Goal: Task Accomplishment & Management: Use online tool/utility

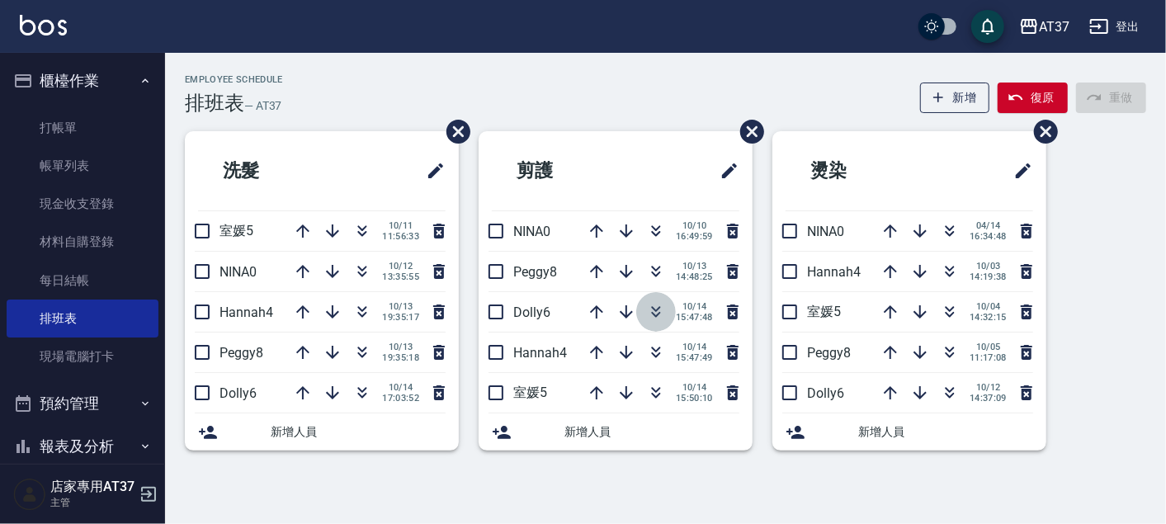
click at [648, 311] on icon "button" at bounding box center [656, 312] width 20 height 20
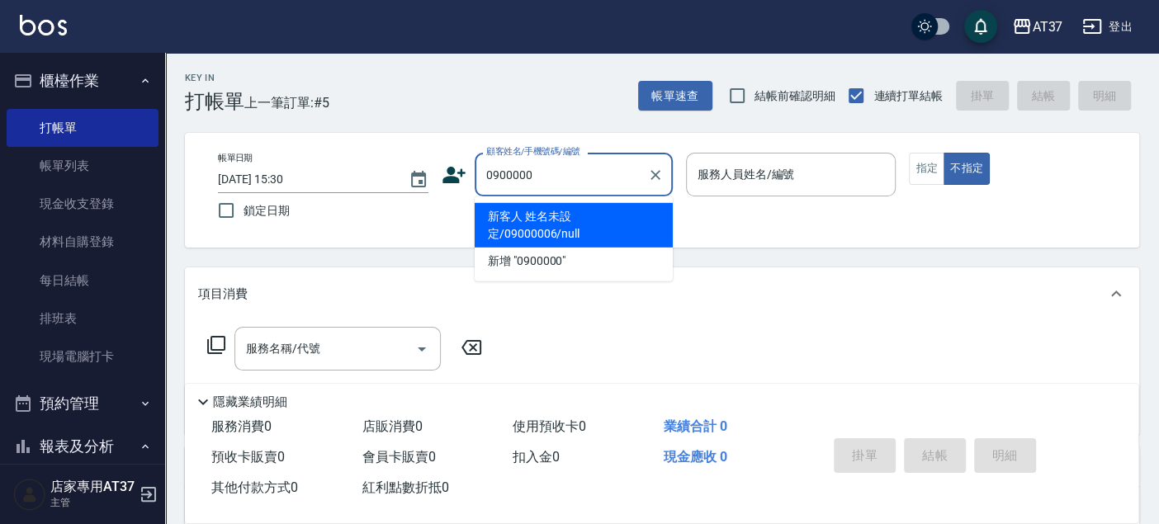
type input "新客人 姓名未設定/09000006/null"
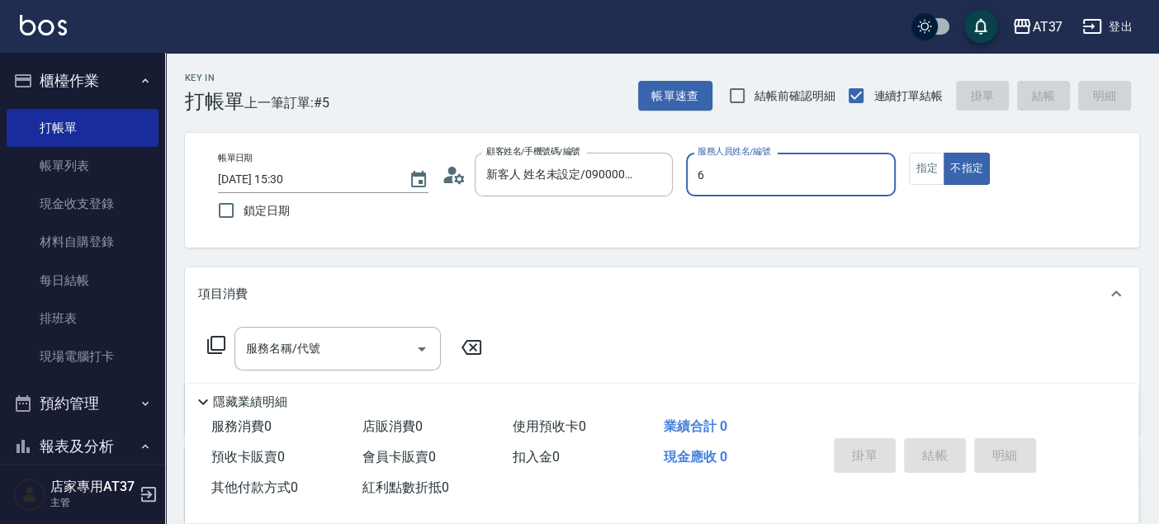
type input "Dolly-6"
type button "false"
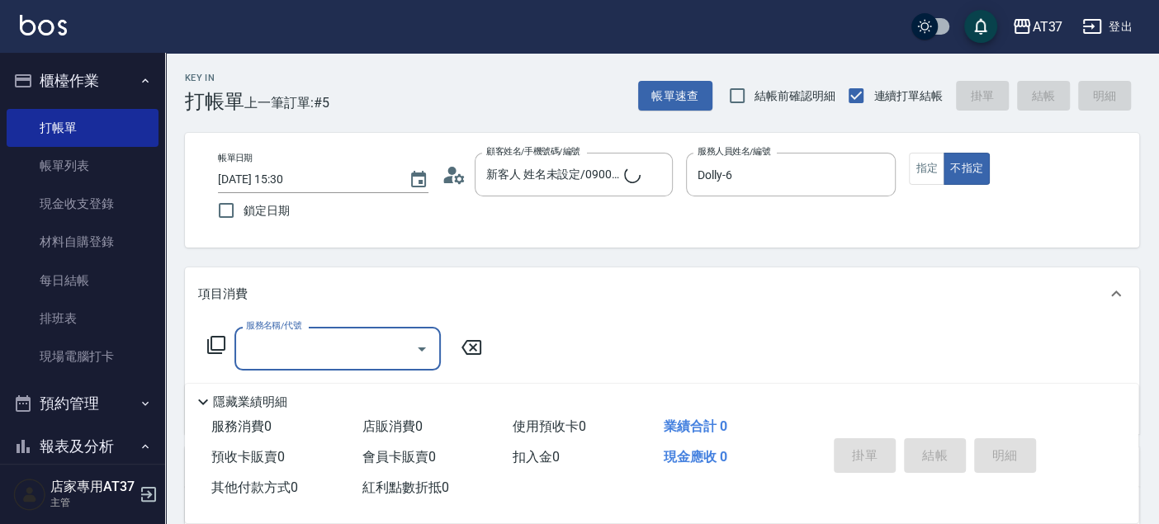
type input "新客人 姓名未設定/0900000/null"
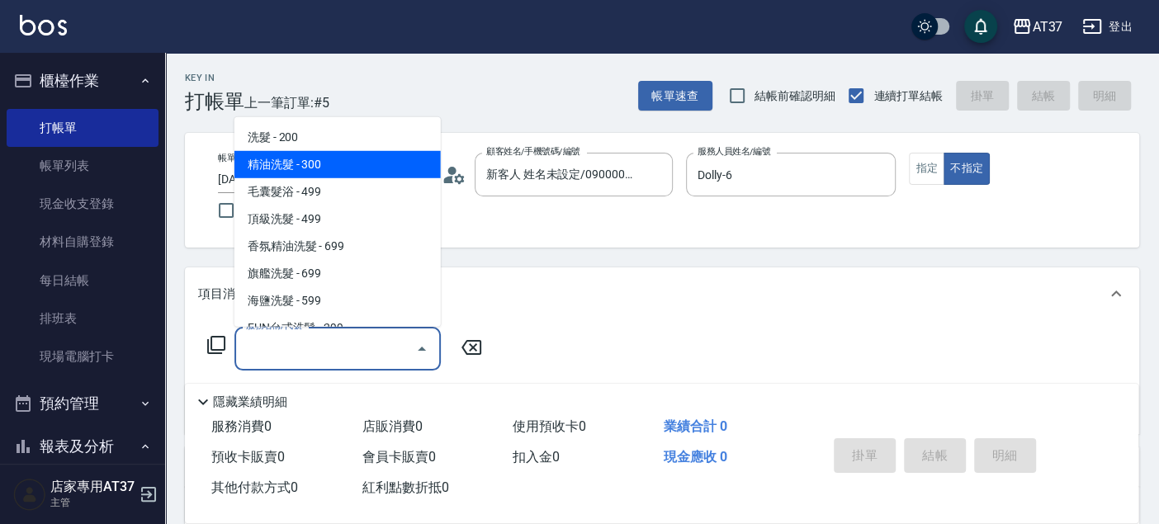
type input "精油洗髮(102)"
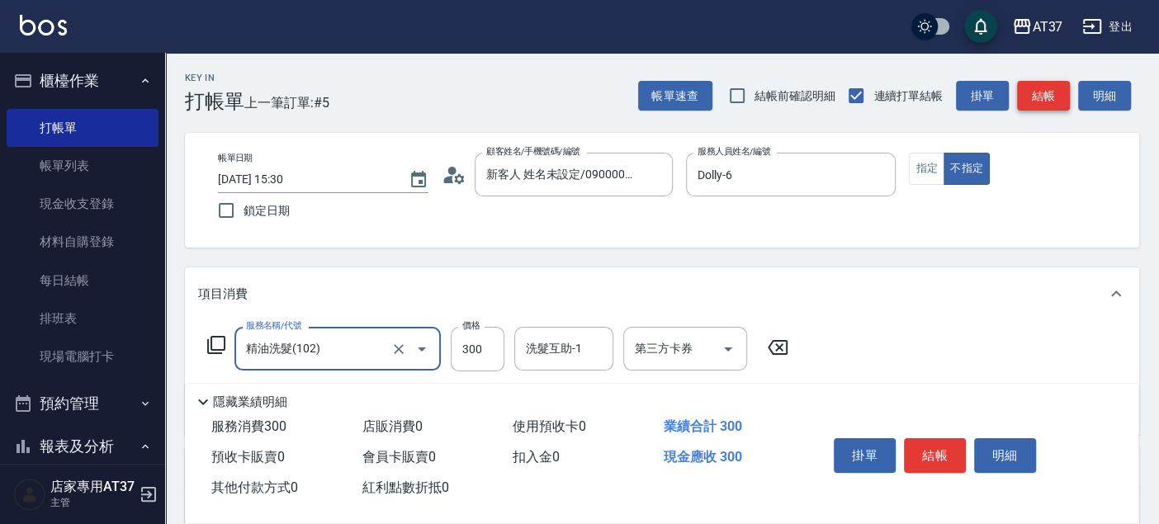
click at [1056, 97] on button "結帳" at bounding box center [1043, 96] width 53 height 31
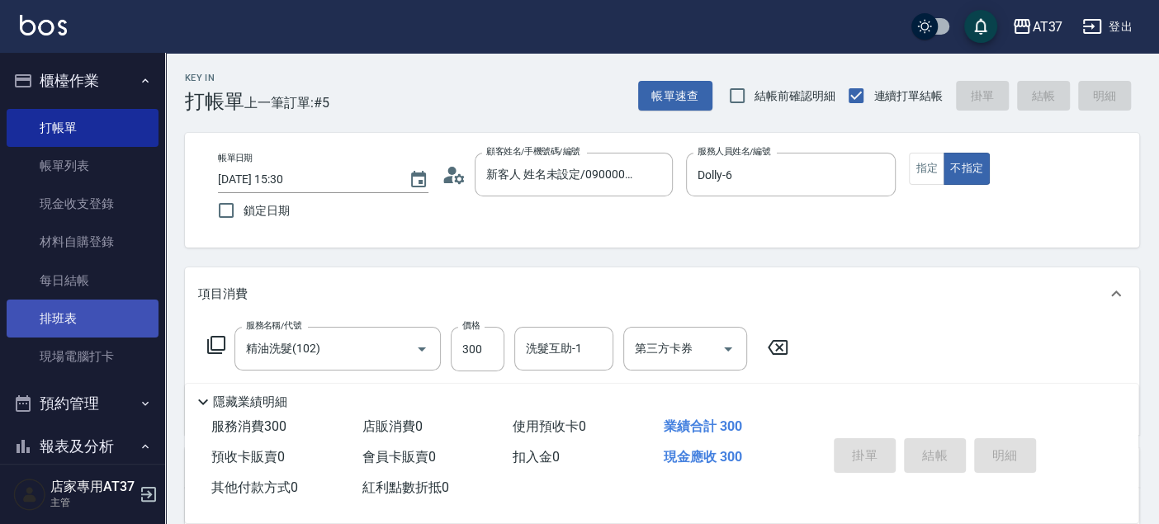
type input "2025/10/14 17:44"
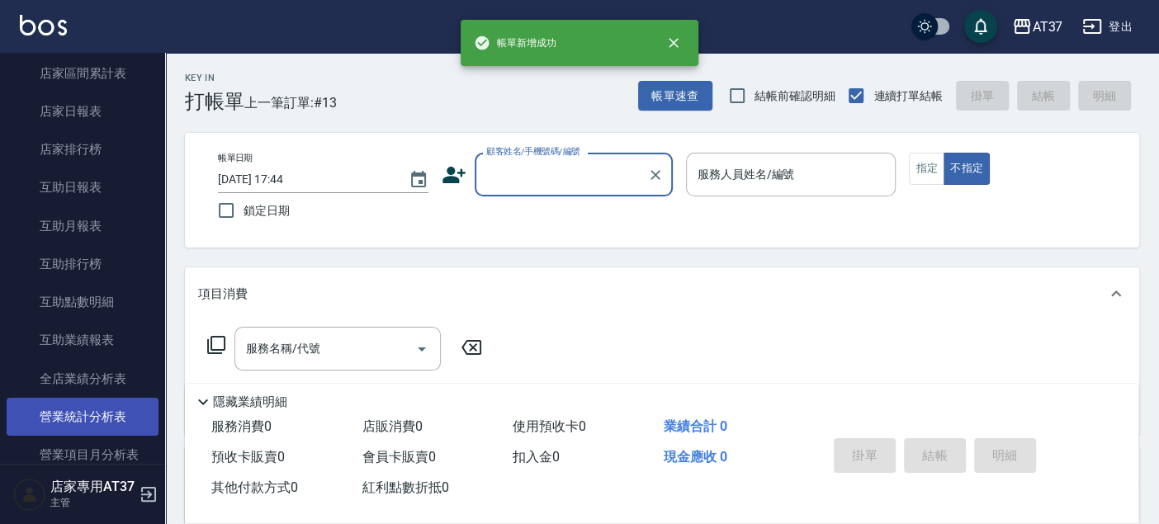
scroll to position [550, 0]
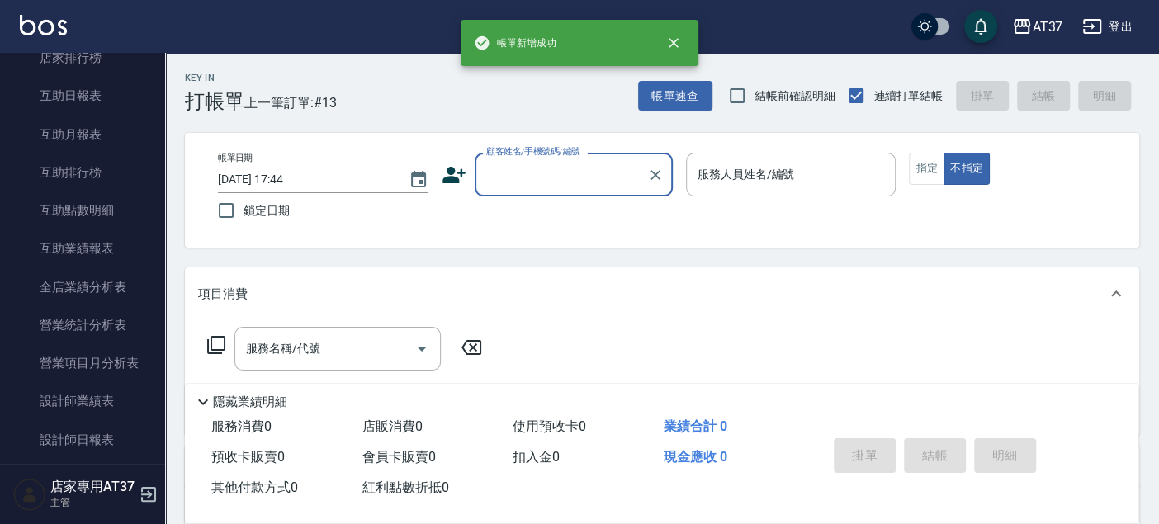
drag, startPoint x: 110, startPoint y: 439, endPoint x: 151, endPoint y: 439, distance: 41.3
click at [111, 439] on link "設計師日報表" at bounding box center [83, 440] width 152 height 38
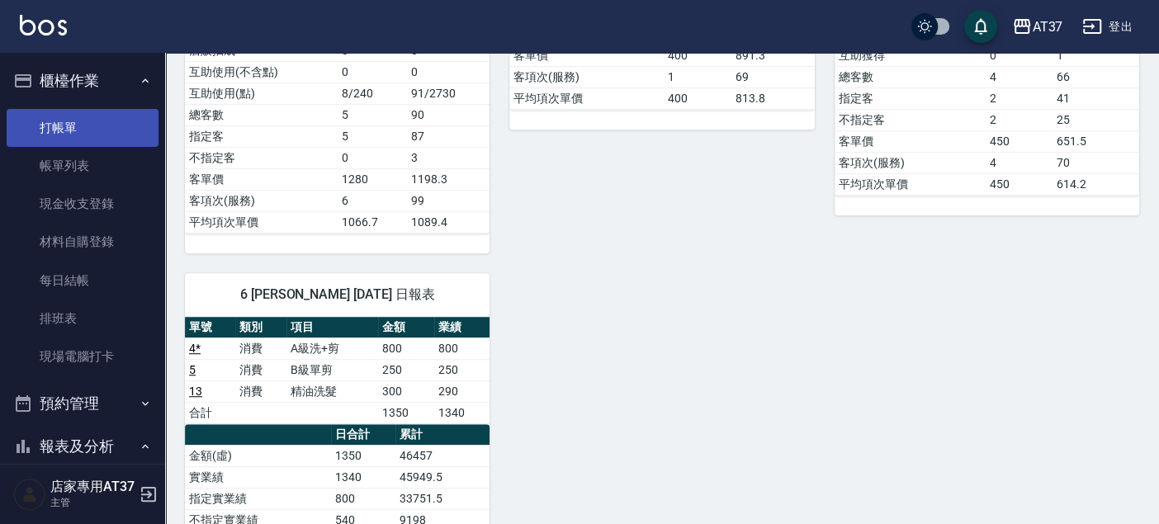
click at [137, 131] on link "打帳單" at bounding box center [83, 128] width 152 height 38
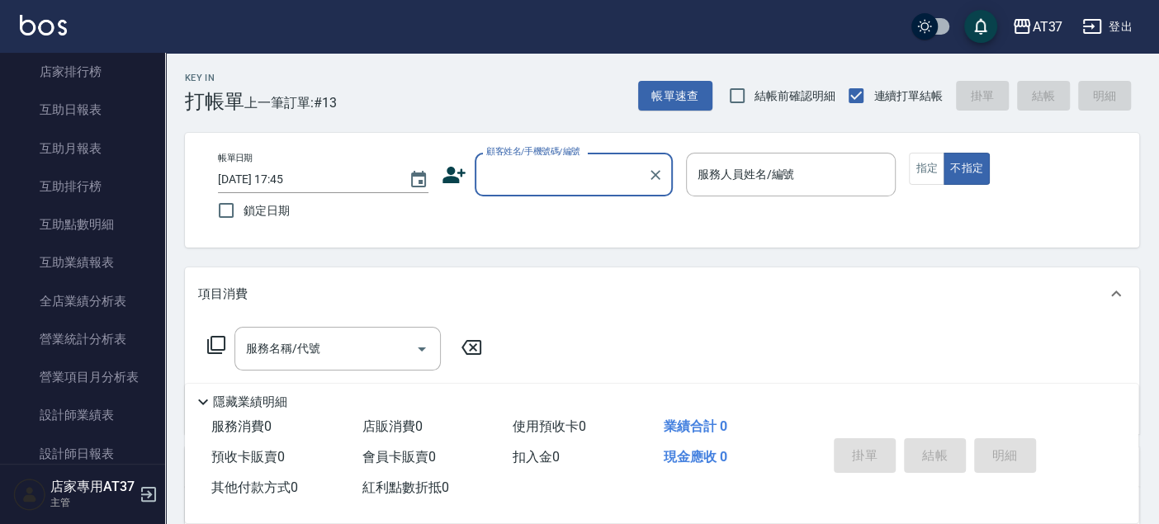
scroll to position [550, 0]
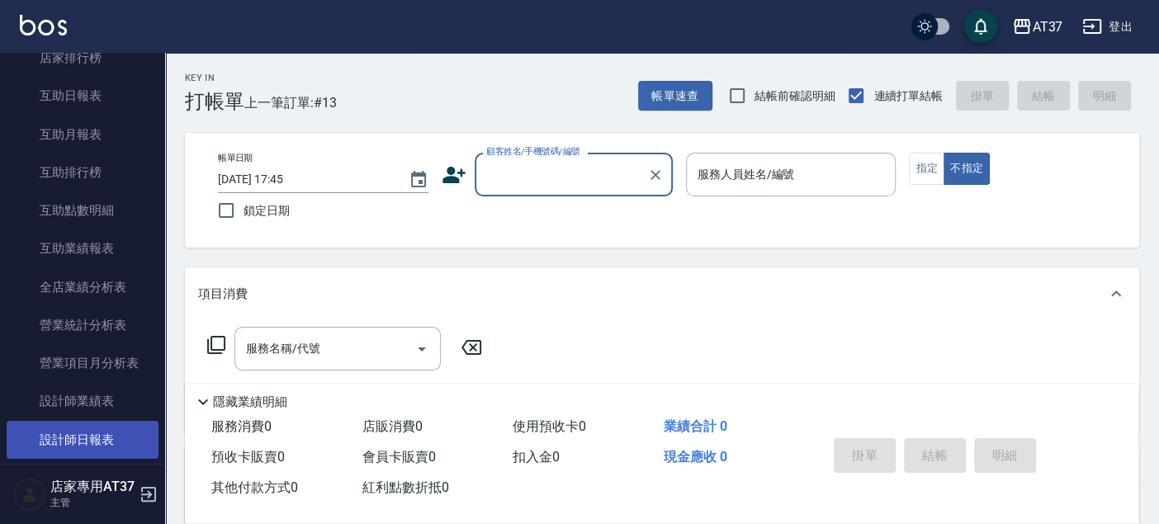
click at [121, 423] on link "設計師日報表" at bounding box center [83, 440] width 152 height 38
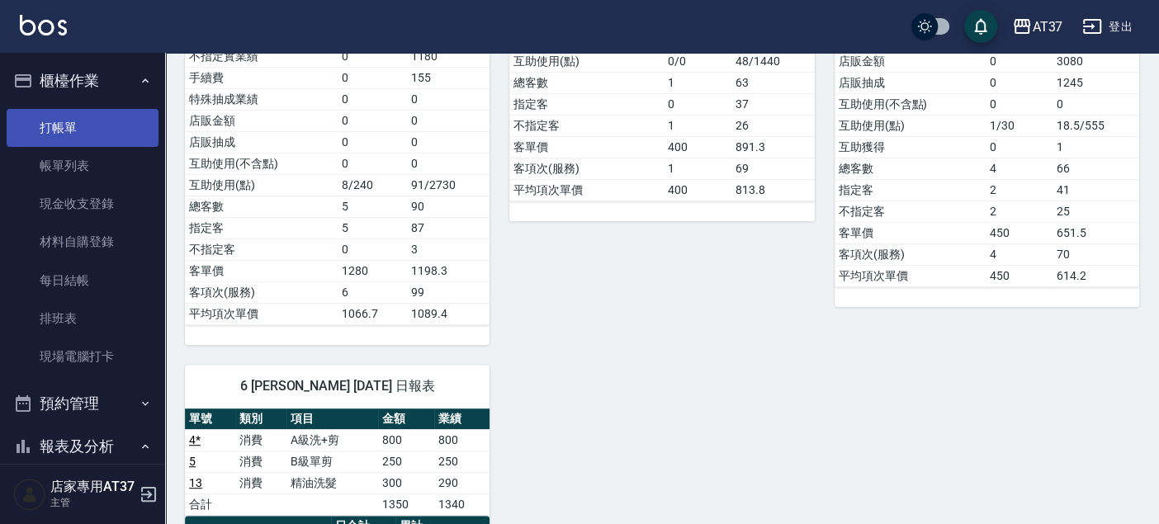
click at [93, 132] on link "打帳單" at bounding box center [83, 128] width 152 height 38
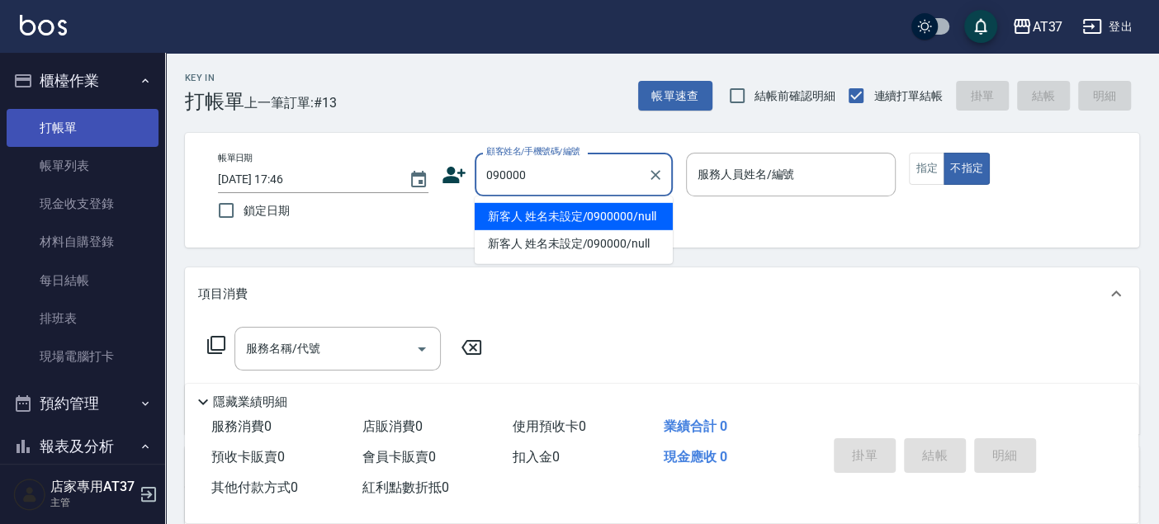
type input "090000"
type input "6"
type input "新客人 姓名未設定/0900000/null"
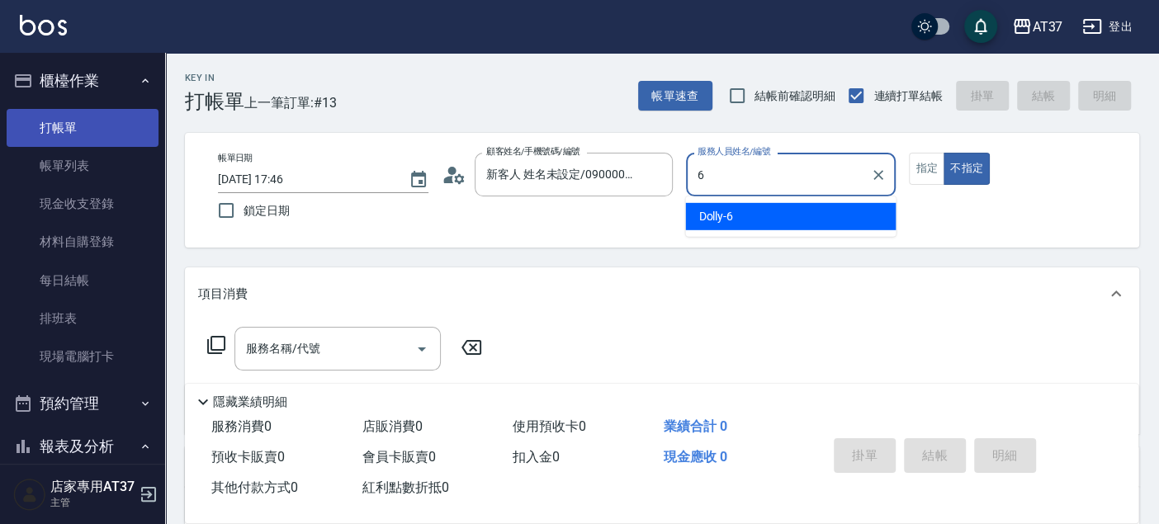
type input "6"
type button "false"
type input "Dolly-6"
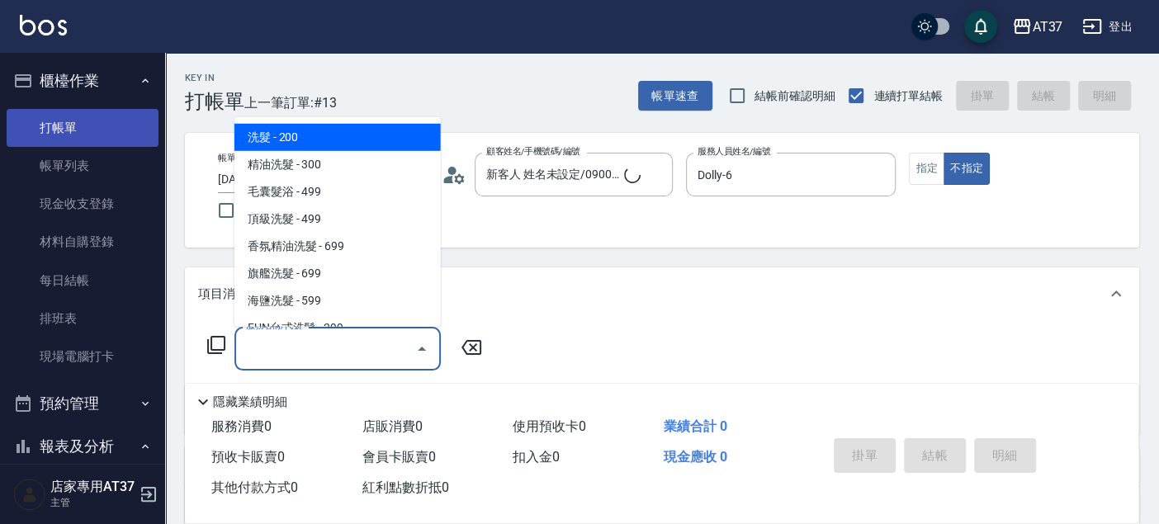
type input "新客人 姓名未設定/090000/null"
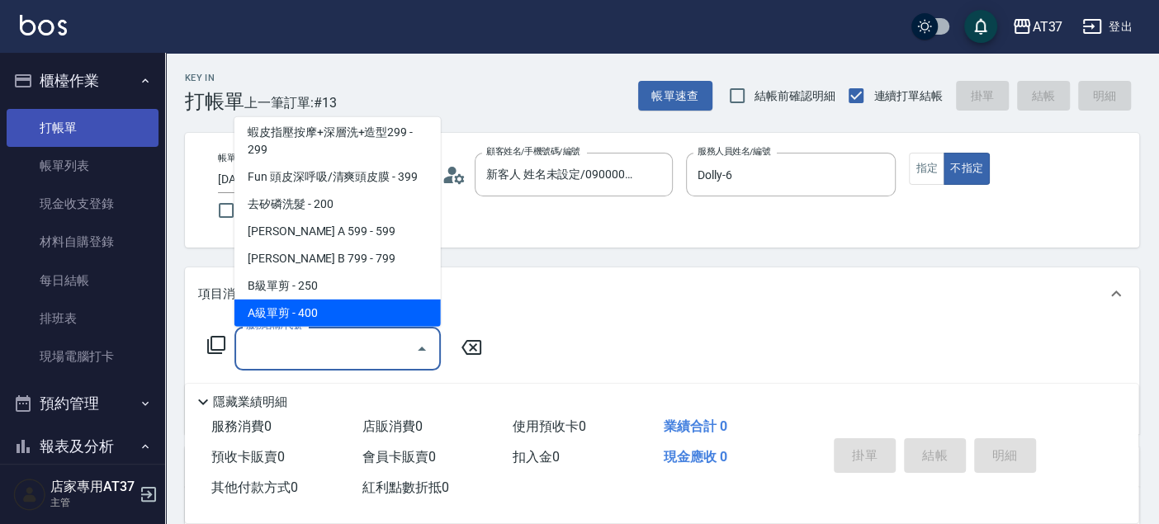
scroll to position [304, 0]
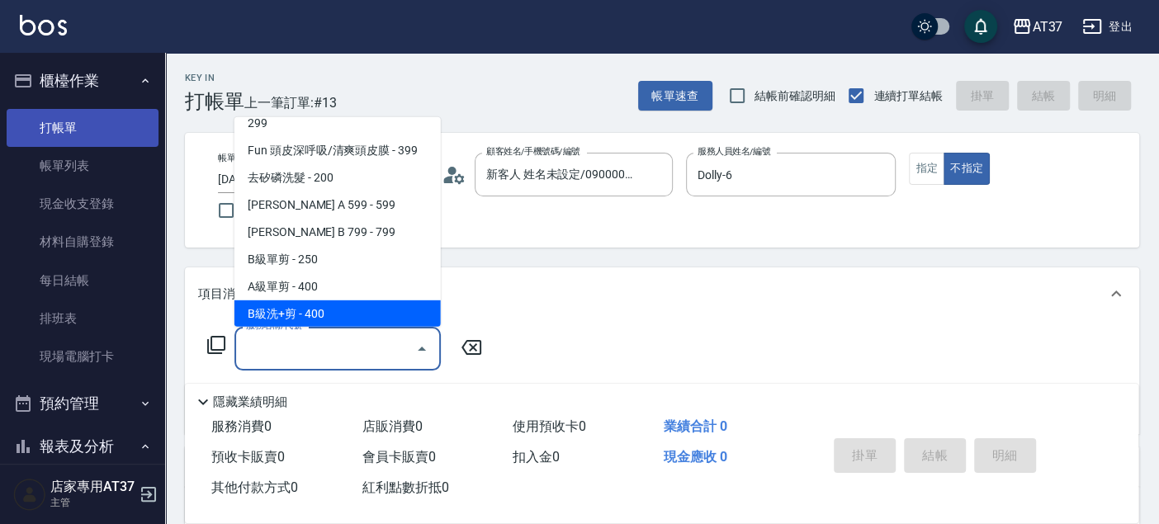
type input "B級洗+剪(203)"
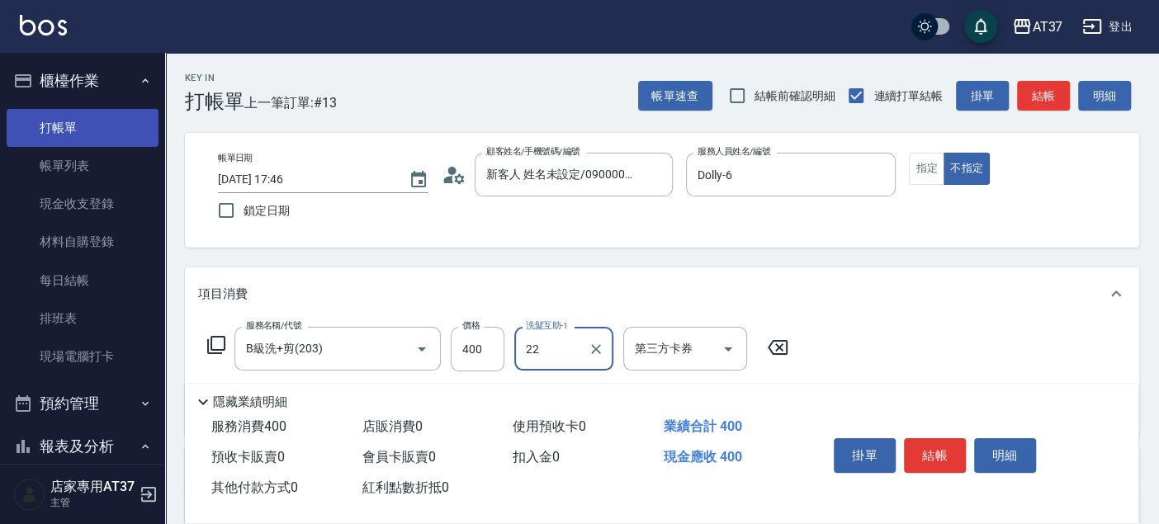
type input "威廉-22"
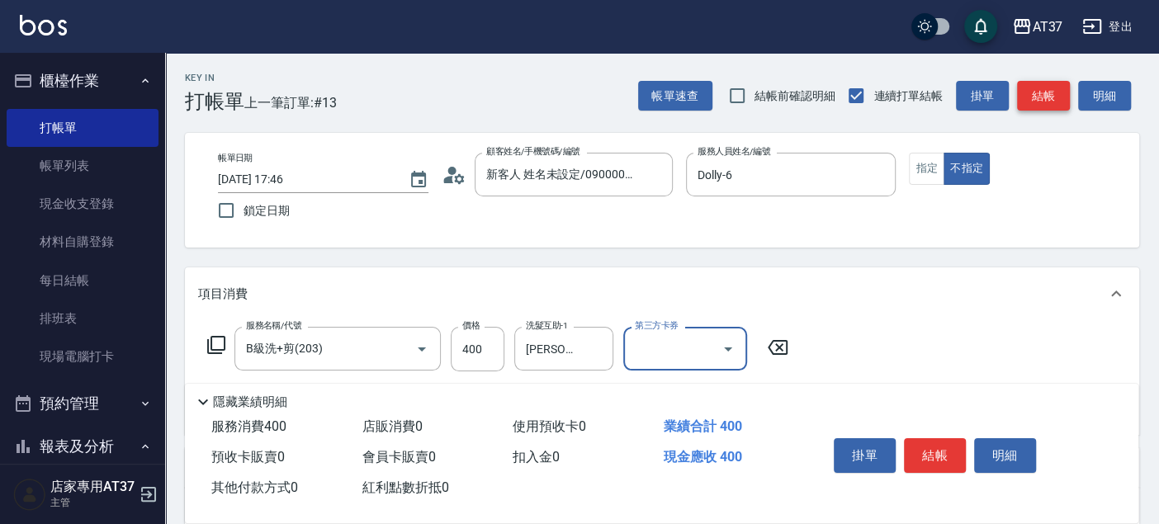
click at [1042, 97] on button "結帳" at bounding box center [1043, 96] width 53 height 31
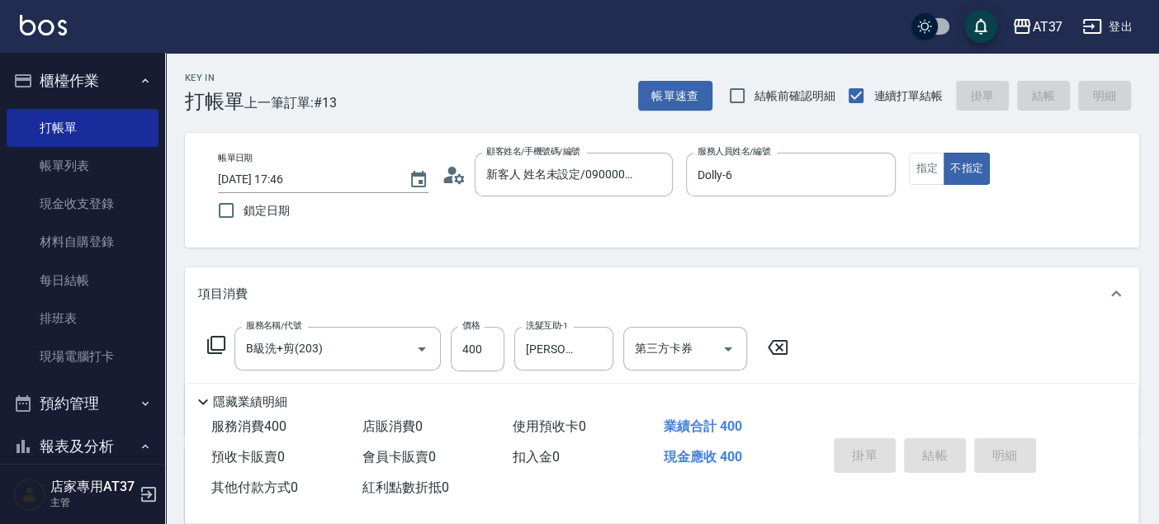
type input "2025/10/14 18:03"
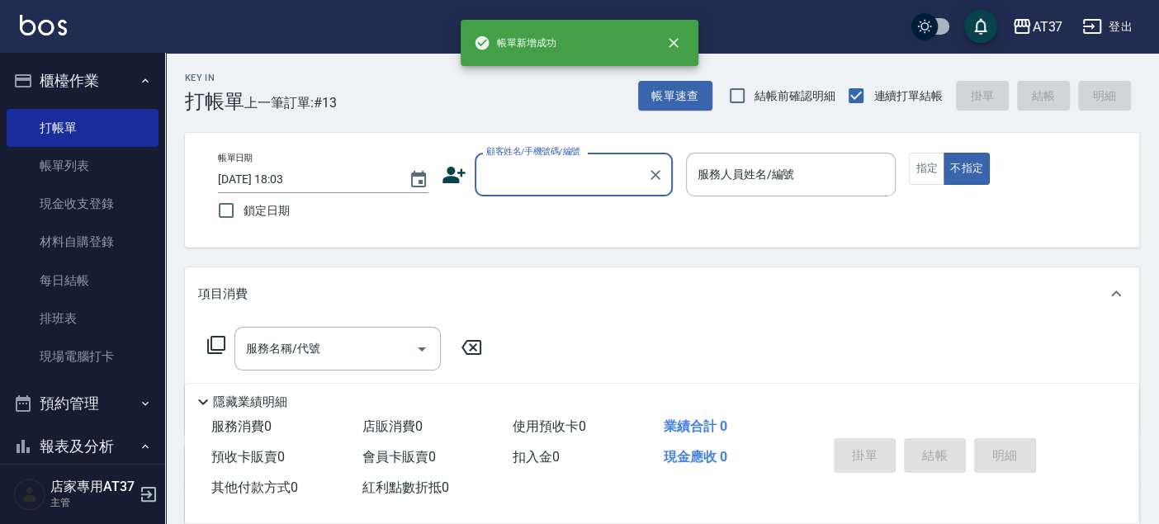
scroll to position [0, 0]
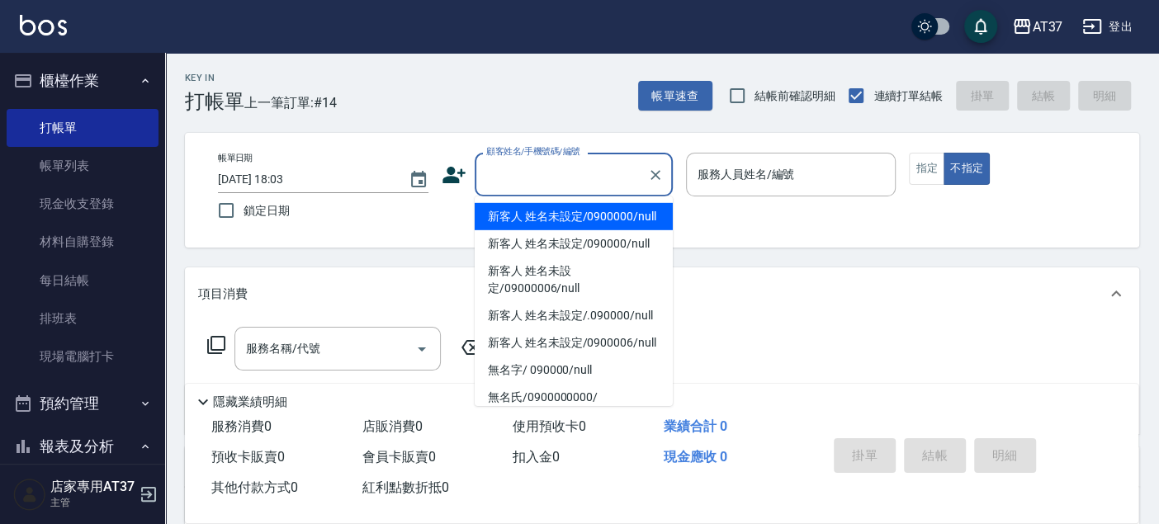
click at [548, 186] on input "顧客姓名/手機號碼/編號" at bounding box center [561, 174] width 158 height 29
click at [554, 226] on li "新客人 姓名未設定/0900000/null" at bounding box center [574, 216] width 198 height 27
type input "新客人 姓名未設定/0900000/null"
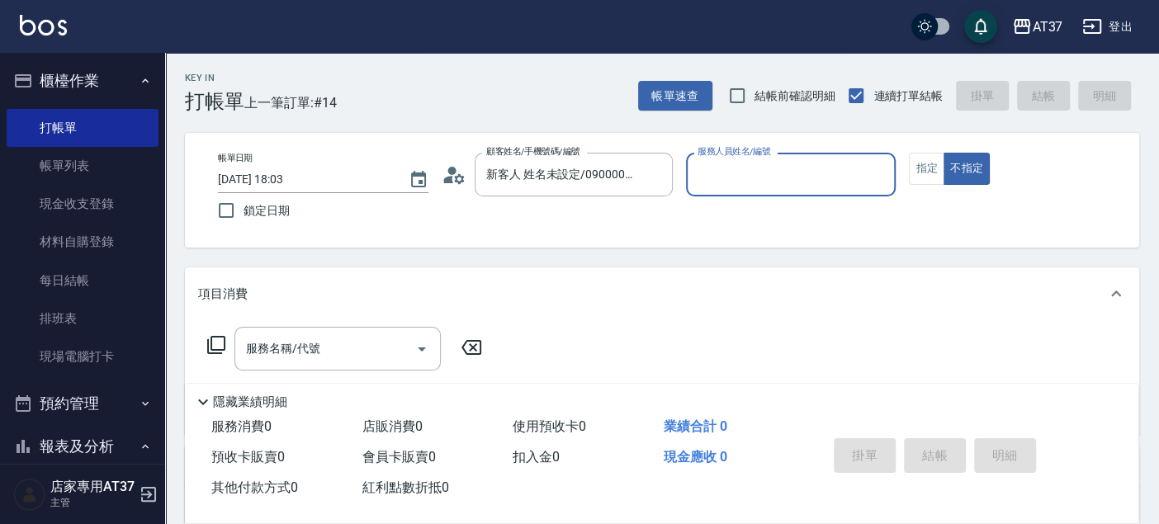
click at [761, 165] on input "服務人員姓名/編號" at bounding box center [791, 174] width 196 height 29
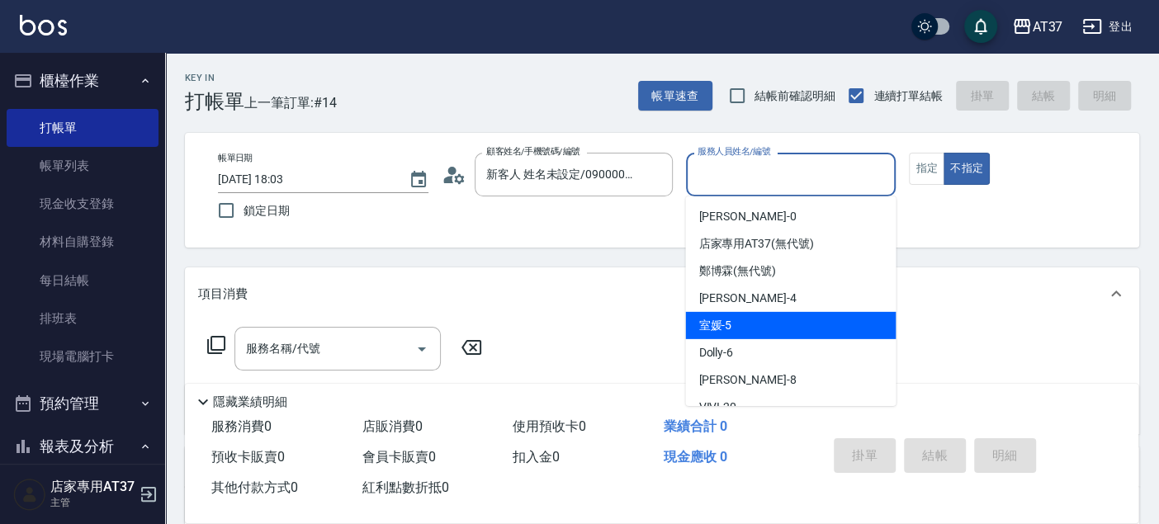
click at [775, 318] on div "室媛 -5" at bounding box center [790, 325] width 210 height 27
type input "室媛-5"
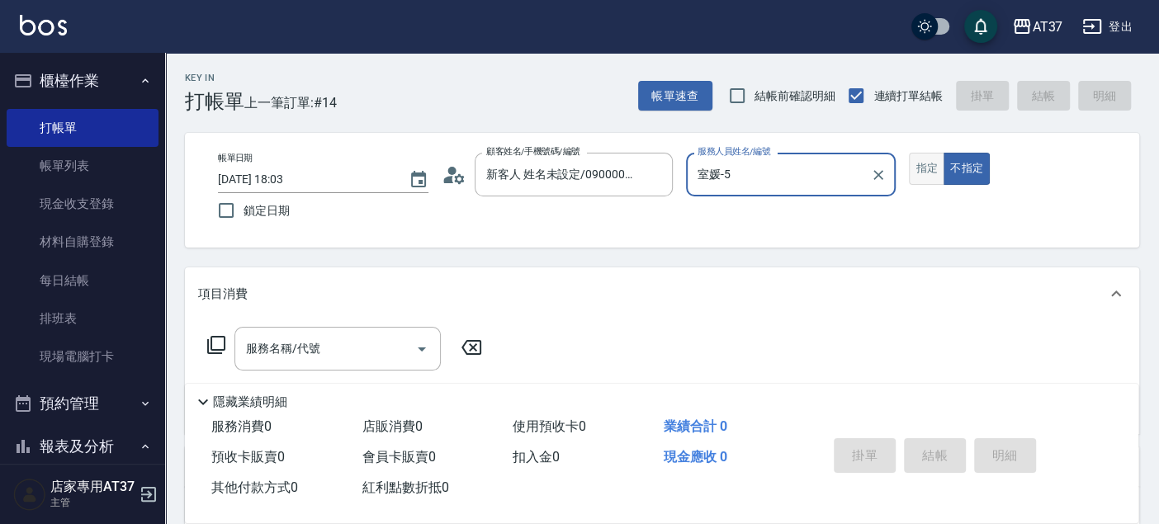
click at [930, 173] on button "指定" at bounding box center [926, 169] width 35 height 32
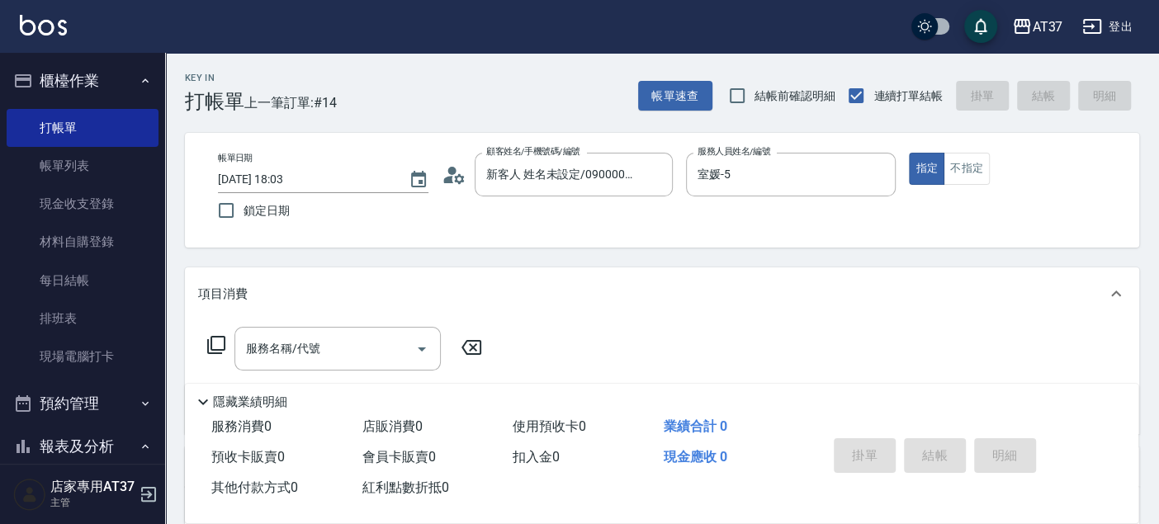
click at [357, 324] on div "服務名稱/代號 服務名稱/代號" at bounding box center [662, 377] width 954 height 114
click at [361, 365] on div "服務名稱/代號" at bounding box center [337, 349] width 206 height 44
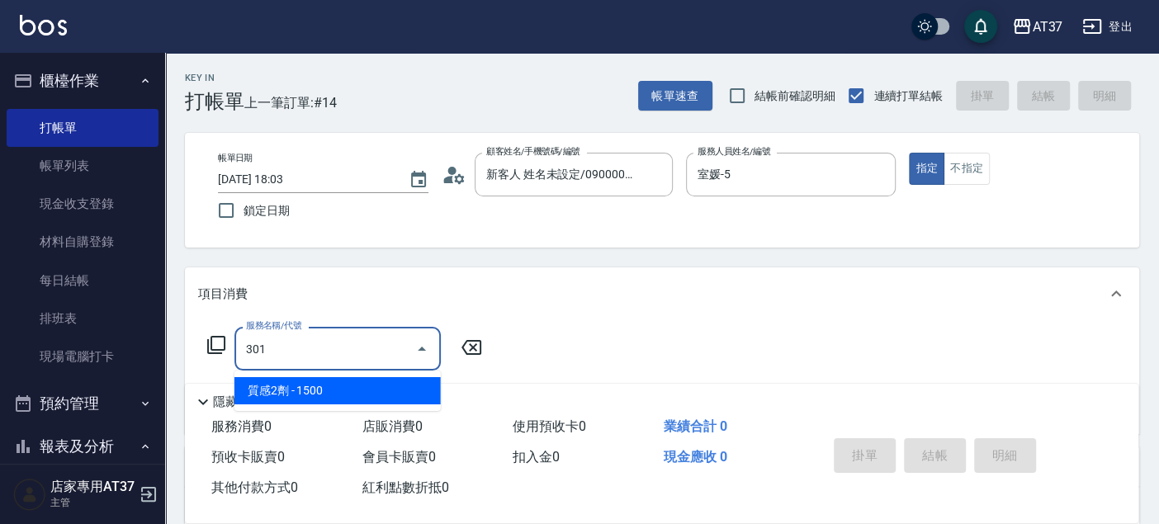
type input "質感2劑(301)"
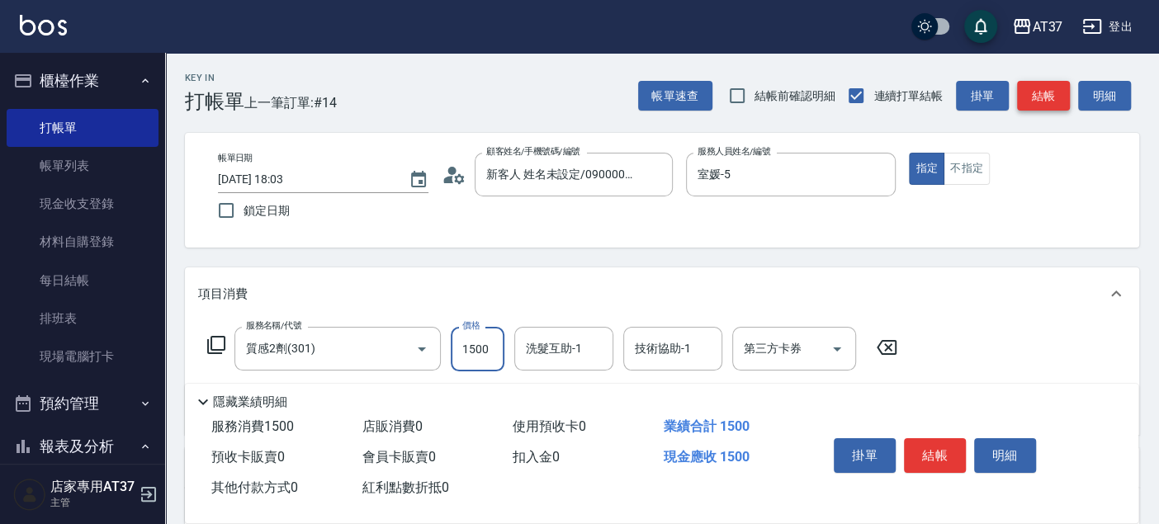
click at [1030, 99] on button "結帳" at bounding box center [1043, 96] width 53 height 31
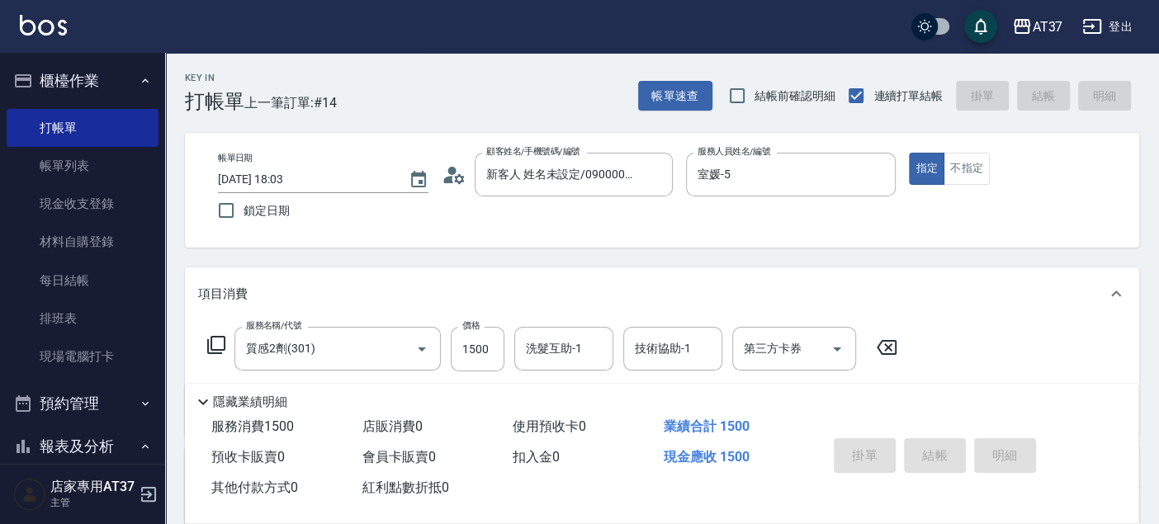
type input "2025/10/14 18:19"
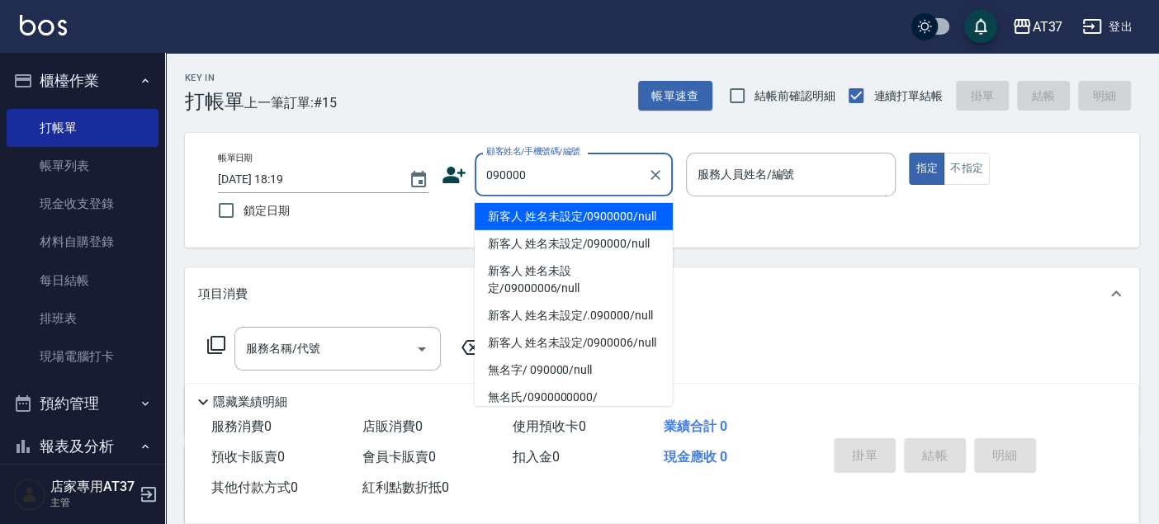
type input "新客人 姓名未設定/0900000/null"
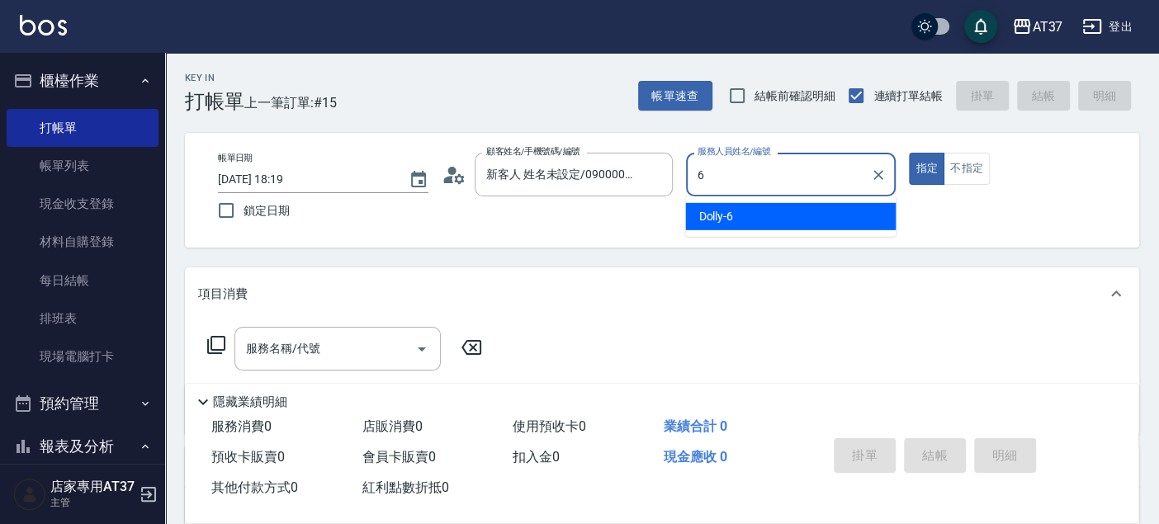
type input "Dolly-6"
type button "true"
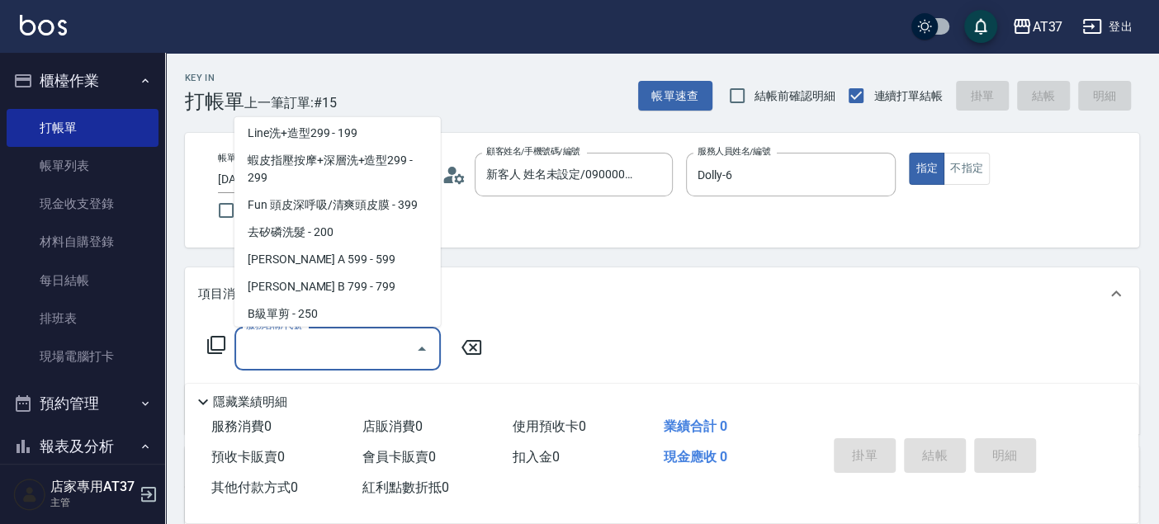
scroll to position [277, 0]
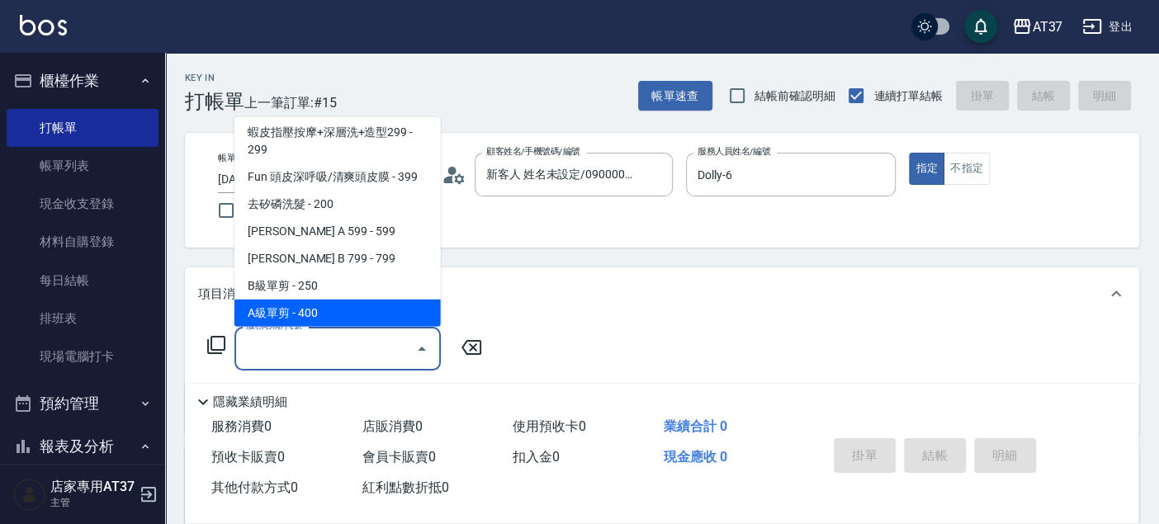
type input "A級單剪(202)"
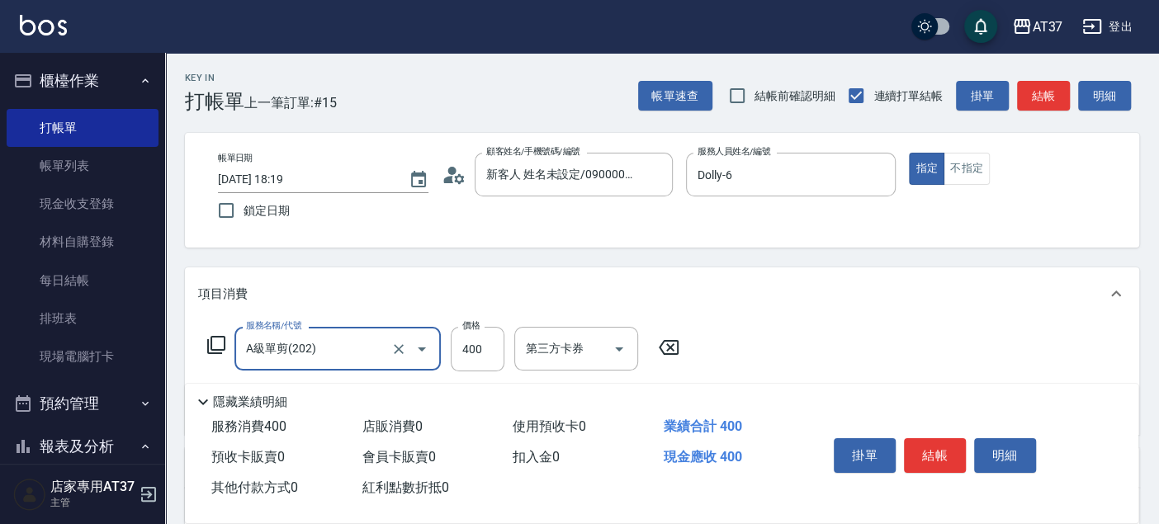
click at [1021, 109] on button "結帳" at bounding box center [1043, 96] width 53 height 31
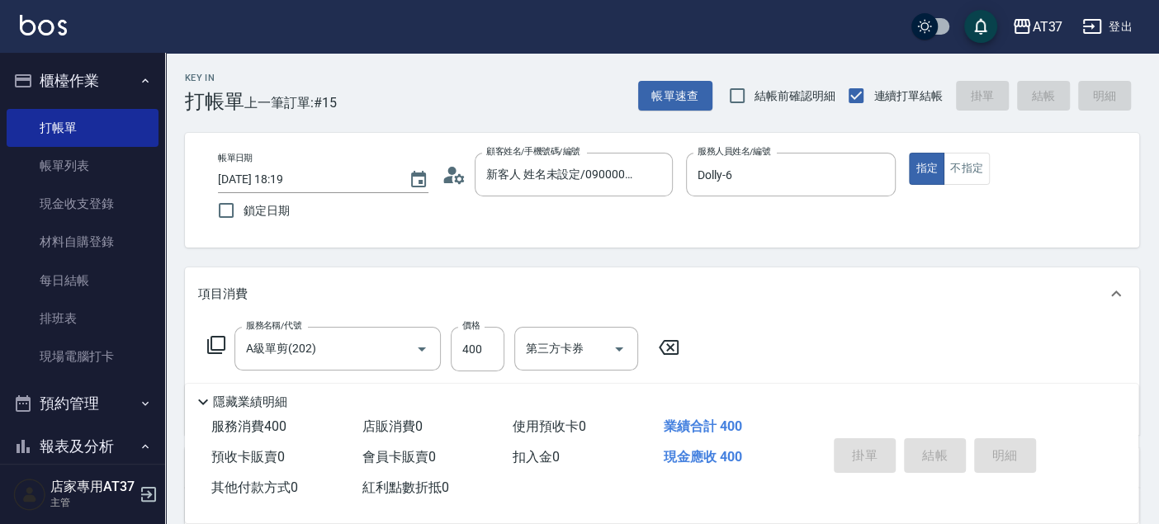
type input "2025/10/14 18:41"
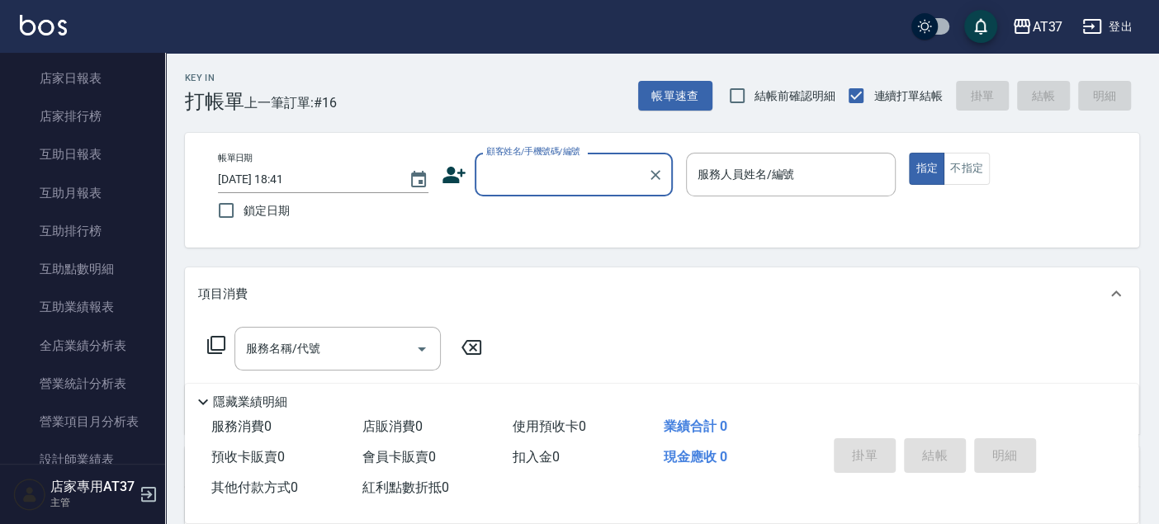
scroll to position [550, 0]
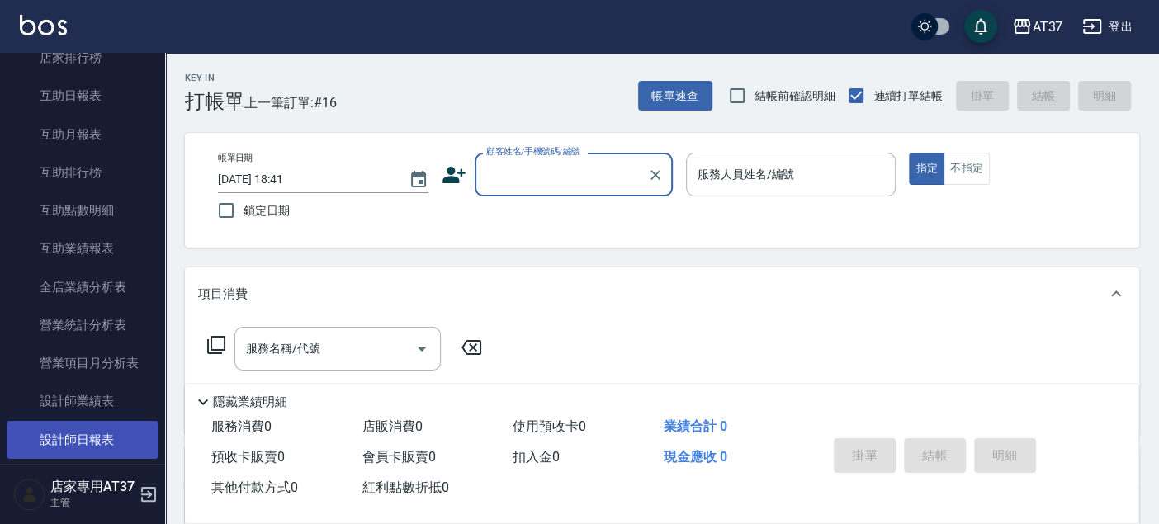
click at [134, 428] on link "設計師日報表" at bounding box center [83, 440] width 152 height 38
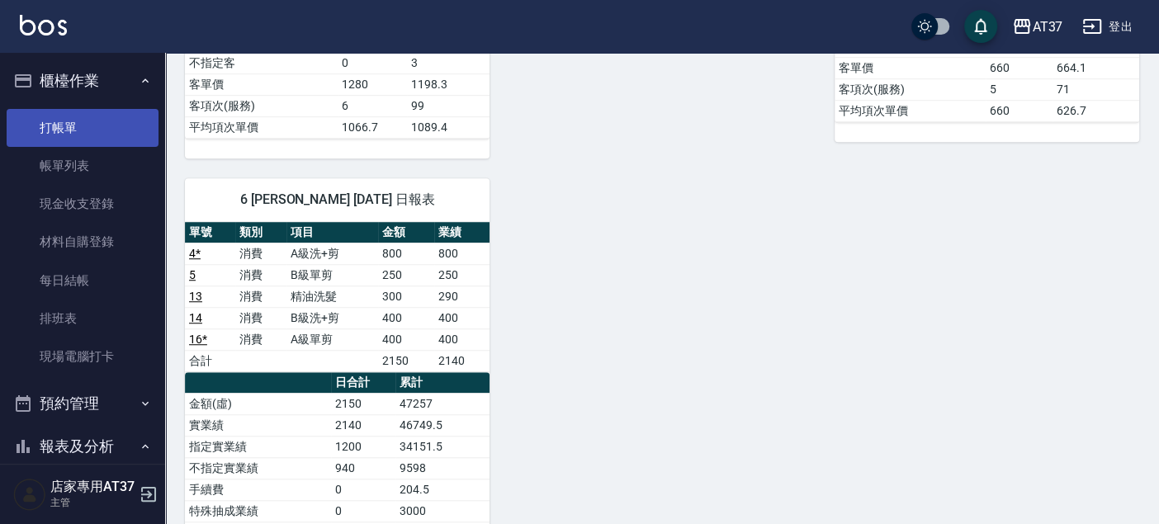
click at [93, 125] on link "打帳單" at bounding box center [83, 128] width 152 height 38
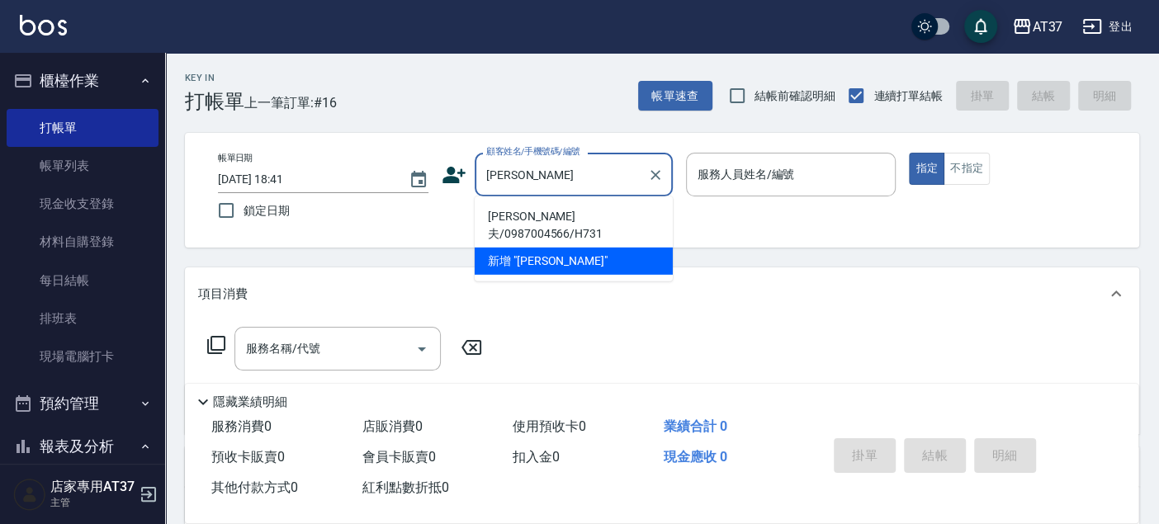
click at [556, 220] on li "克里夫/0987004566/H731" at bounding box center [574, 225] width 198 height 45
type input "克里夫/0987004566/H731"
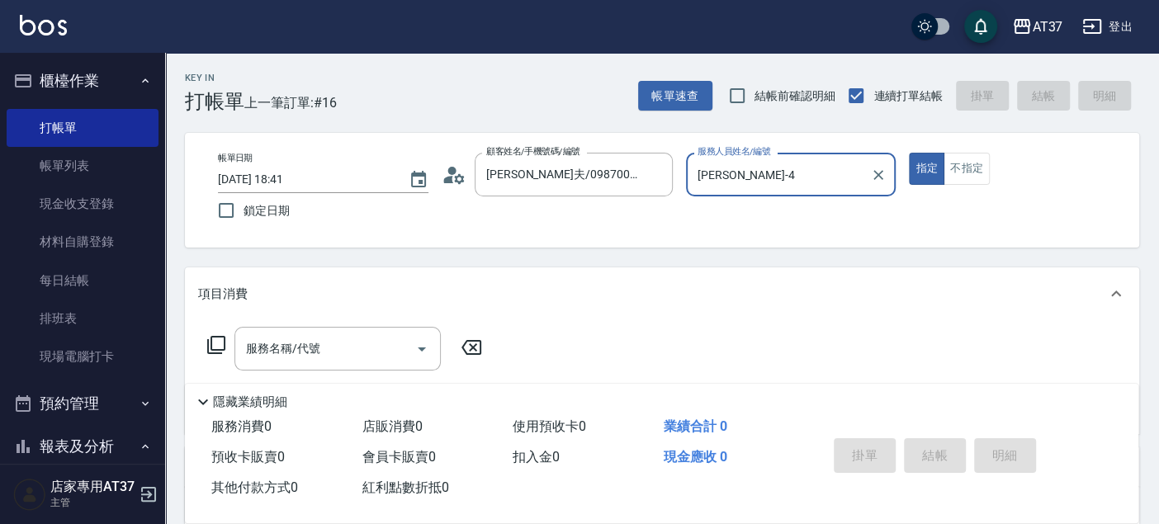
type input "Hannah-4"
click at [328, 358] on input "服務名稱/代號" at bounding box center [325, 348] width 167 height 29
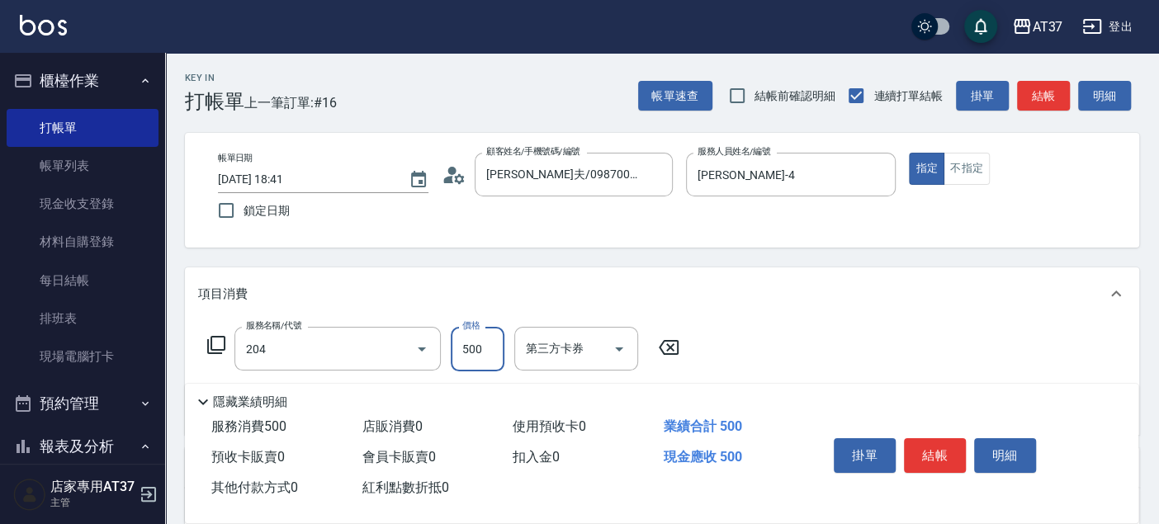
type input "A級洗+剪(204)"
type input "450"
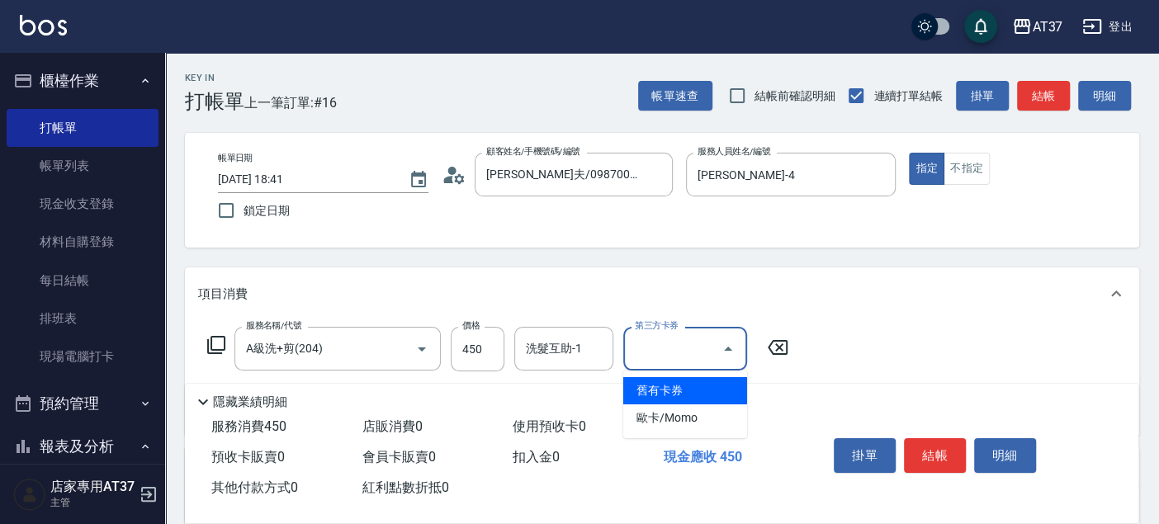
click at [547, 355] on div "洗髮互助-1 洗髮互助-1" at bounding box center [563, 349] width 99 height 44
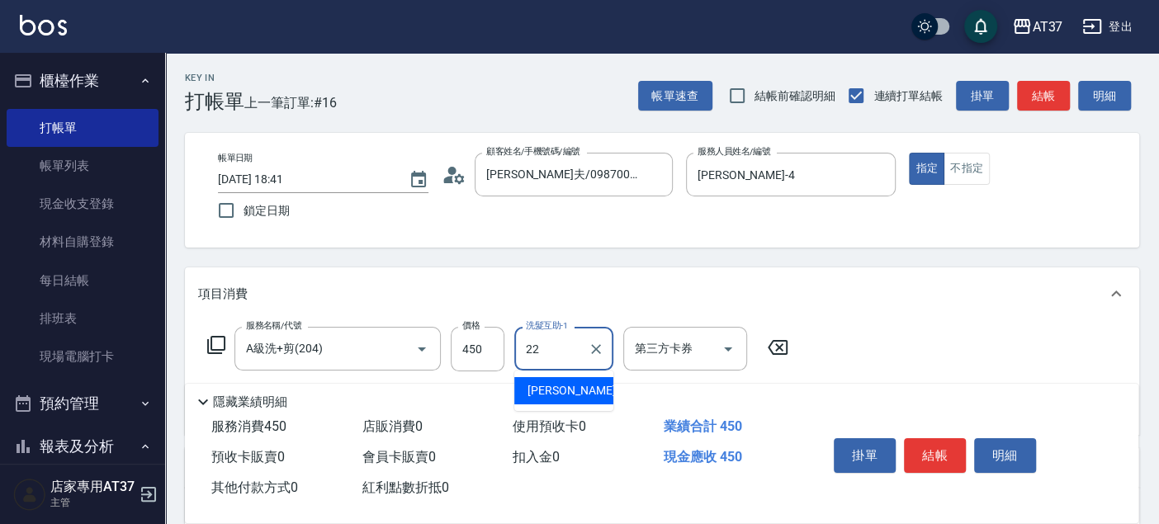
type input "威廉-22"
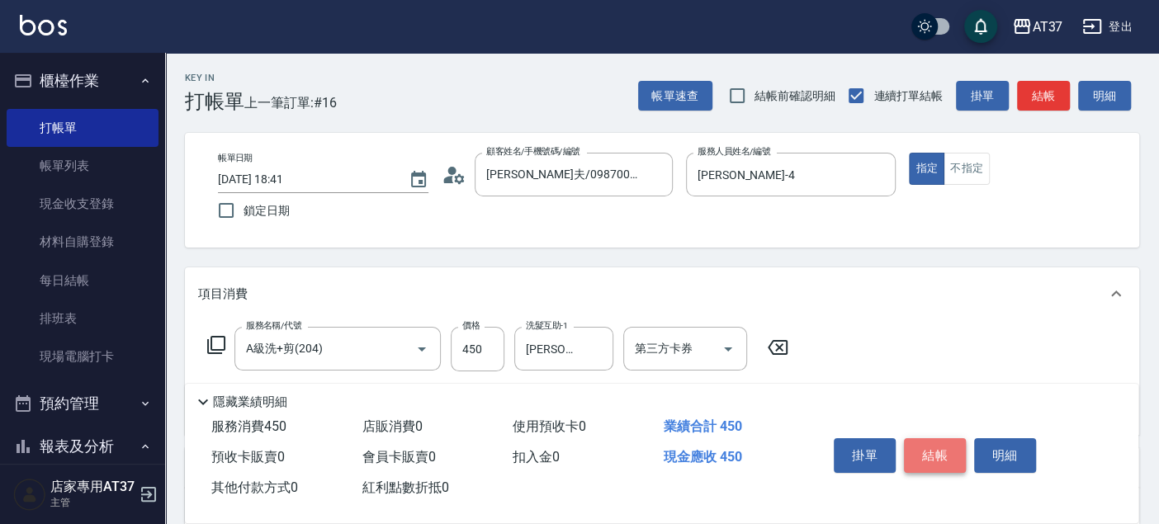
click at [945, 456] on button "結帳" at bounding box center [935, 455] width 62 height 35
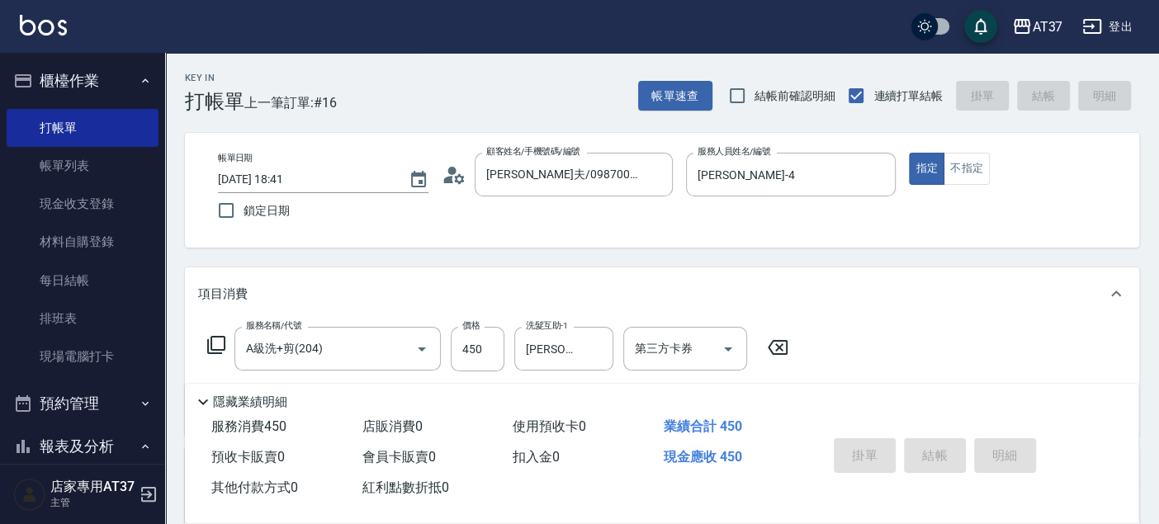
type input "2025/10/14 19:05"
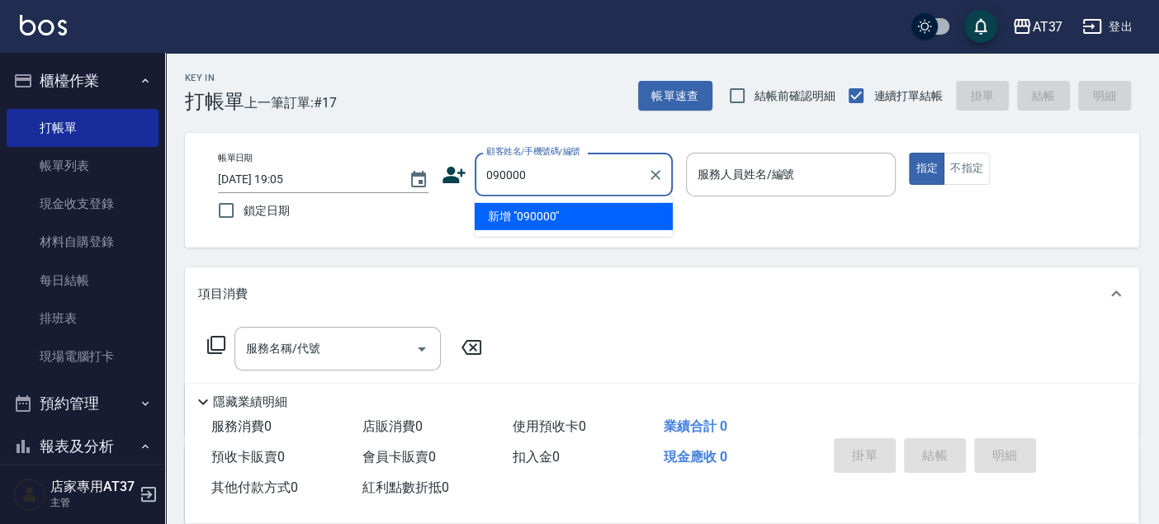
type input "090000"
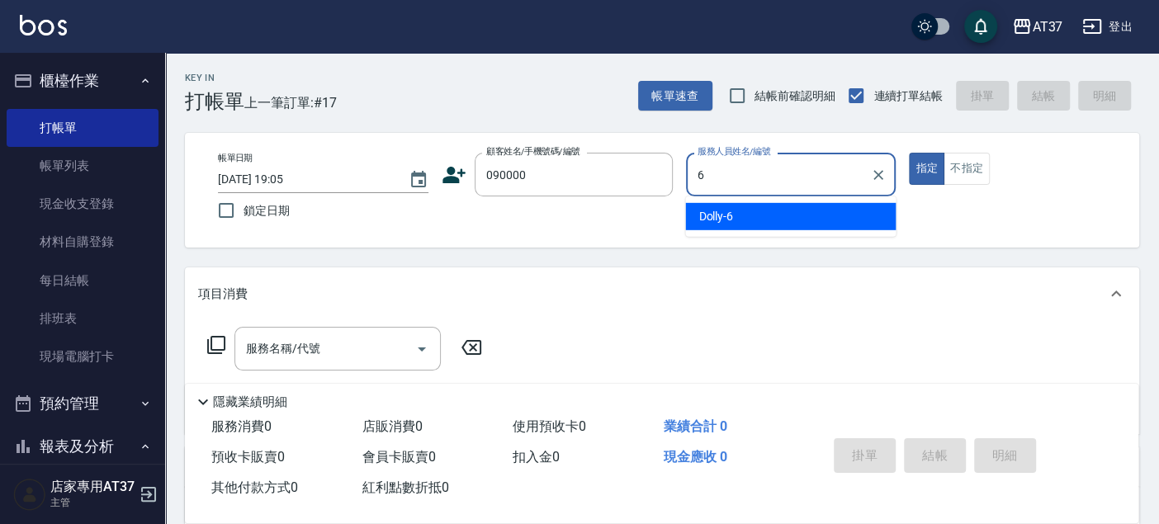
type input "Dolly-6"
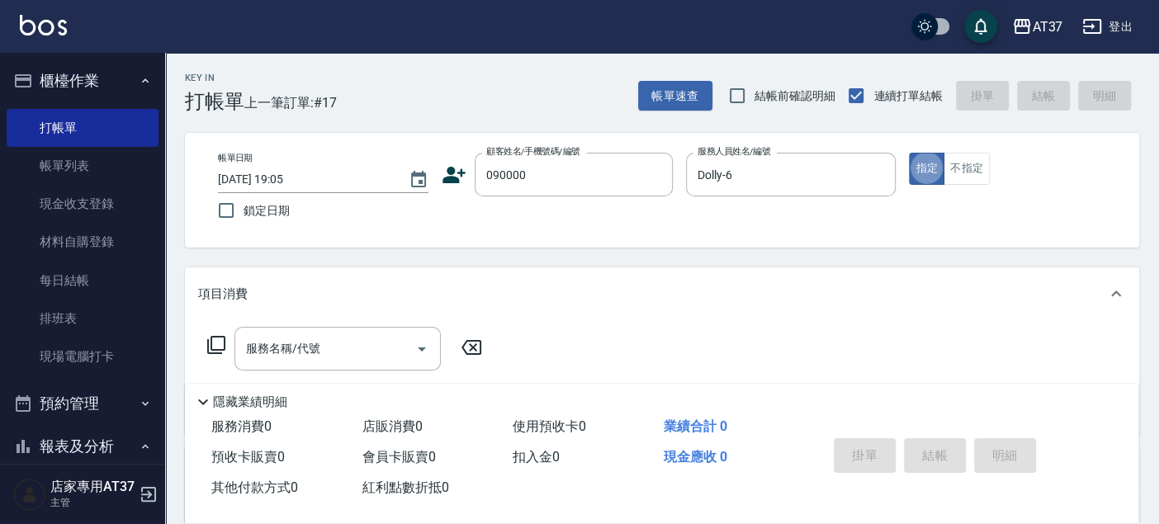
type button "true"
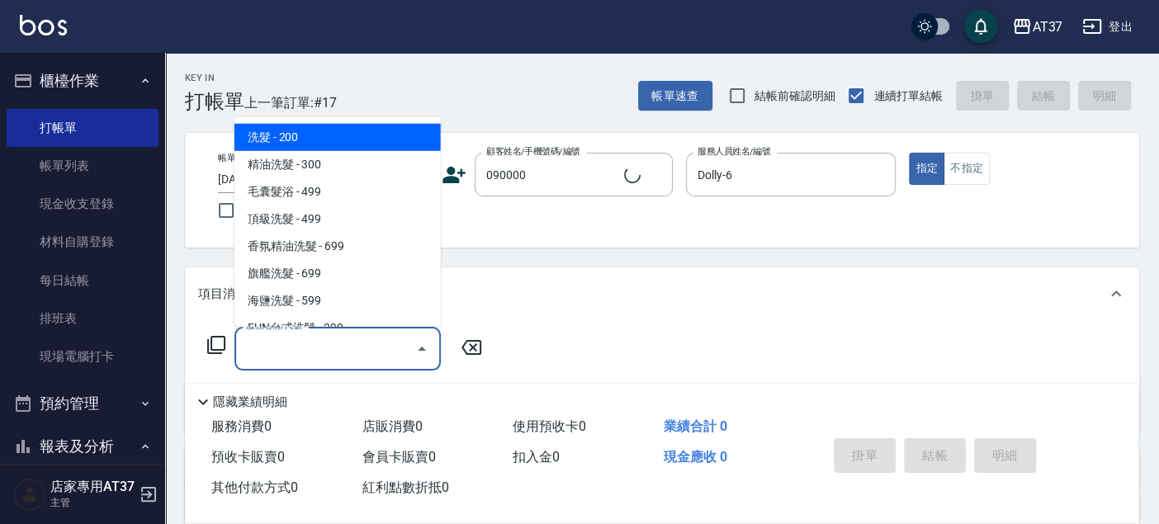
type input "新客人 姓名未設定/090000/null"
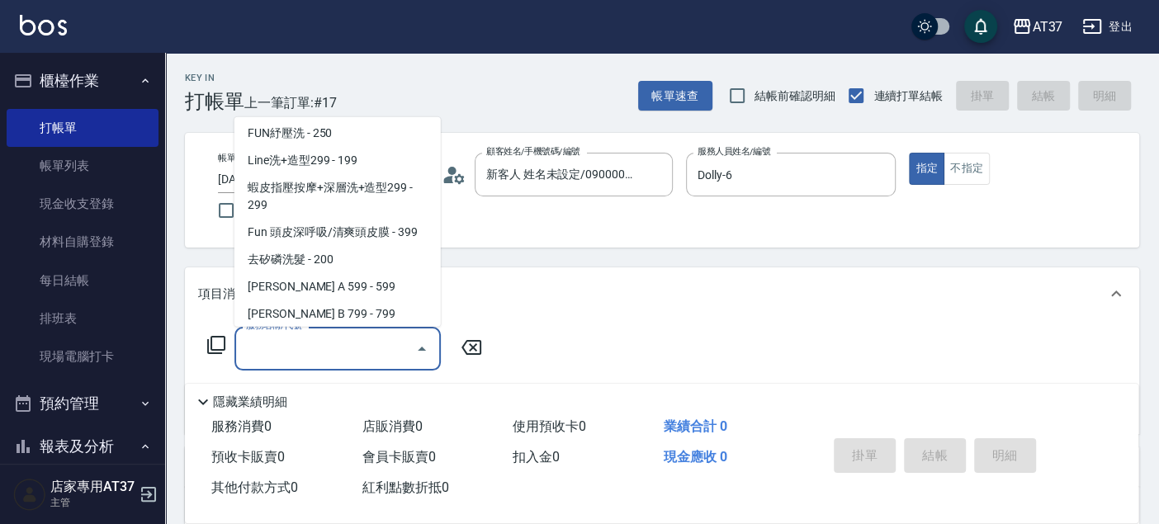
scroll to position [304, 0]
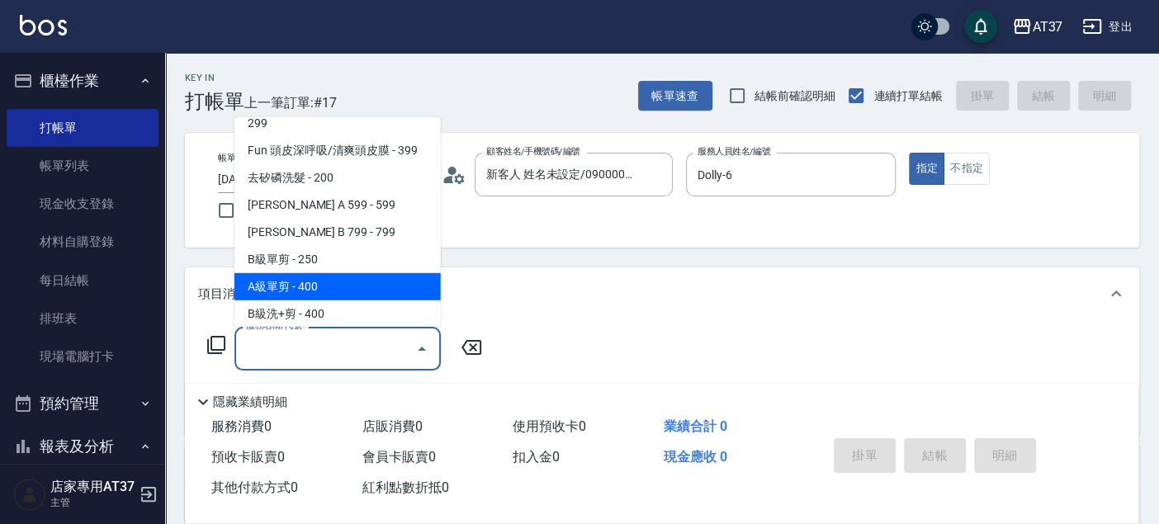
type input "A級單剪(202)"
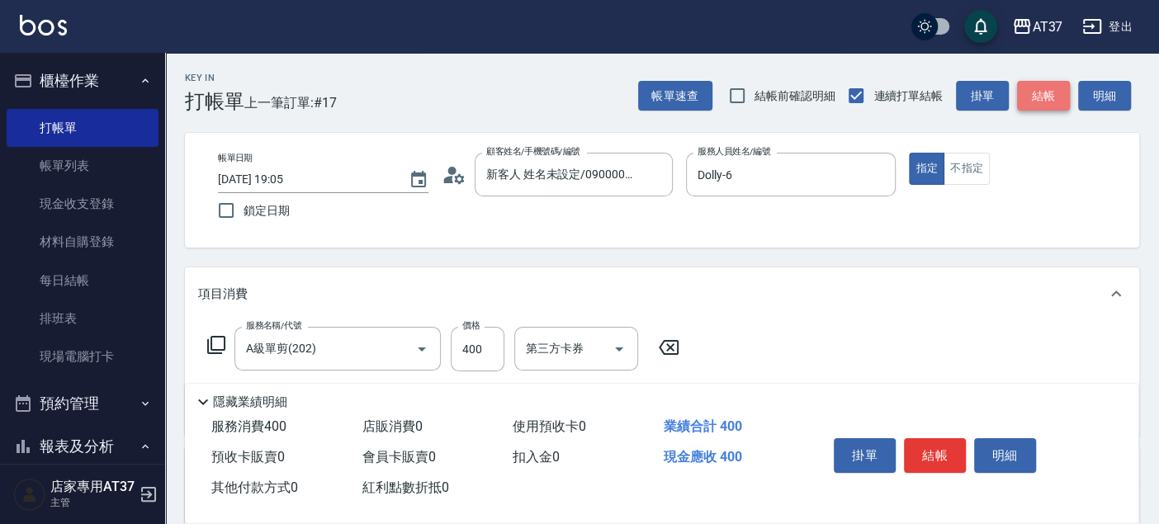
click at [1058, 93] on button "結帳" at bounding box center [1043, 96] width 53 height 31
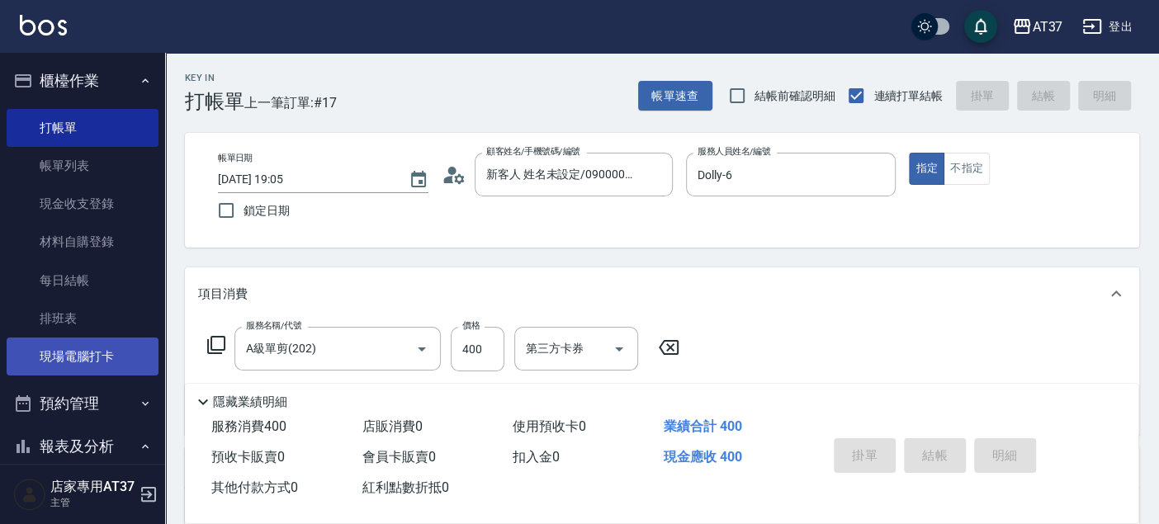
type input "2025/10/14 19:30"
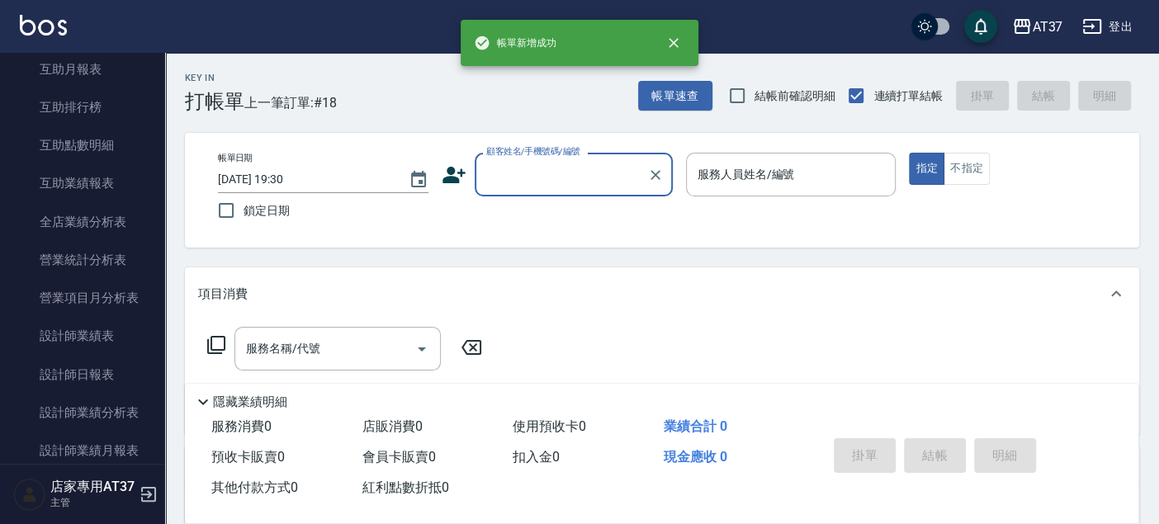
scroll to position [641, 0]
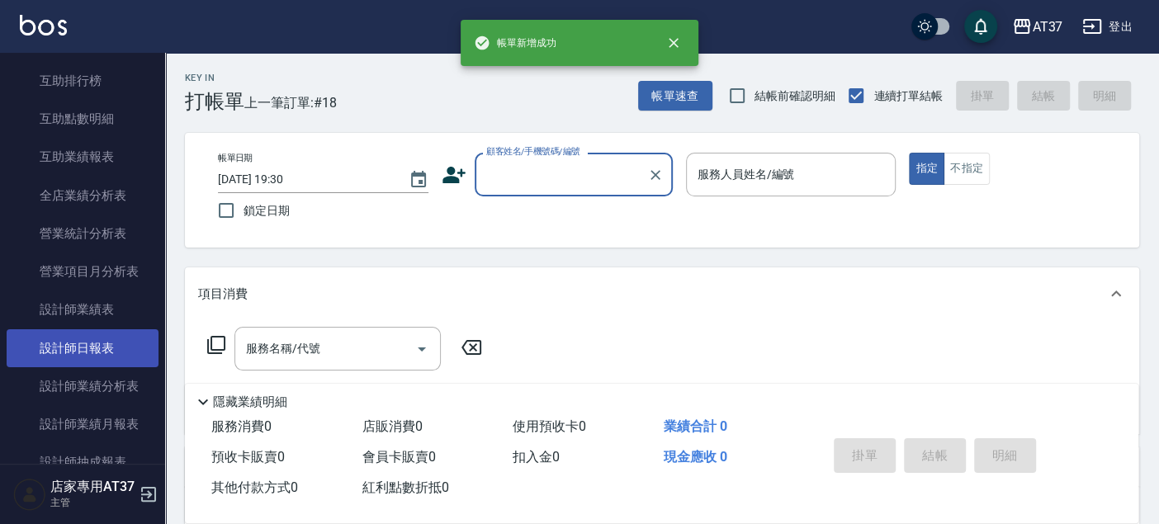
drag, startPoint x: 99, startPoint y: 339, endPoint x: 113, endPoint y: 339, distance: 14.0
click at [99, 339] on link "設計師日報表" at bounding box center [83, 348] width 152 height 38
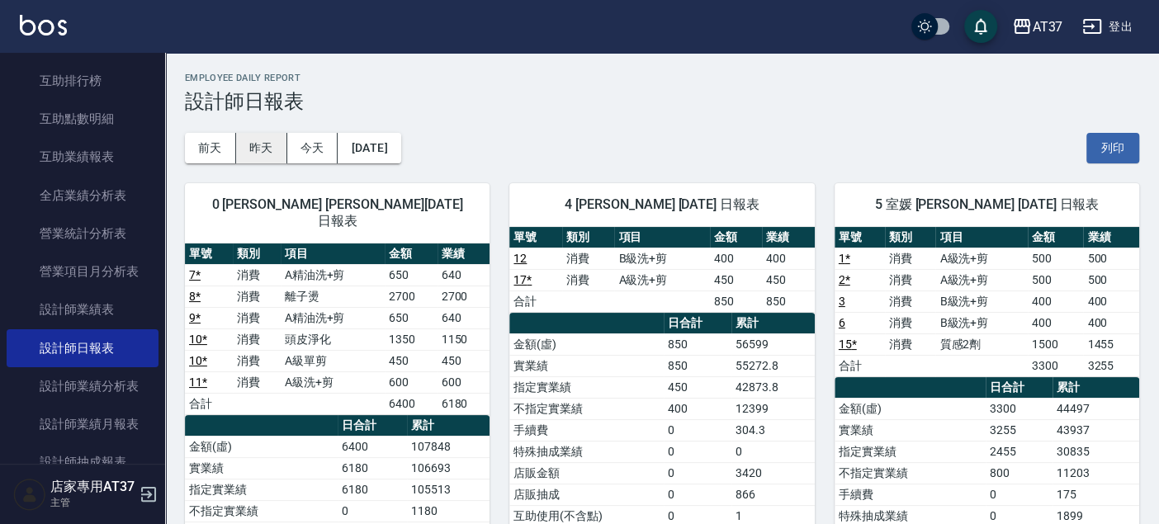
click at [271, 152] on button "昨天" at bounding box center [261, 148] width 51 height 31
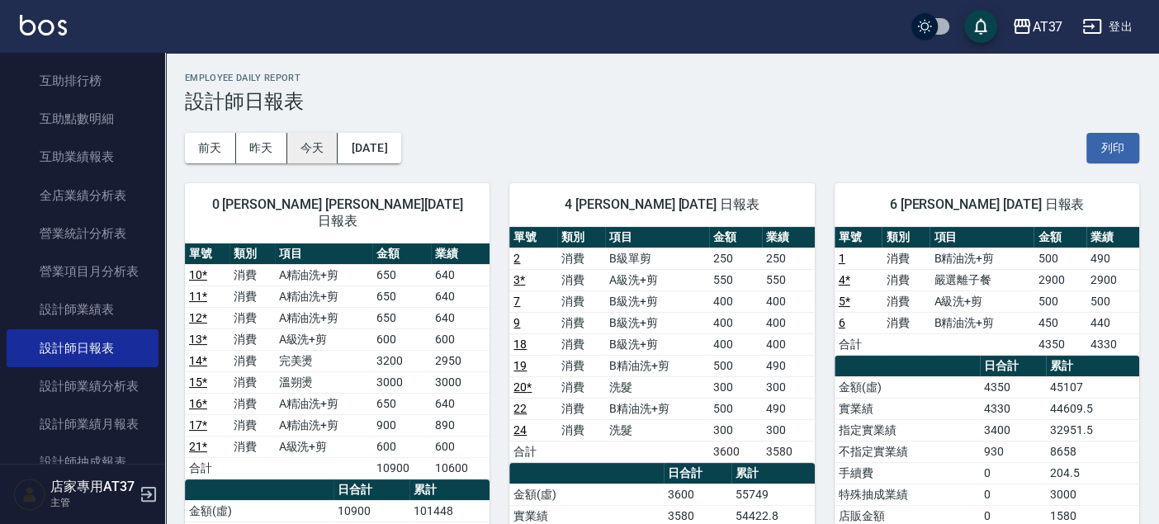
click at [330, 154] on button "今天" at bounding box center [312, 148] width 51 height 31
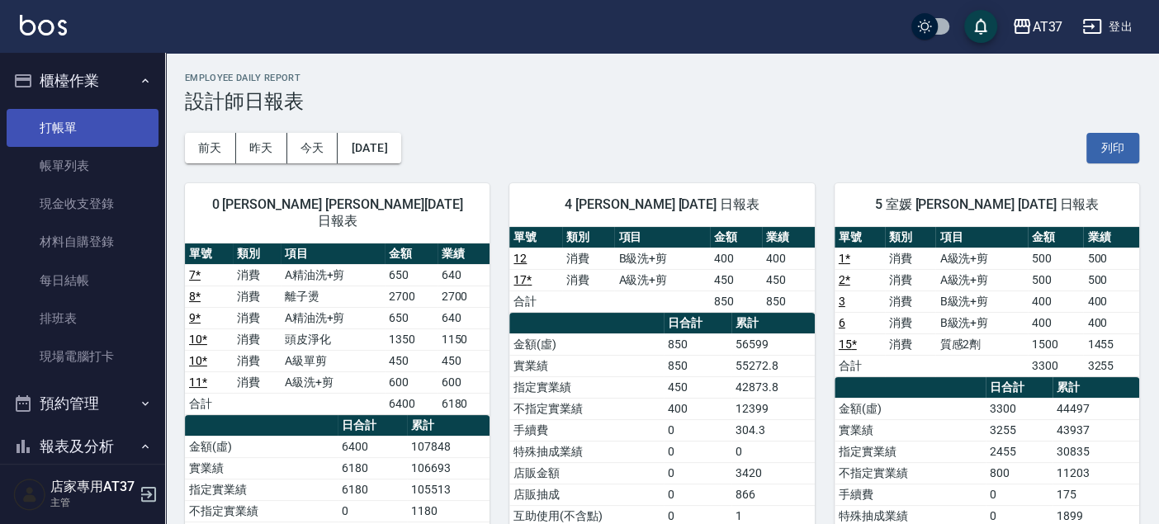
click at [71, 127] on link "打帳單" at bounding box center [83, 128] width 152 height 38
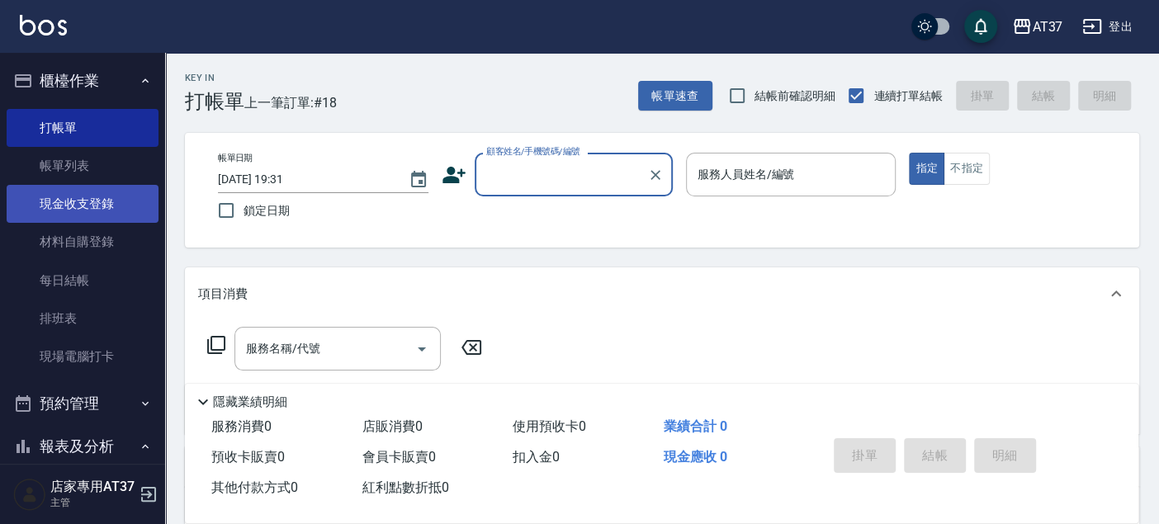
click at [107, 208] on link "現金收支登錄" at bounding box center [83, 204] width 152 height 38
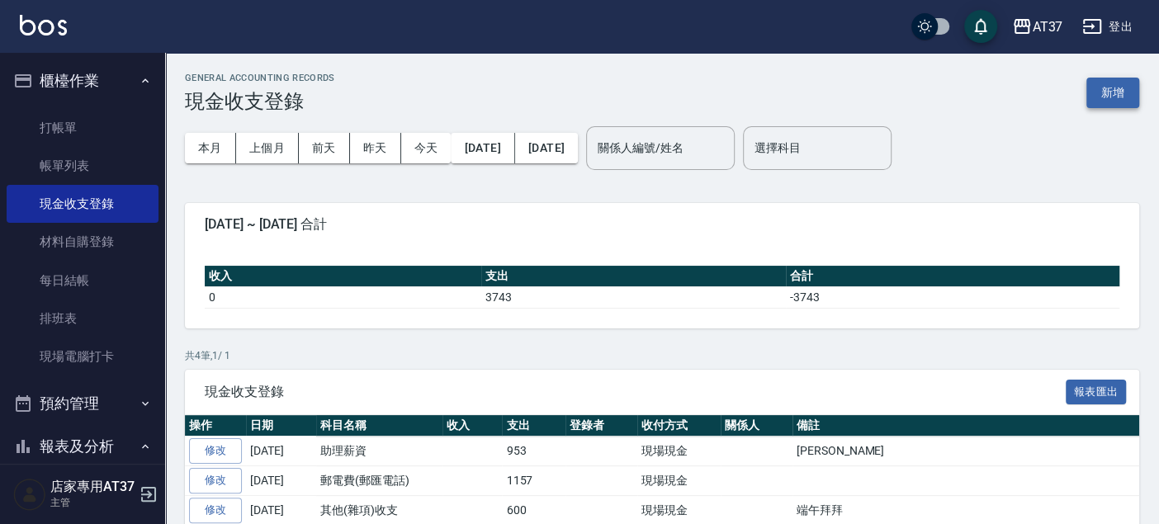
click at [1121, 89] on button "新增" at bounding box center [1112, 93] width 53 height 31
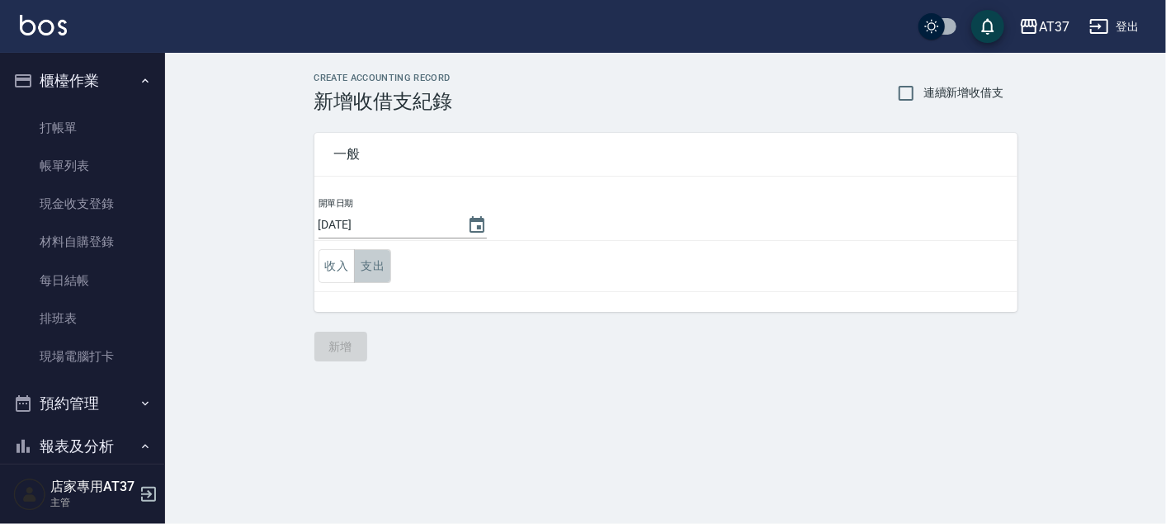
click at [376, 266] on button "支出" at bounding box center [372, 266] width 37 height 34
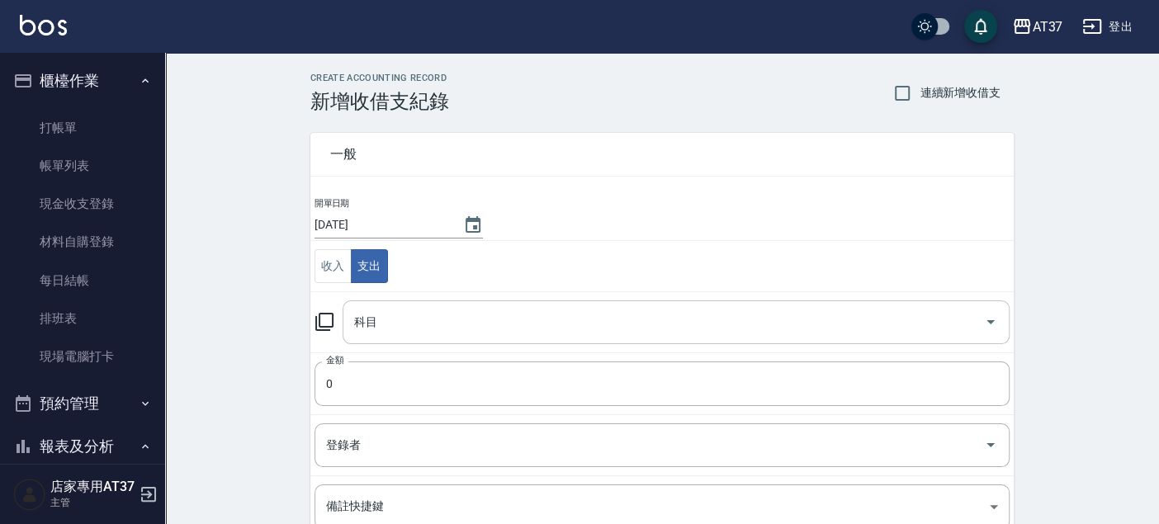
click at [404, 324] on input "科目" at bounding box center [663, 322] width 627 height 29
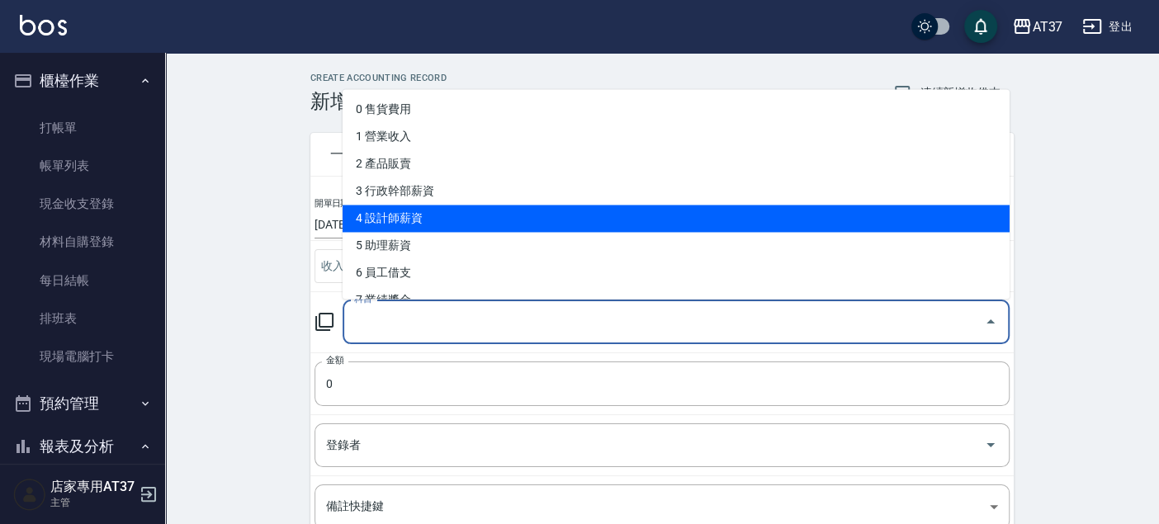
click at [433, 211] on li "4 設計師薪資" at bounding box center [676, 218] width 667 height 27
type input "4 設計師薪資"
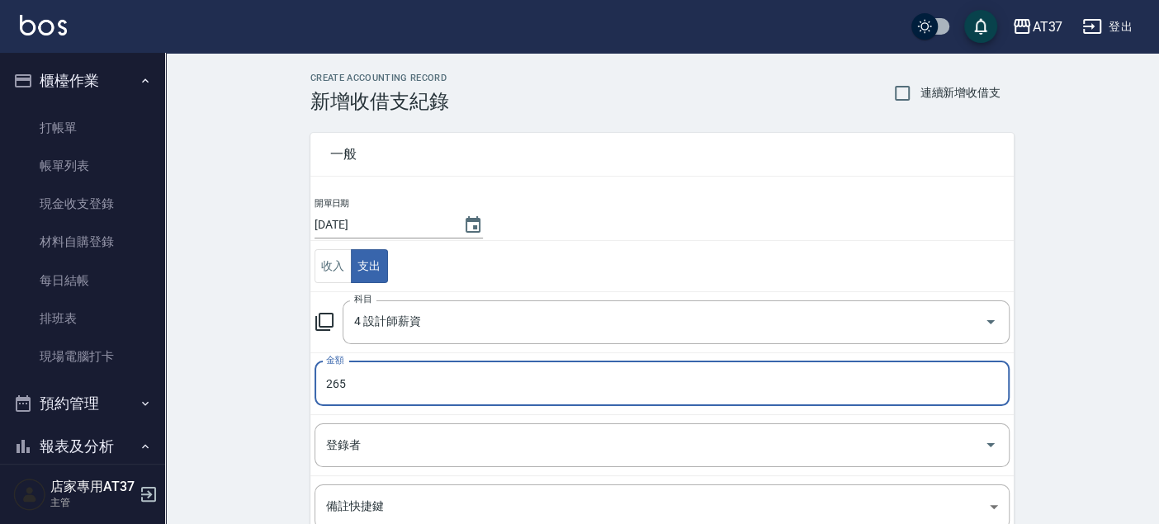
type input "265"
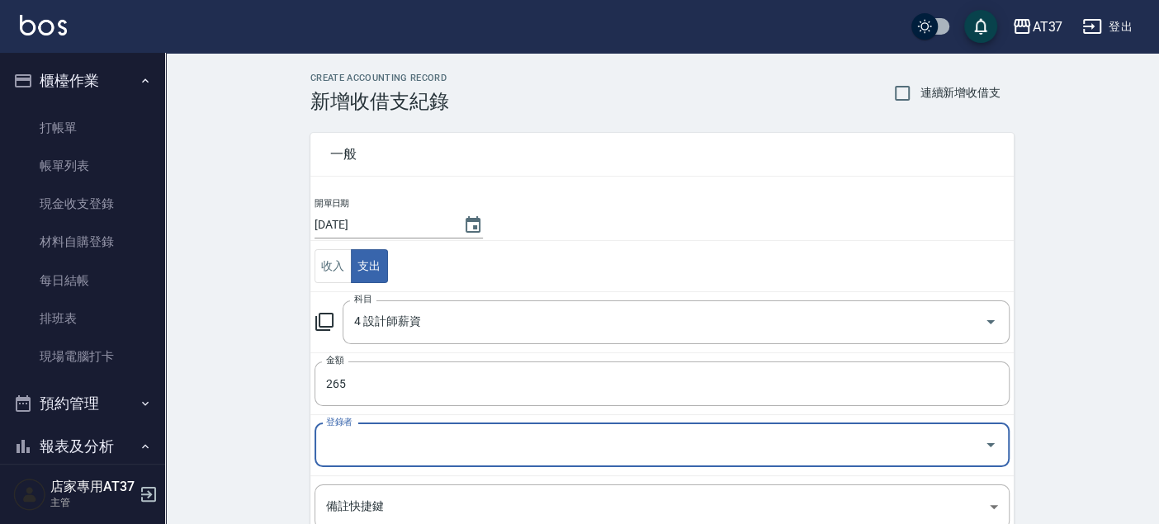
click at [448, 457] on input "登錄者" at bounding box center [649, 445] width 655 height 29
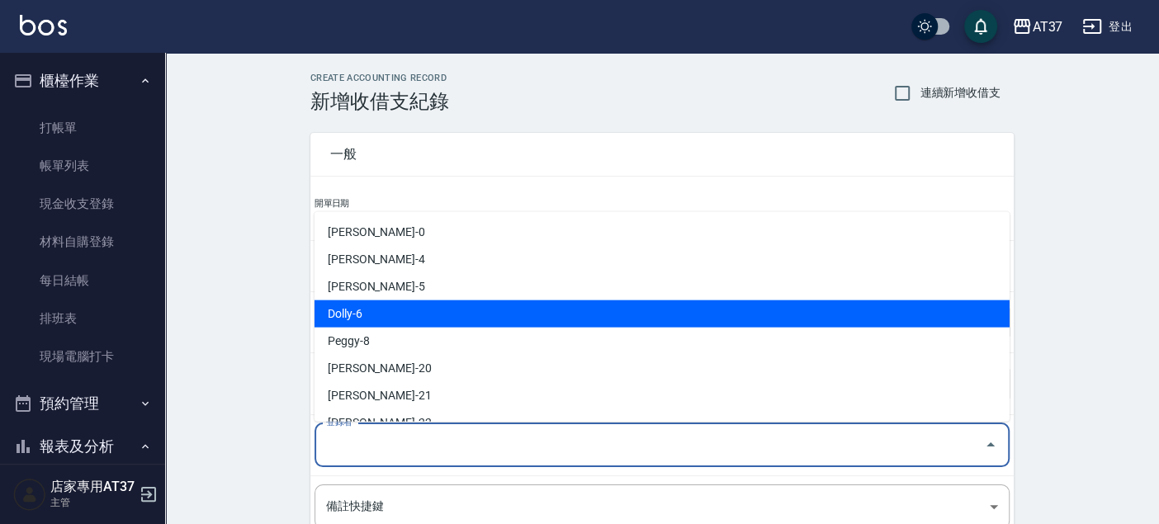
click at [438, 318] on li "Dolly-6" at bounding box center [661, 313] width 695 height 27
type input "Dolly-6"
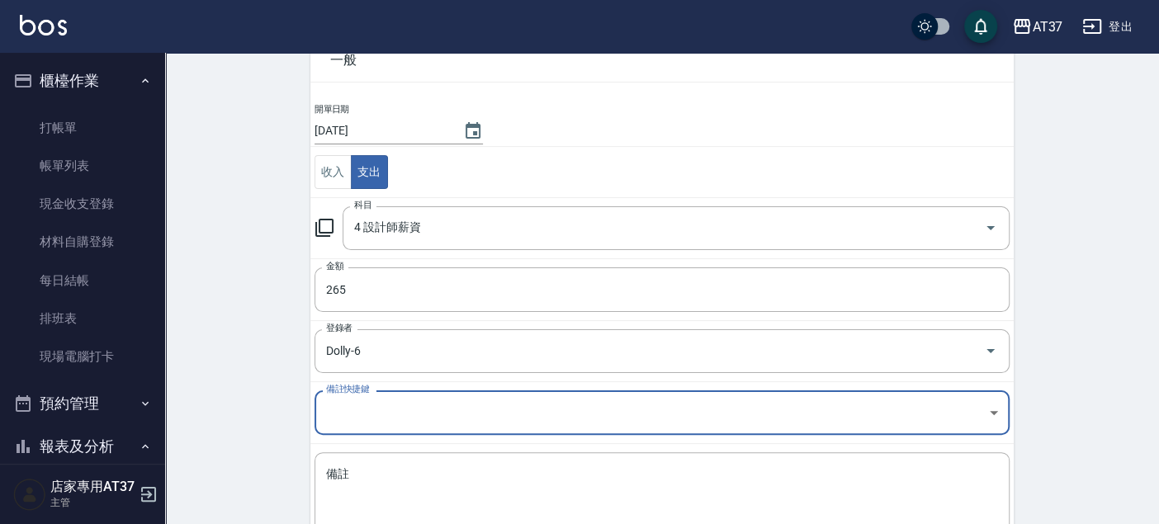
scroll to position [201, 0]
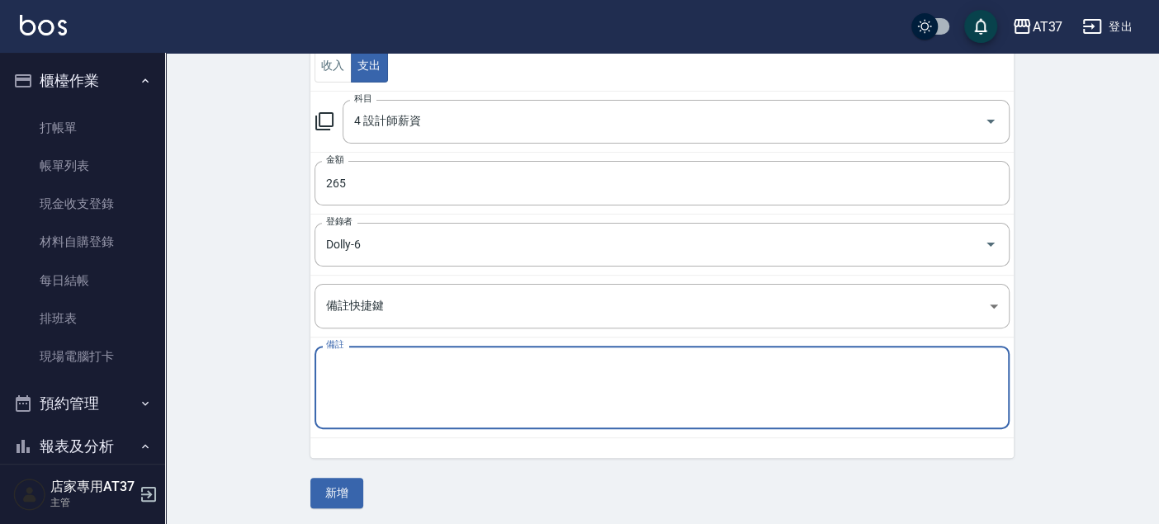
click at [421, 382] on textarea "備註" at bounding box center [662, 388] width 672 height 56
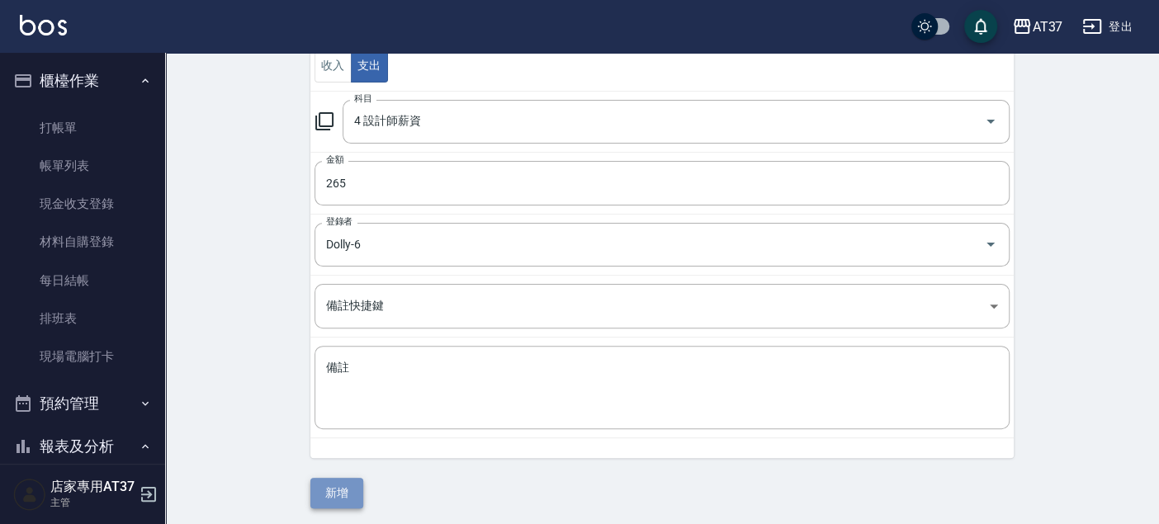
click at [350, 494] on button "新增" at bounding box center [336, 493] width 53 height 31
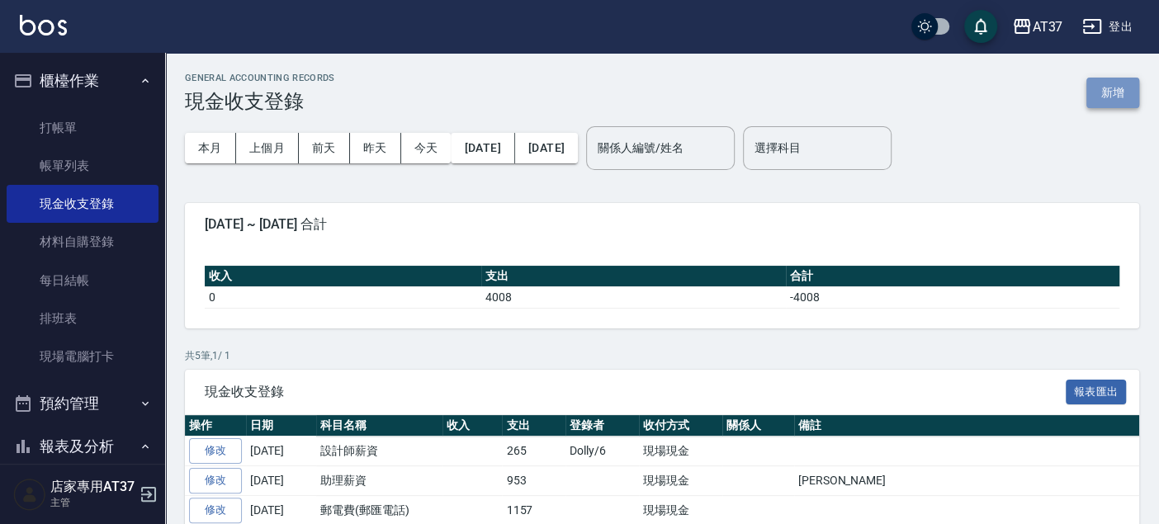
click at [1110, 87] on button "新增" at bounding box center [1112, 93] width 53 height 31
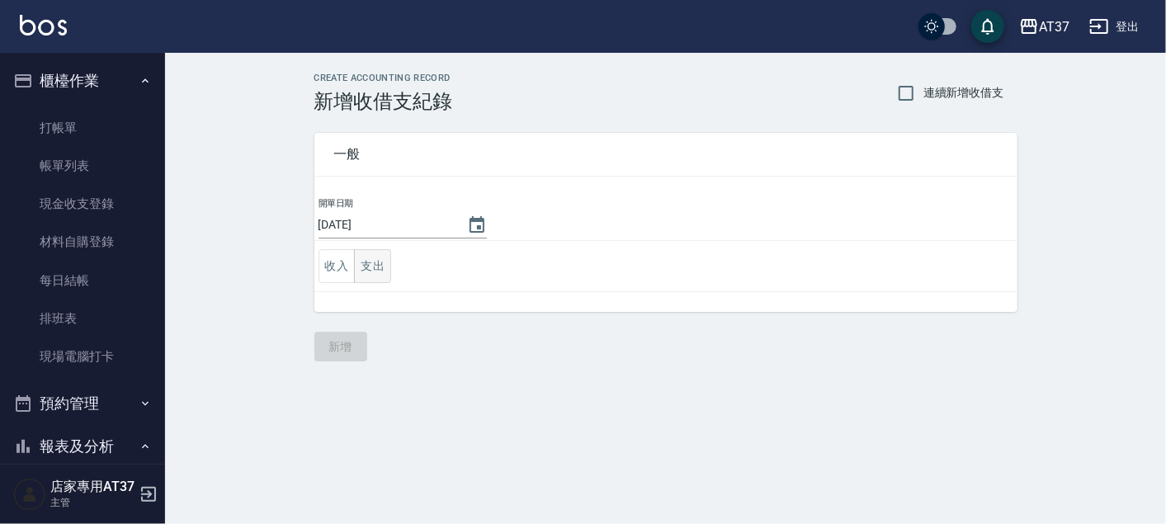
click at [366, 268] on button "支出" at bounding box center [372, 266] width 37 height 34
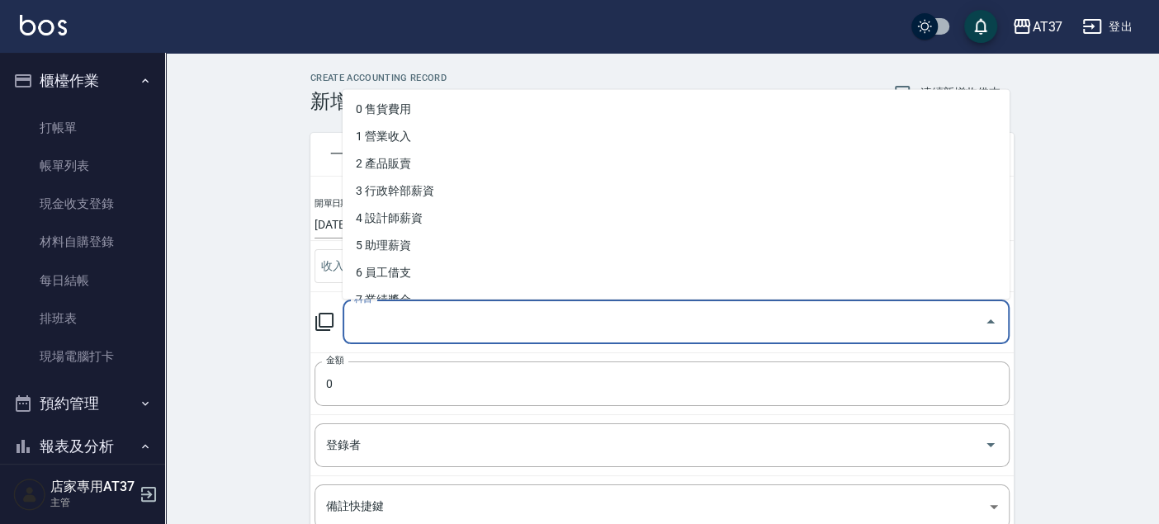
click at [464, 319] on input "科目" at bounding box center [663, 322] width 627 height 29
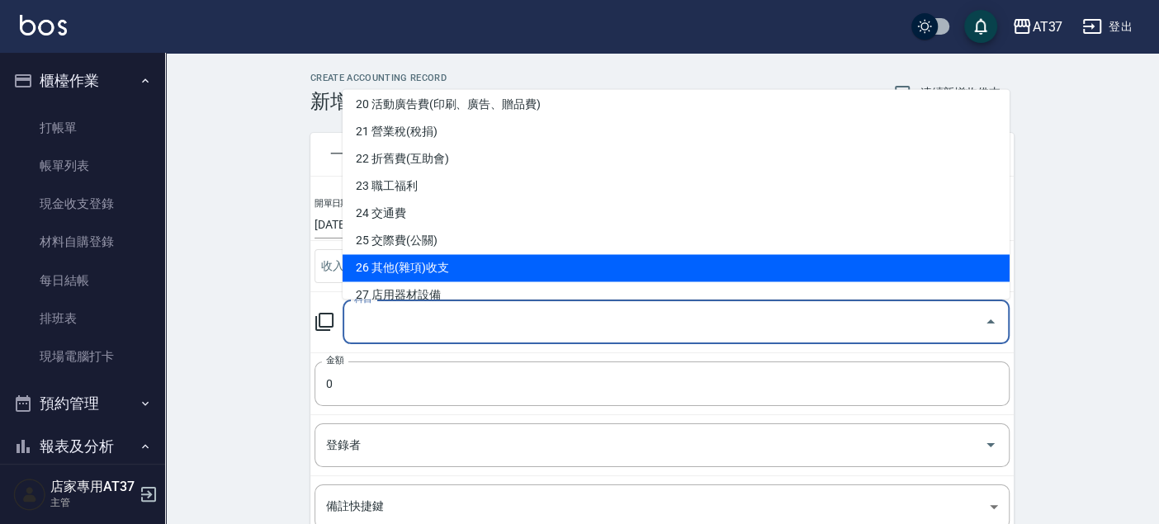
click at [499, 271] on li "26 其他(雜項)收支" at bounding box center [676, 267] width 667 height 27
type input "26 其他(雜項)收支"
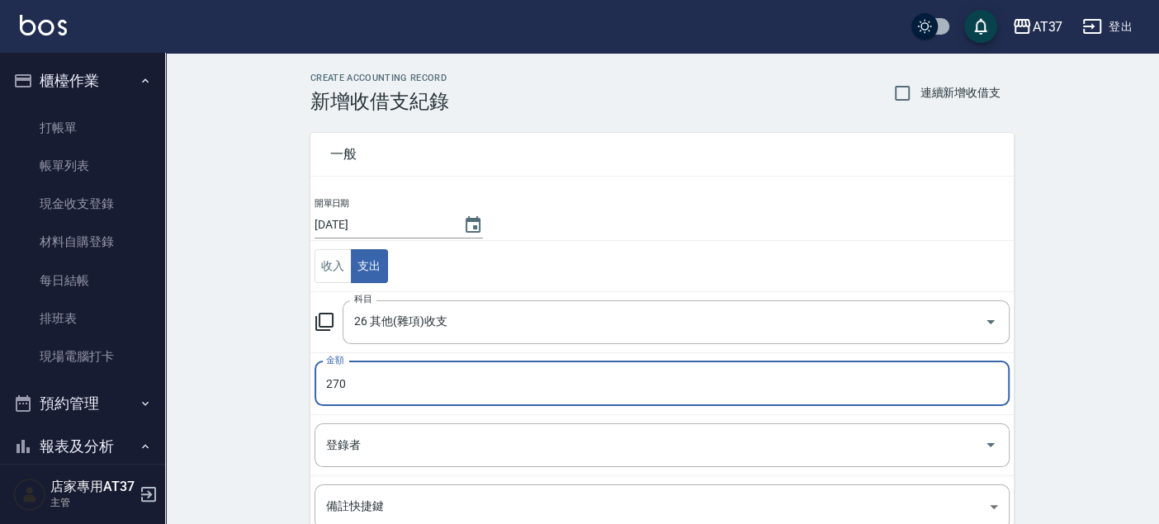
type input "270"
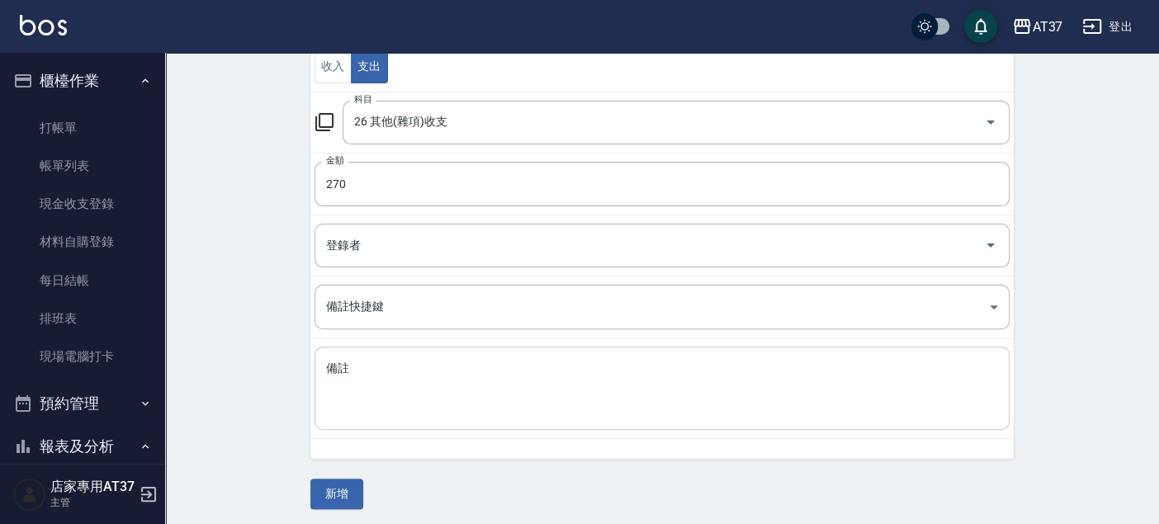
scroll to position [201, 0]
click at [461, 380] on textarea "備註" at bounding box center [662, 388] width 672 height 56
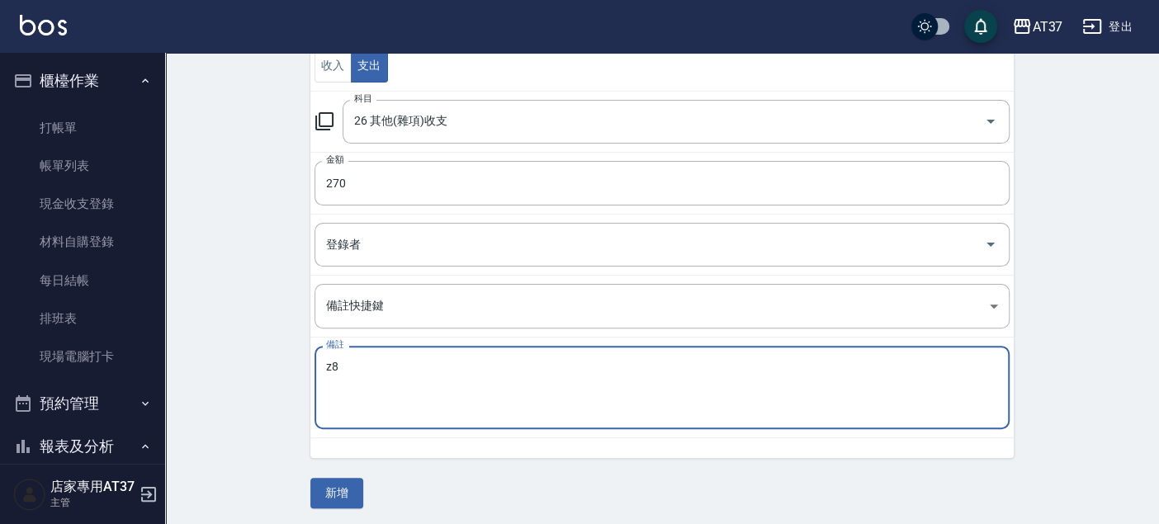
type textarea "z"
type textarea "髮捲"
click at [332, 488] on button "新增" at bounding box center [336, 493] width 53 height 31
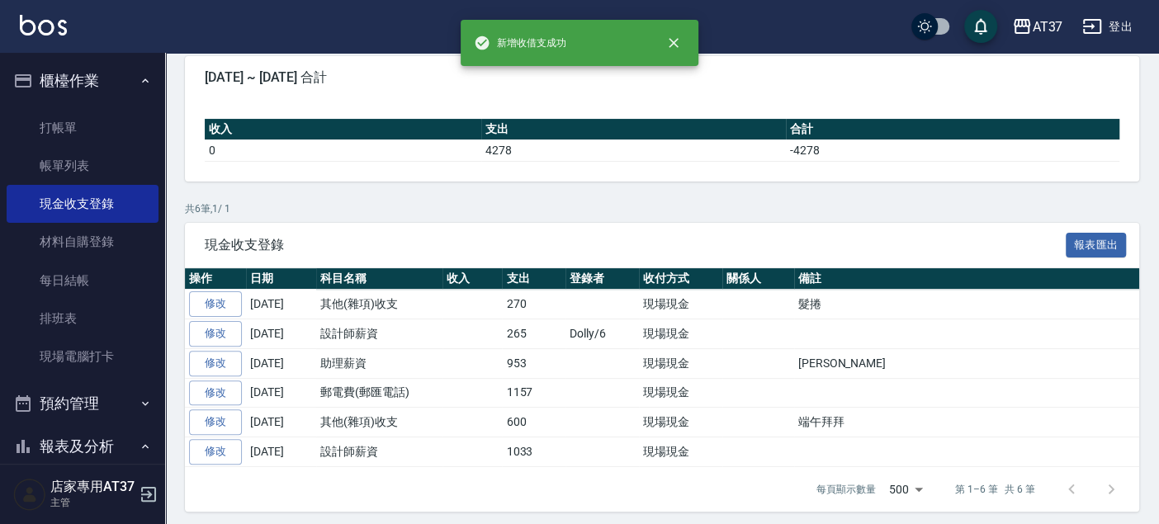
scroll to position [149, 0]
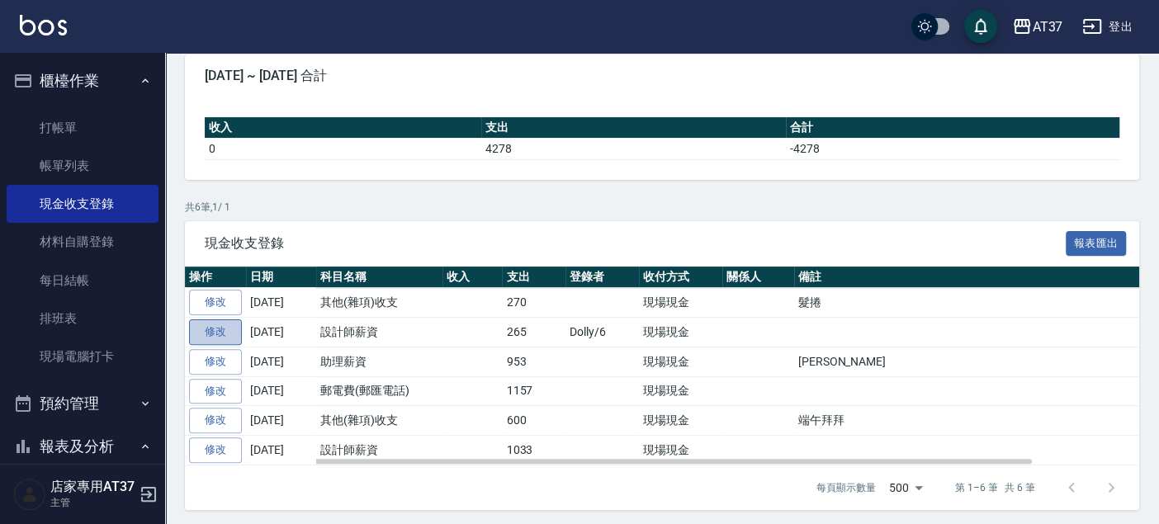
click at [229, 333] on link "修改" at bounding box center [215, 332] width 53 height 26
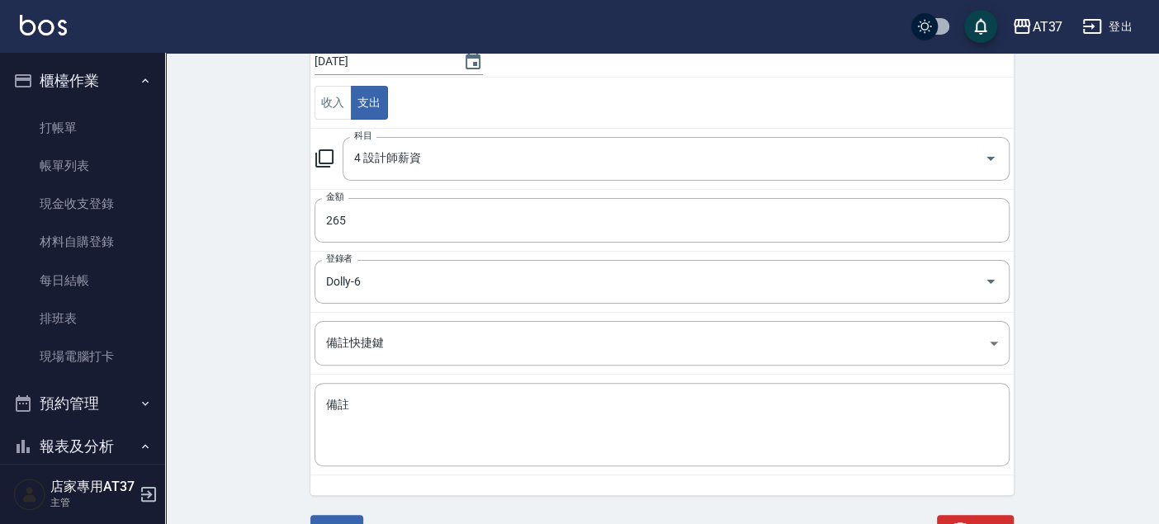
scroll to position [182, 0]
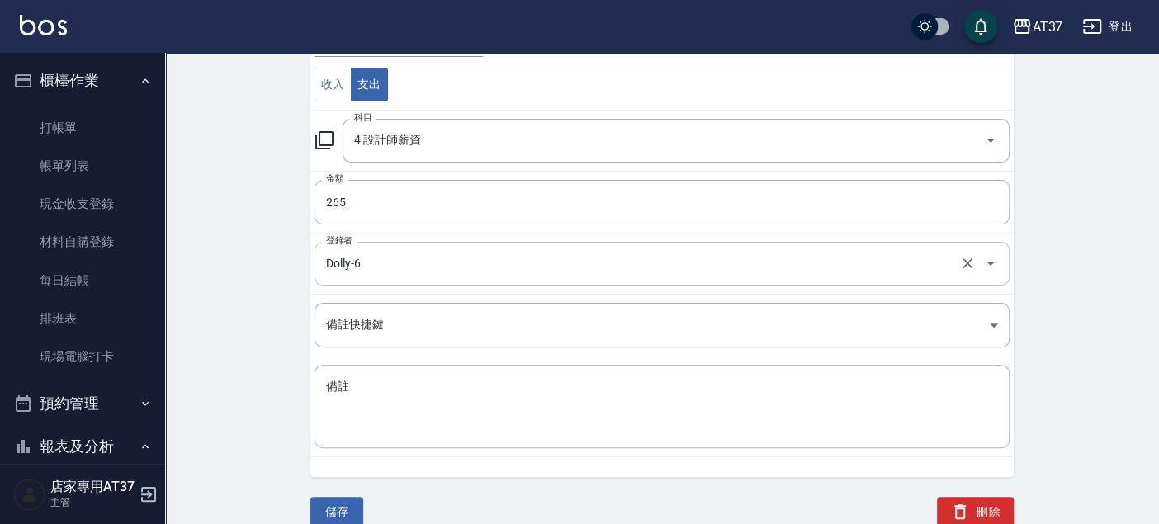
click at [615, 266] on input "Dolly-6" at bounding box center [639, 263] width 634 height 29
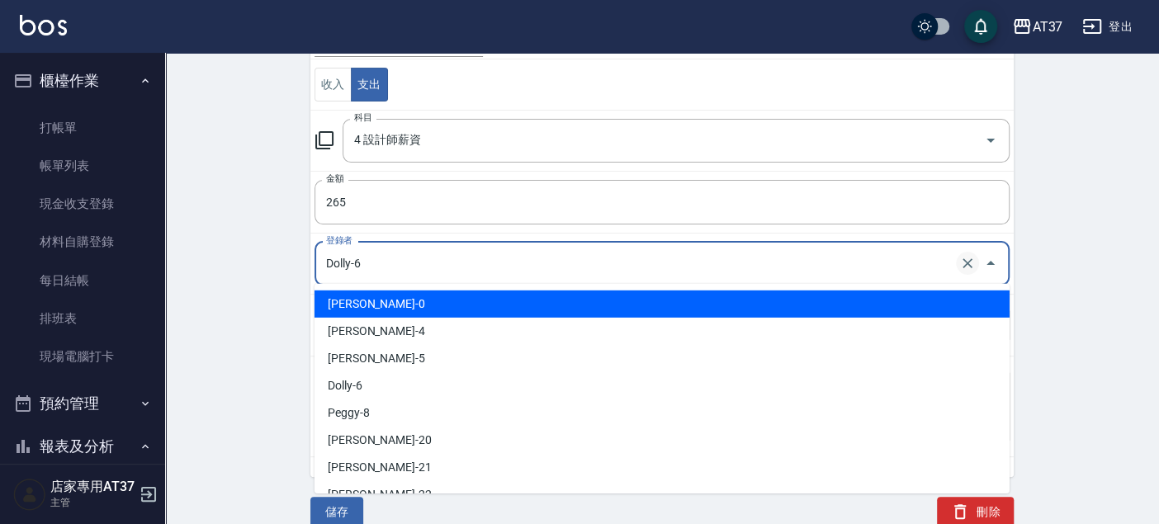
click at [965, 261] on icon "Clear" at bounding box center [967, 263] width 17 height 17
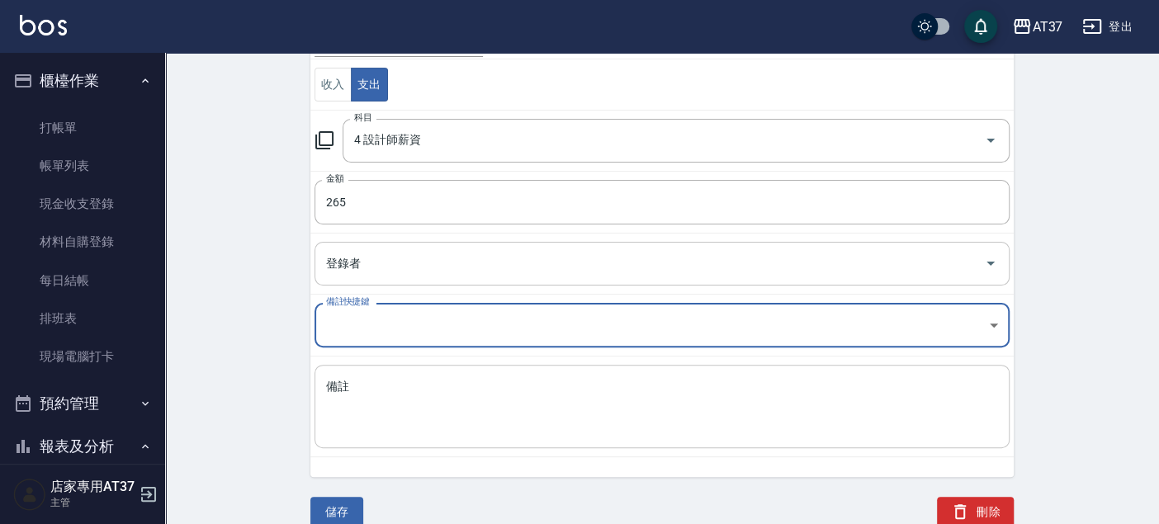
click at [596, 381] on textarea "備註" at bounding box center [662, 407] width 672 height 56
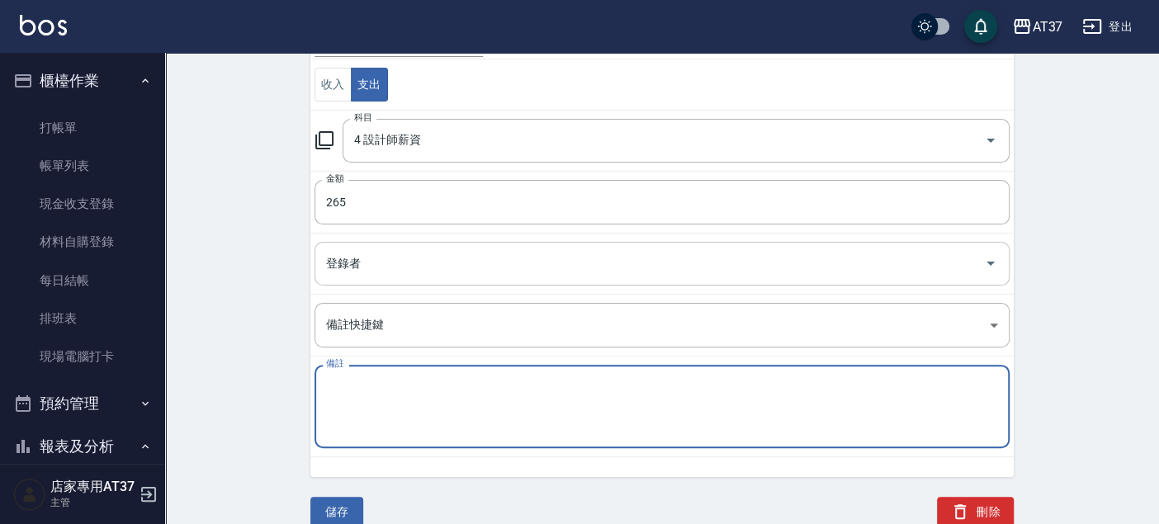
type textarea "d"
type textarea "Dolly"
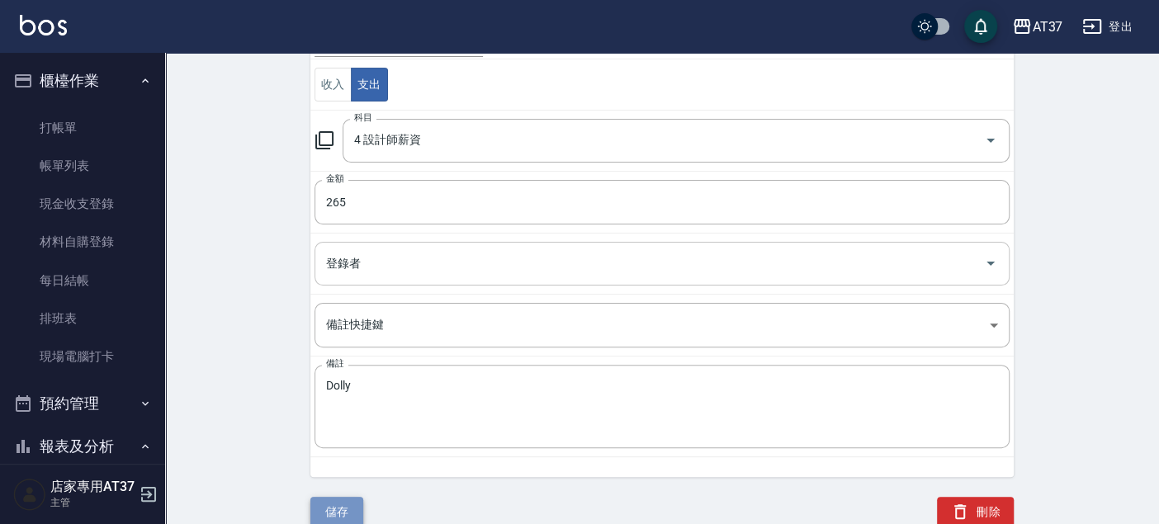
click at [346, 506] on button "儲存" at bounding box center [336, 512] width 53 height 31
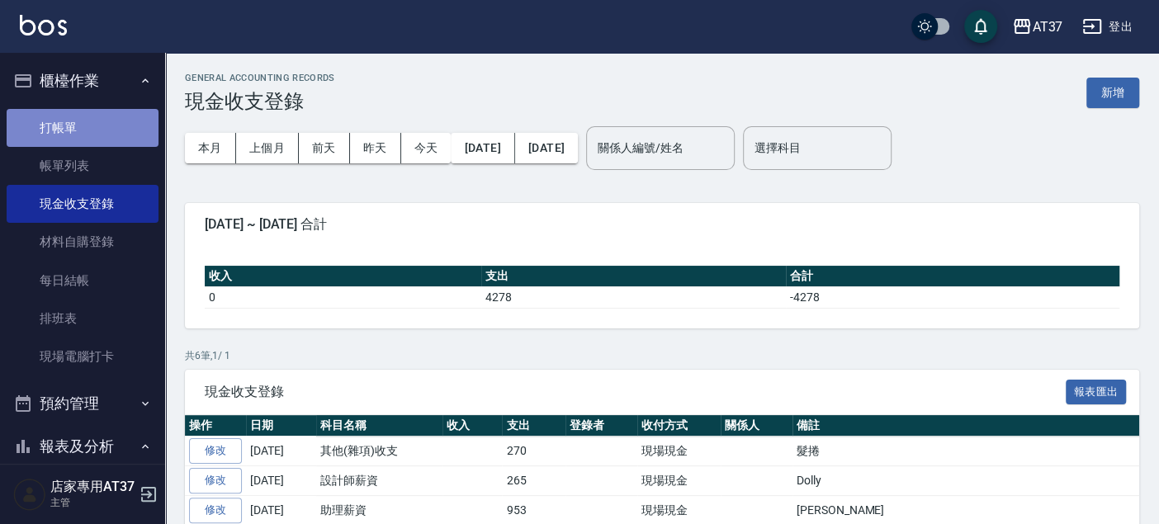
click at [84, 132] on link "打帳單" at bounding box center [83, 128] width 152 height 38
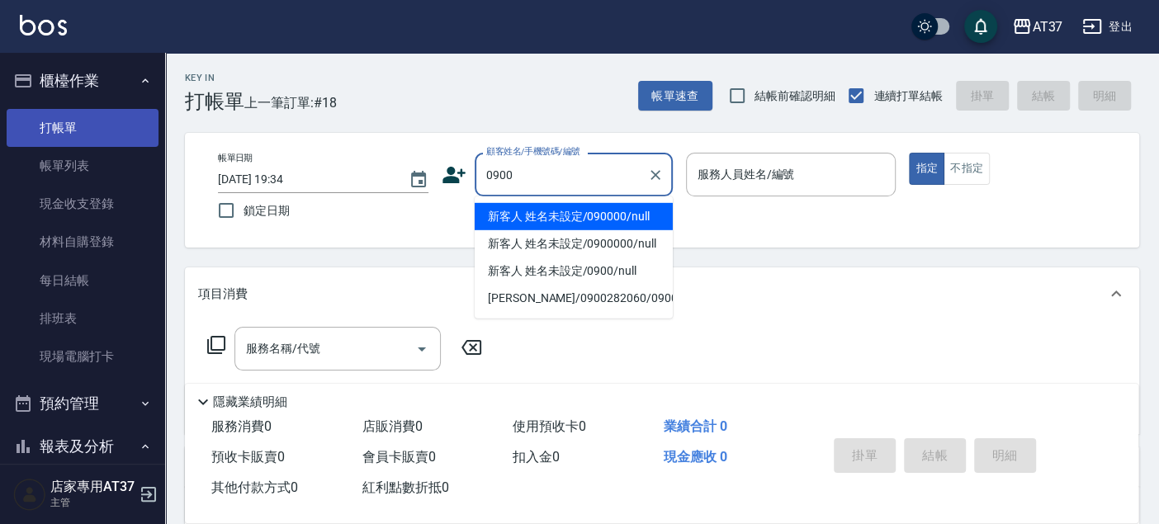
type input "新客人 姓名未設定/090000/null"
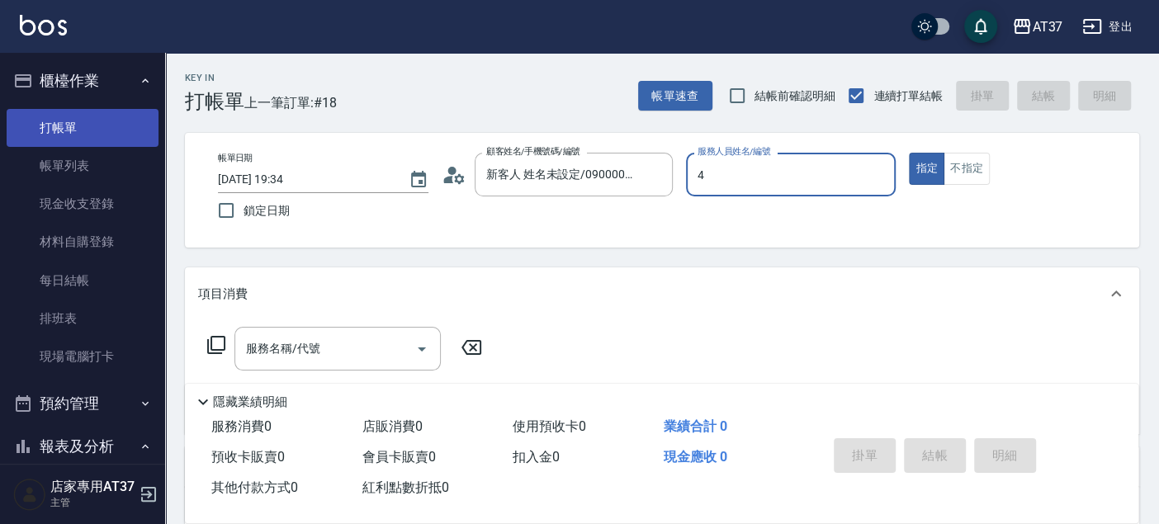
type input "Hannah-4"
type button "true"
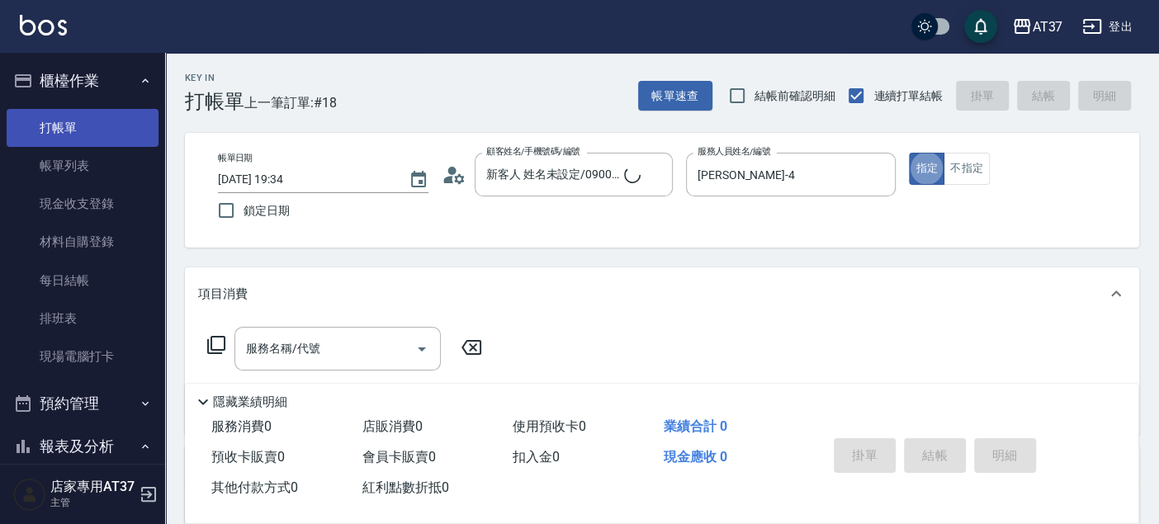
type input "新客人 姓名未設定/0900/null"
click at [972, 165] on button "不指定" at bounding box center [966, 169] width 46 height 32
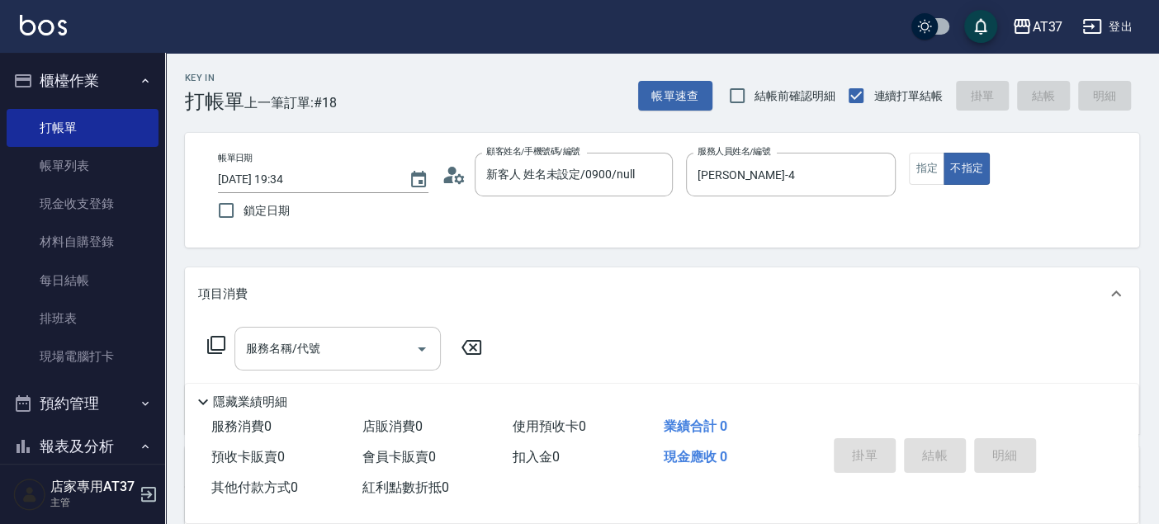
click at [273, 344] on div "服務名稱/代號 服務名稱/代號" at bounding box center [337, 349] width 206 height 44
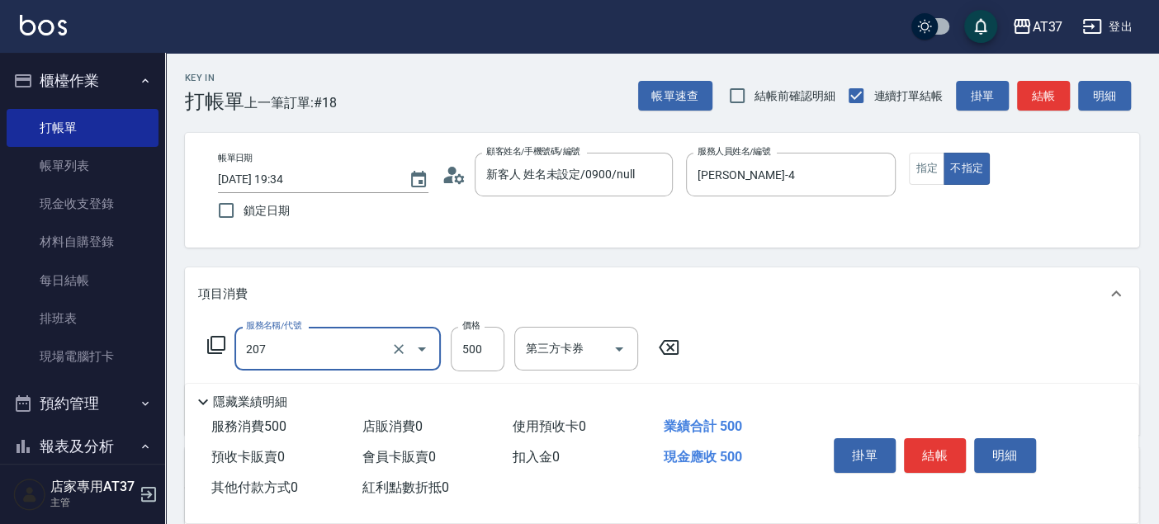
type input "B精油洗+剪(207)"
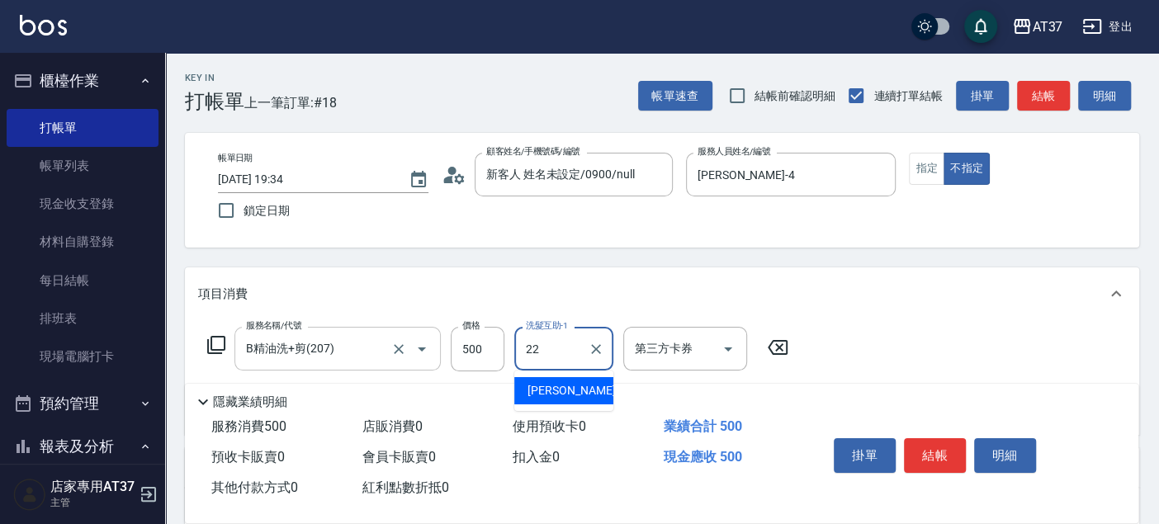
type input "威廉-22"
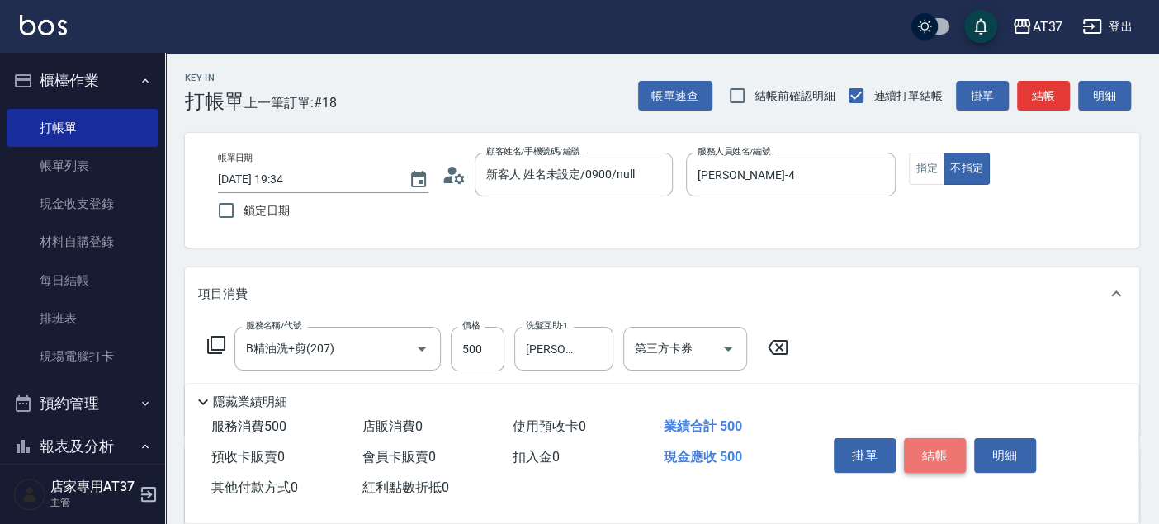
click at [933, 443] on button "結帳" at bounding box center [935, 455] width 62 height 35
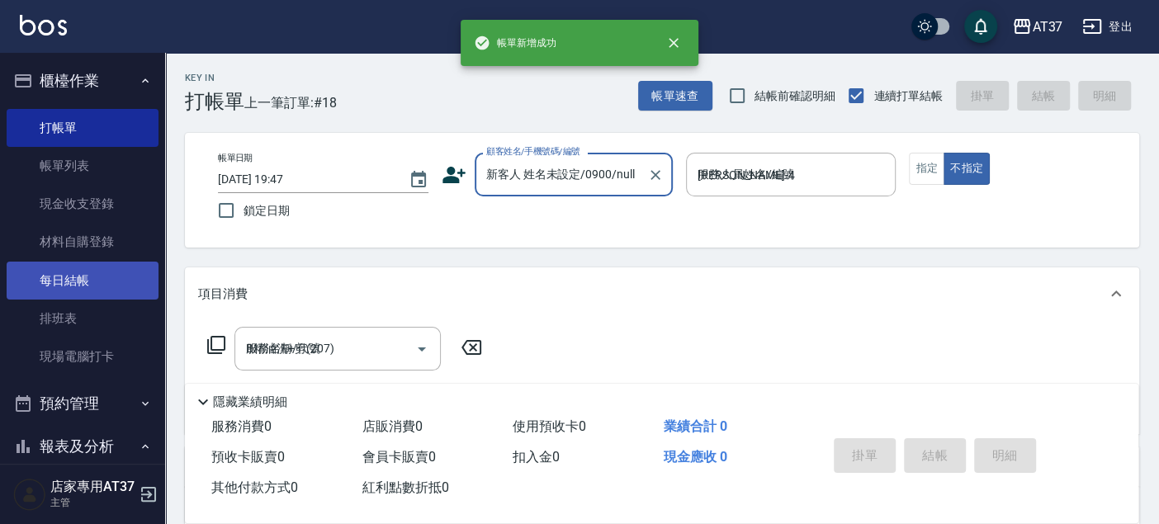
type input "2025/10/14 19:47"
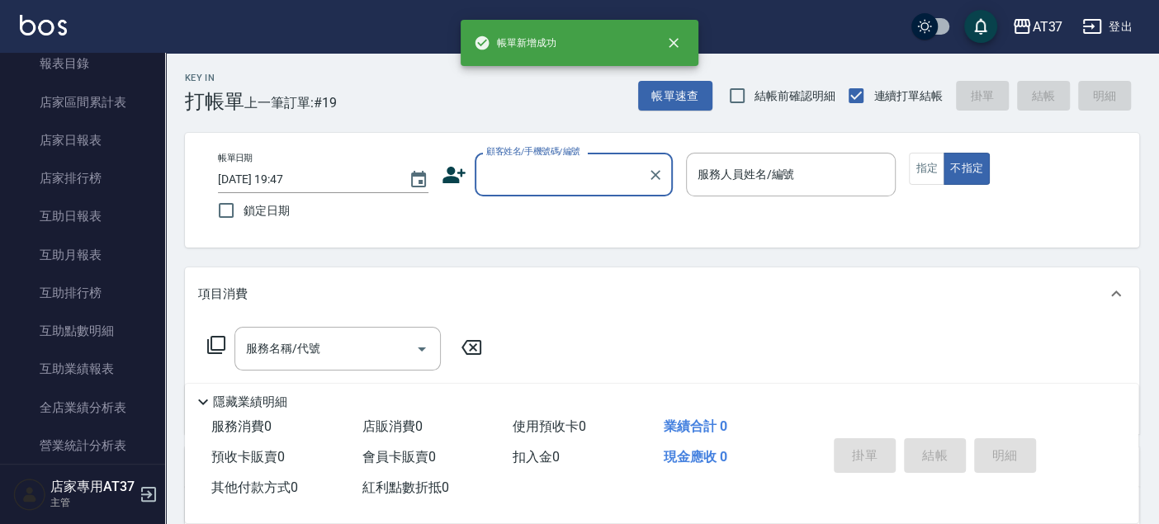
scroll to position [550, 0]
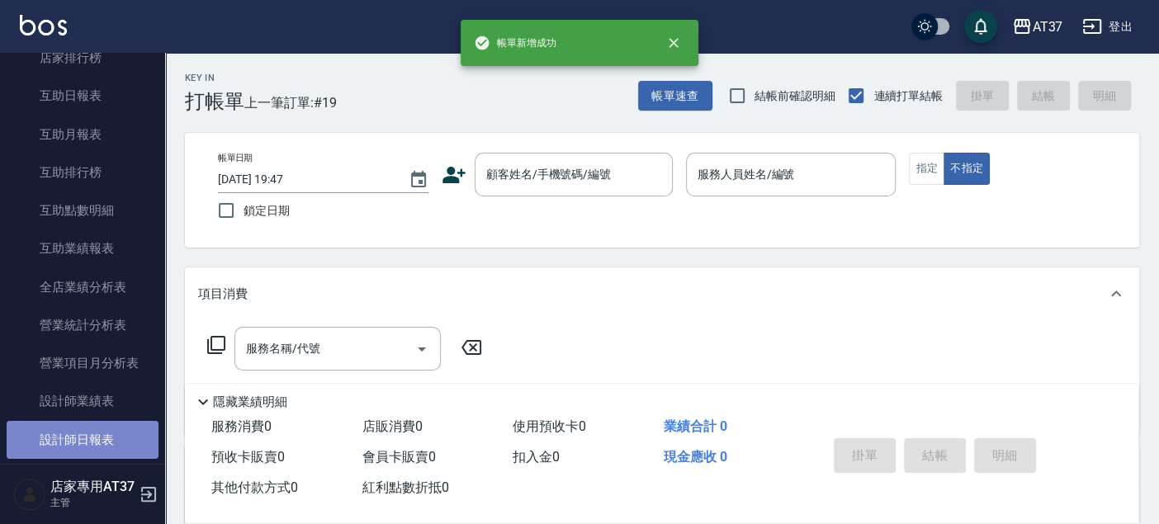
click at [95, 423] on link "設計師日報表" at bounding box center [83, 440] width 152 height 38
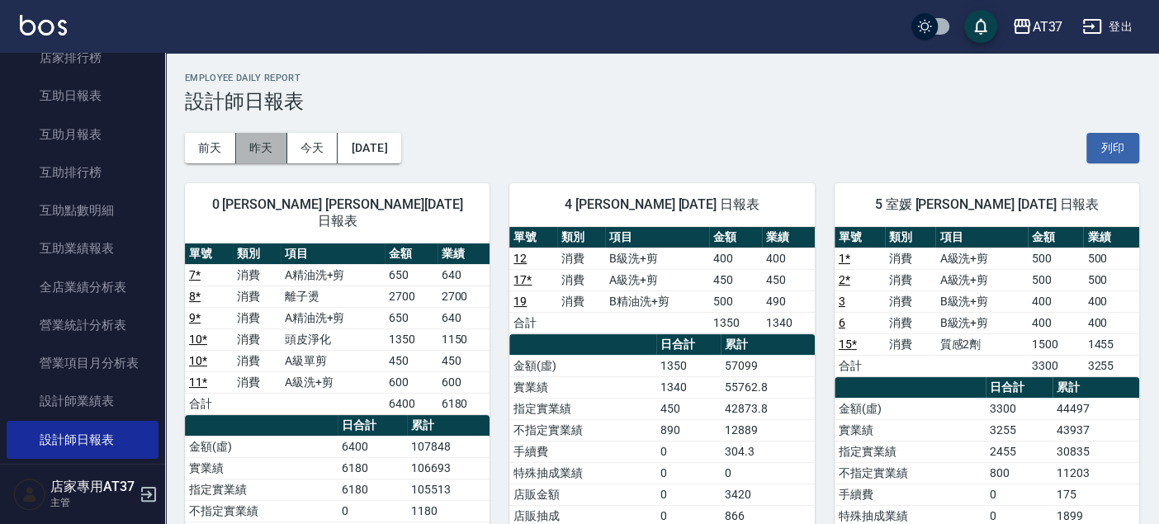
click at [266, 144] on button "昨天" at bounding box center [261, 148] width 51 height 31
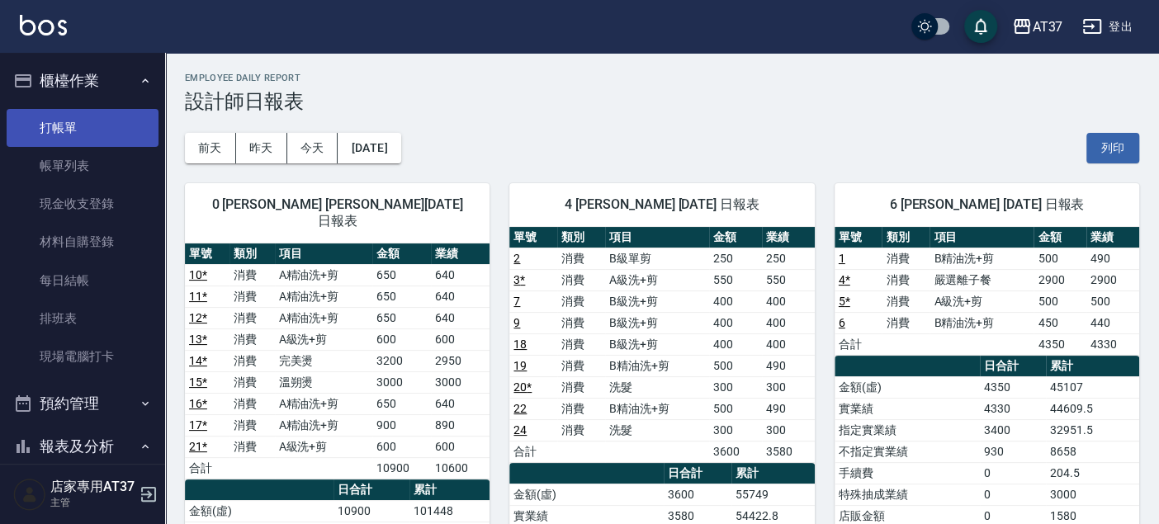
click at [94, 126] on link "打帳單" at bounding box center [83, 128] width 152 height 38
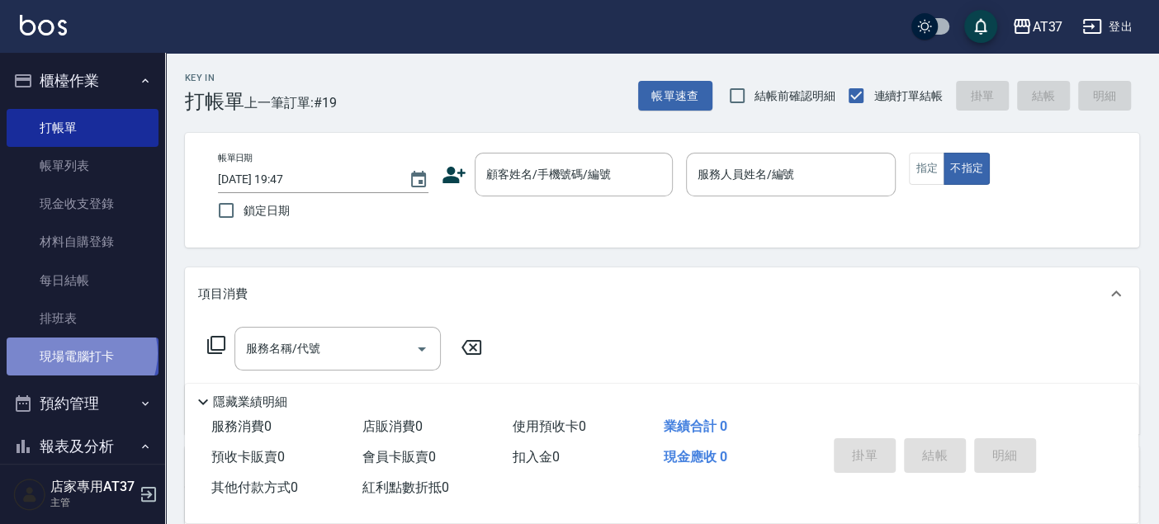
click at [80, 353] on link "現場電腦打卡" at bounding box center [83, 357] width 152 height 38
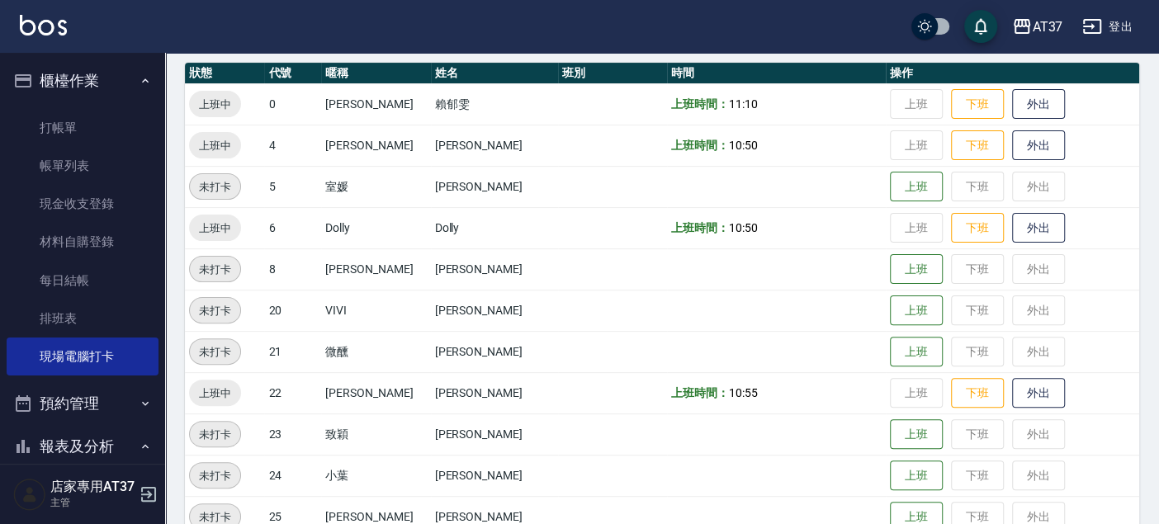
scroll to position [275, 0]
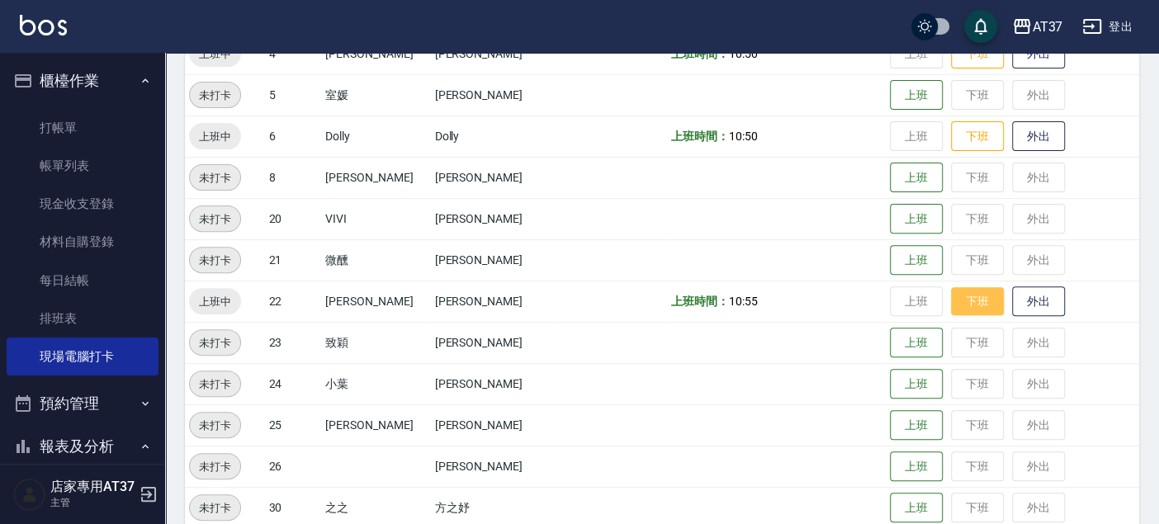
click at [957, 308] on button "下班" at bounding box center [977, 301] width 53 height 29
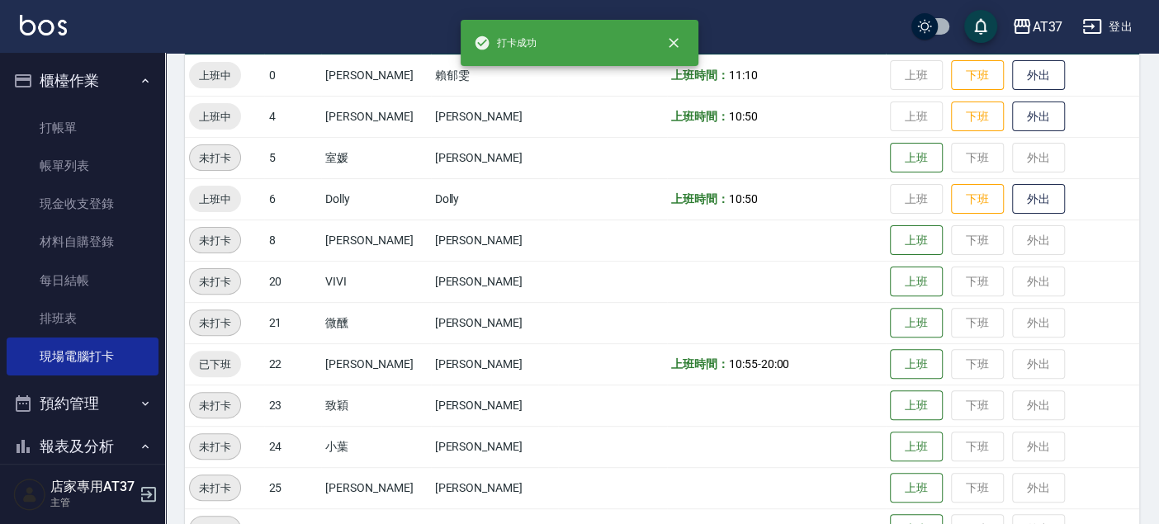
scroll to position [183, 0]
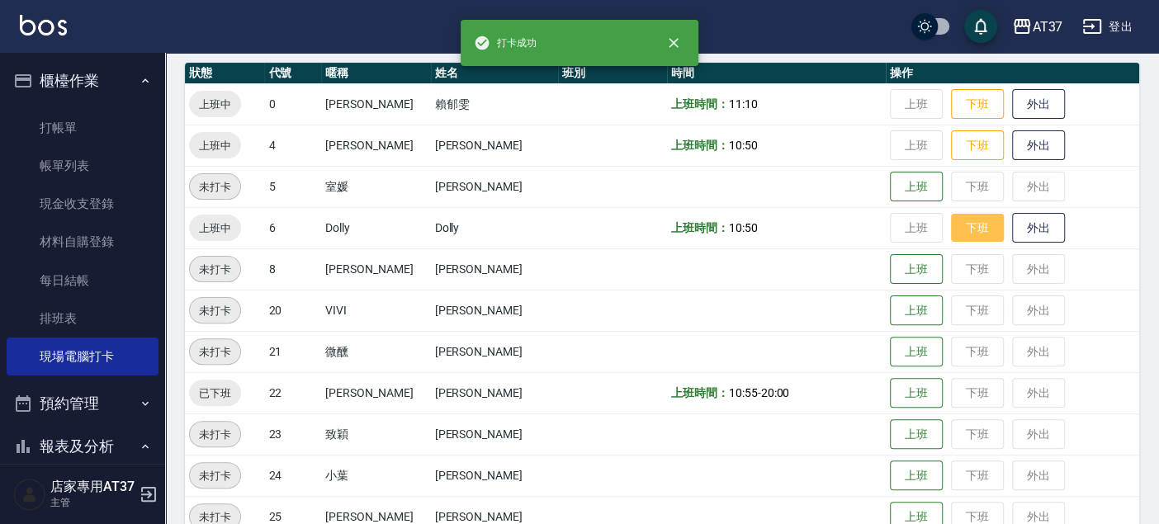
click at [970, 229] on button "下班" at bounding box center [977, 228] width 53 height 29
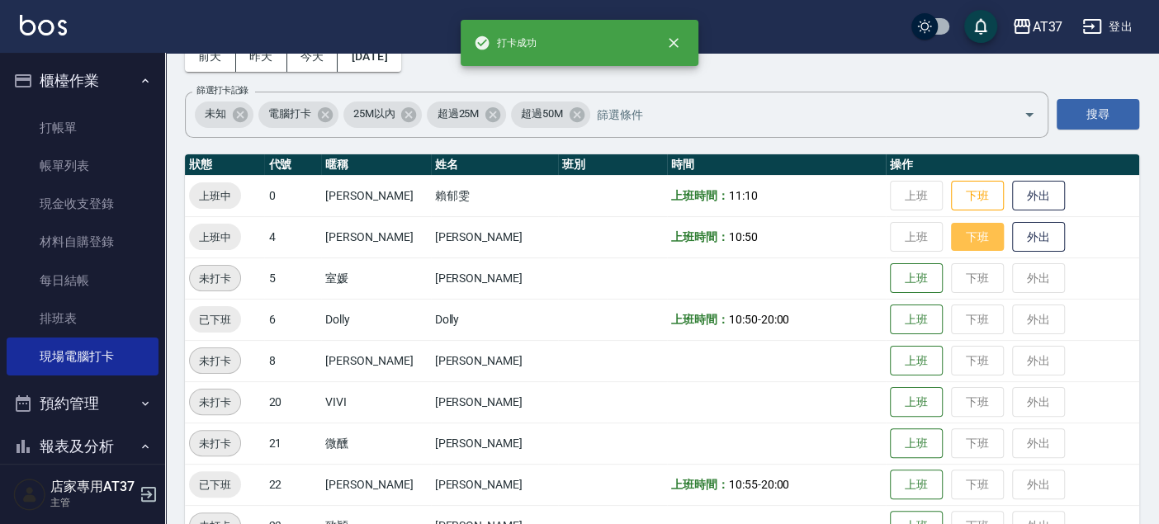
click at [958, 240] on button "下班" at bounding box center [977, 237] width 53 height 29
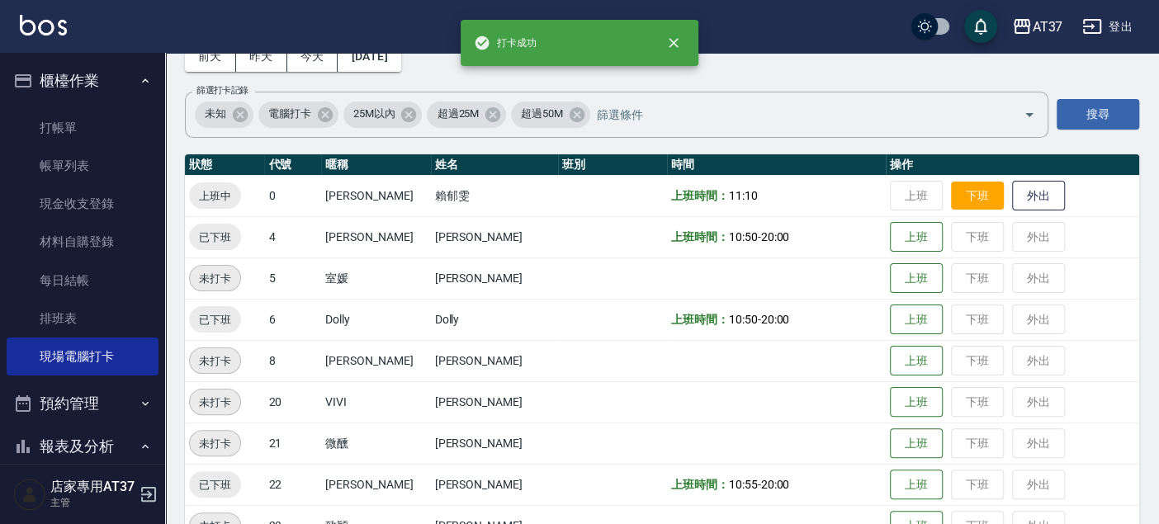
click at [961, 196] on button "下班" at bounding box center [977, 196] width 53 height 29
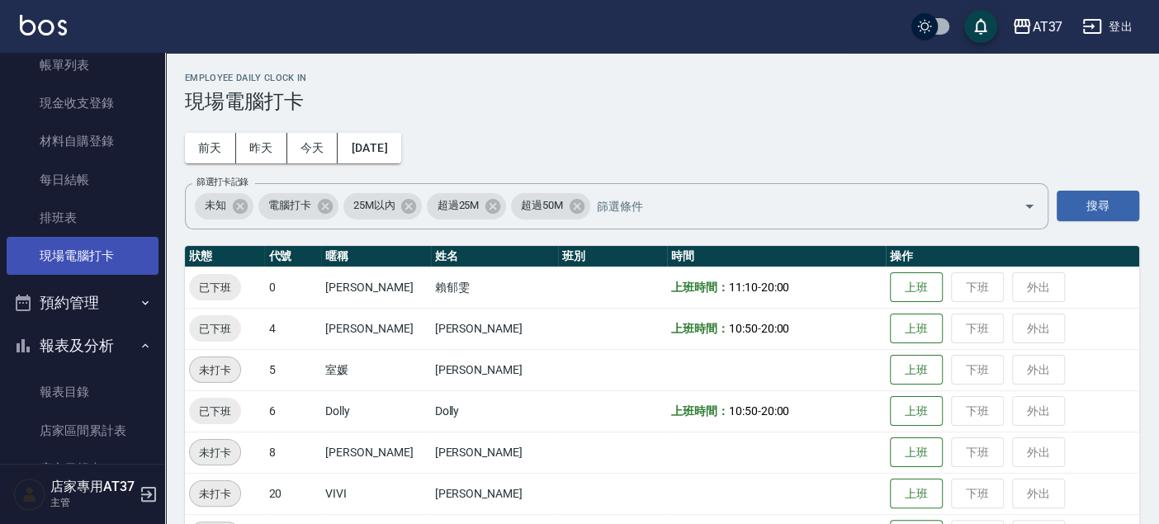
scroll to position [275, 0]
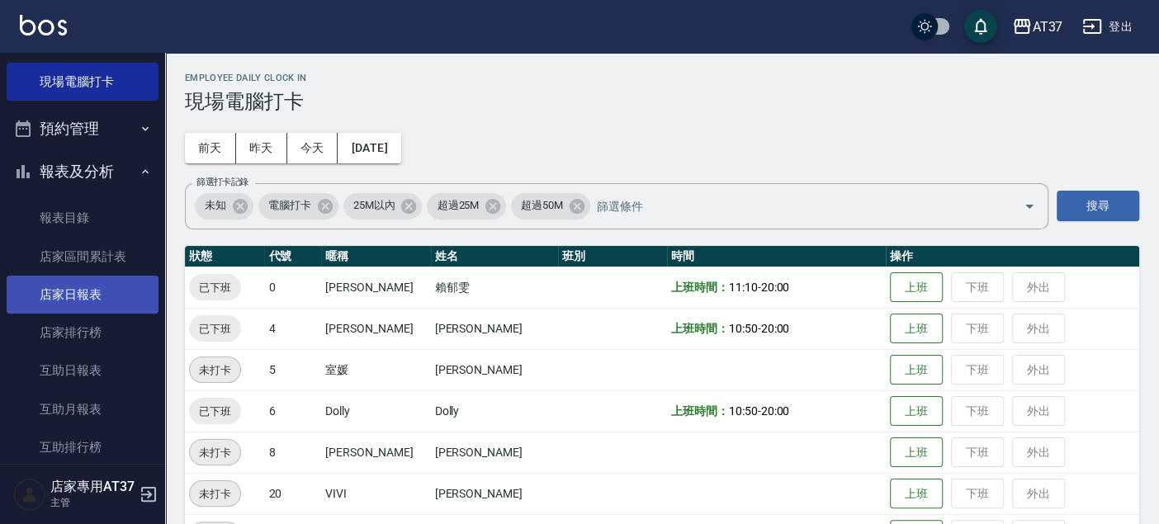
click at [113, 294] on link "店家日報表" at bounding box center [83, 295] width 152 height 38
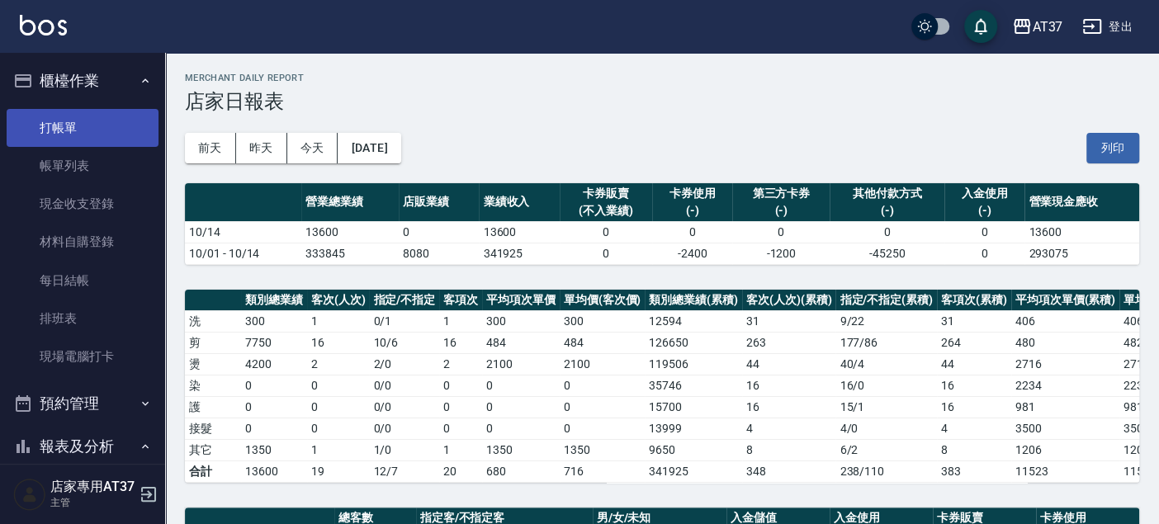
click at [78, 132] on link "打帳單" at bounding box center [83, 128] width 152 height 38
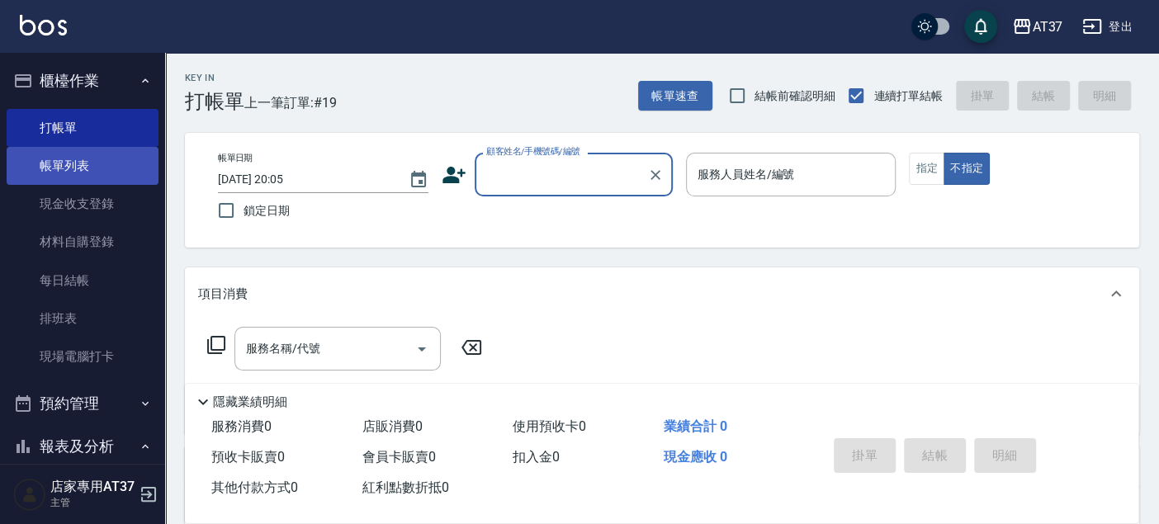
click at [59, 165] on link "帳單列表" at bounding box center [83, 166] width 152 height 38
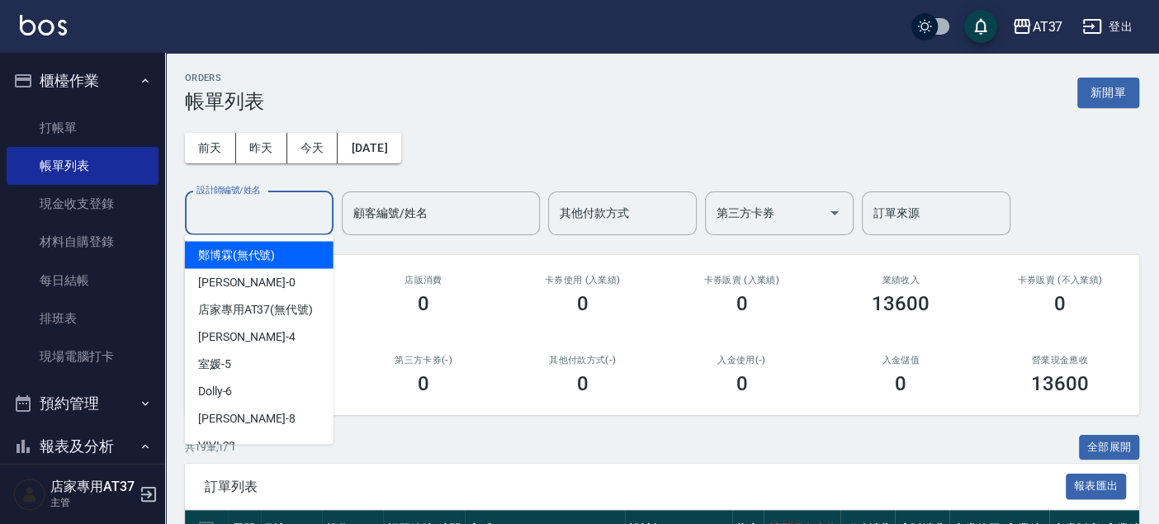
click at [287, 221] on input "設計師編號/姓名" at bounding box center [259, 213] width 134 height 29
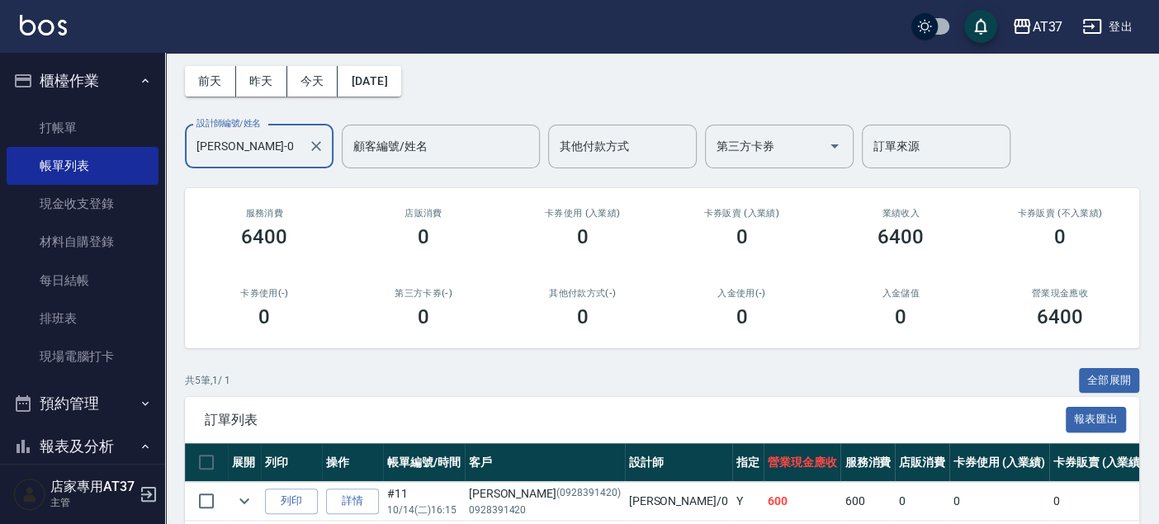
scroll to position [275, 0]
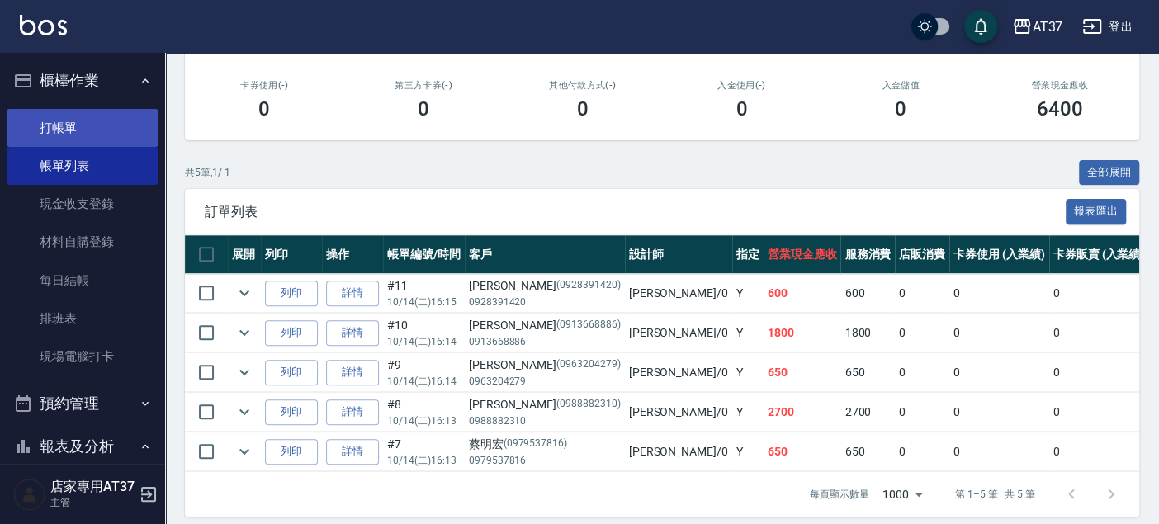
type input "NINA-0"
click at [109, 125] on link "打帳單" at bounding box center [83, 128] width 152 height 38
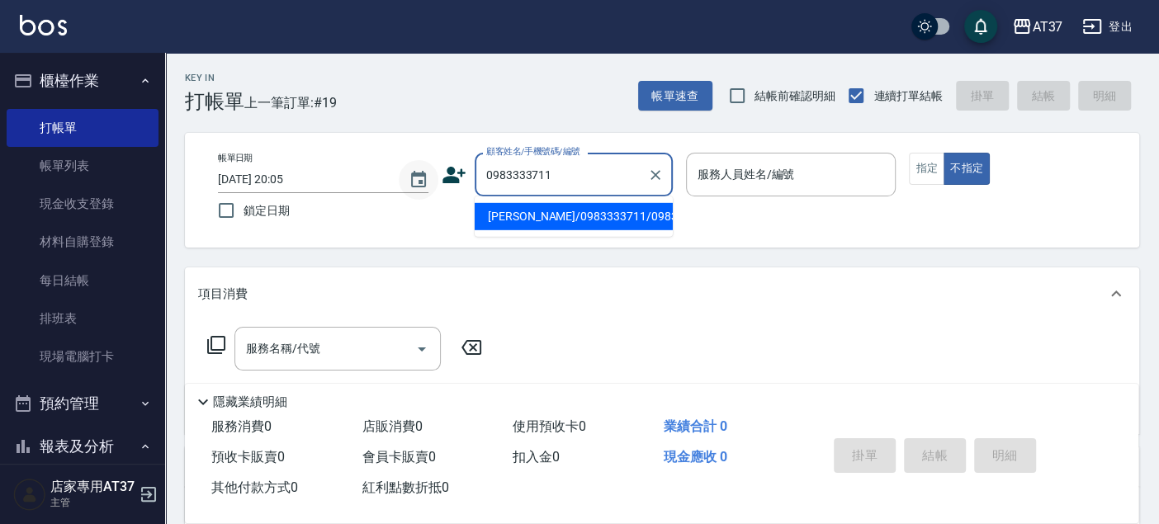
type input "伊森/0983333711/0983333711"
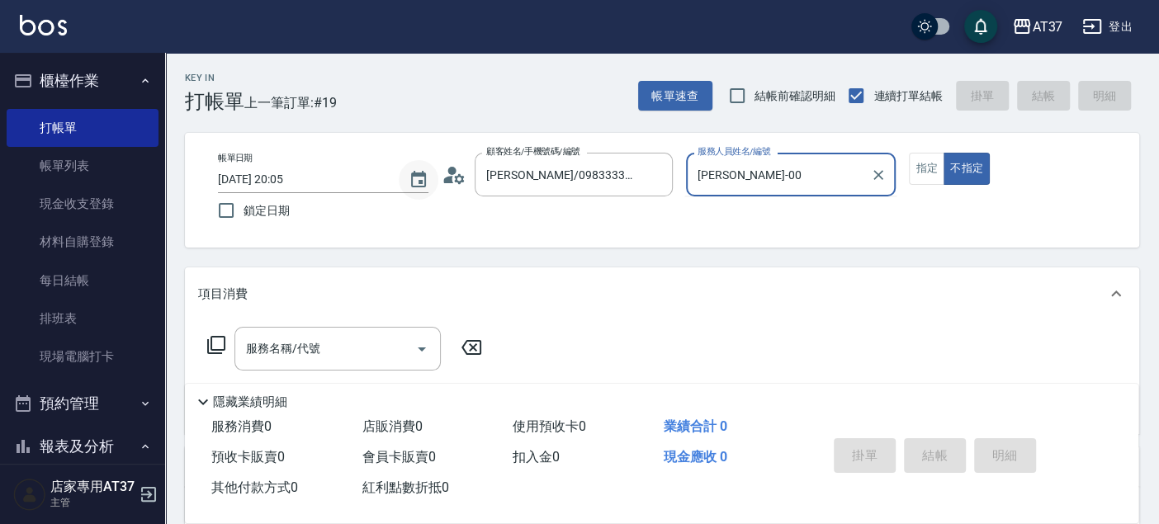
type input "NINA-0"
click at [314, 370] on div "服務名稱/代號" at bounding box center [337, 349] width 206 height 44
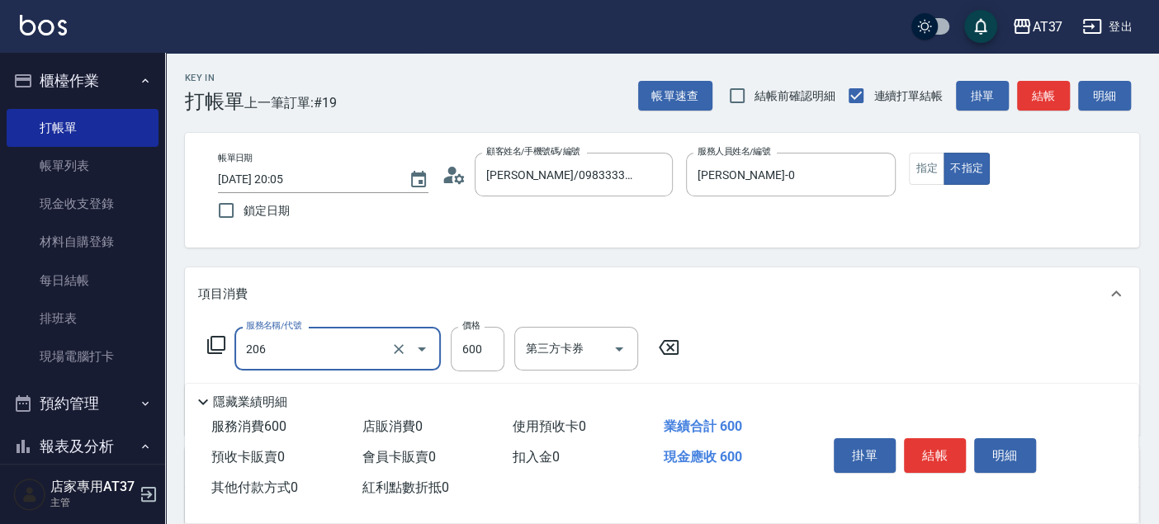
type input "A精油洗+剪(206)"
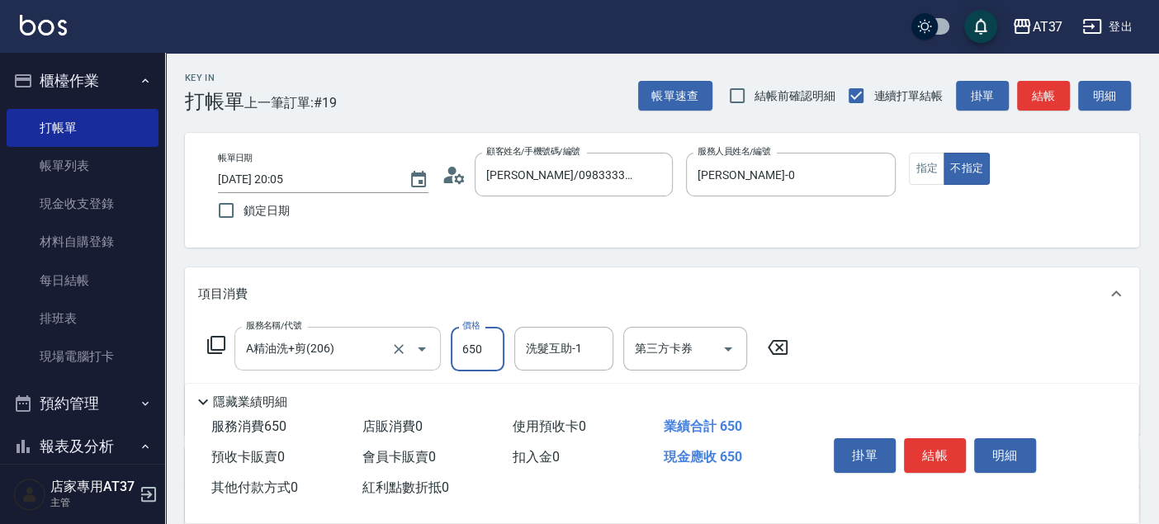
type input "650"
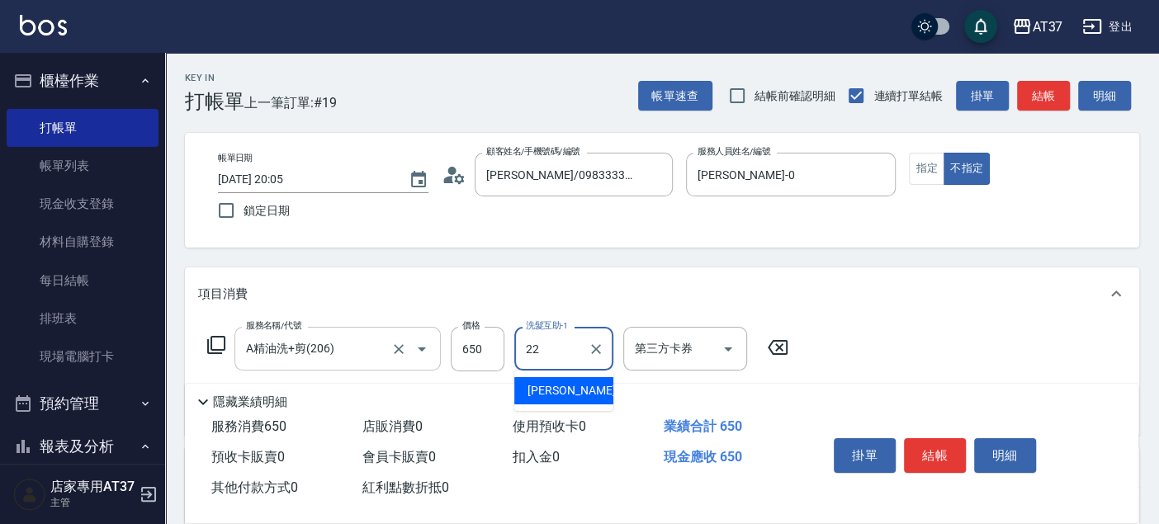
type input "威廉-22"
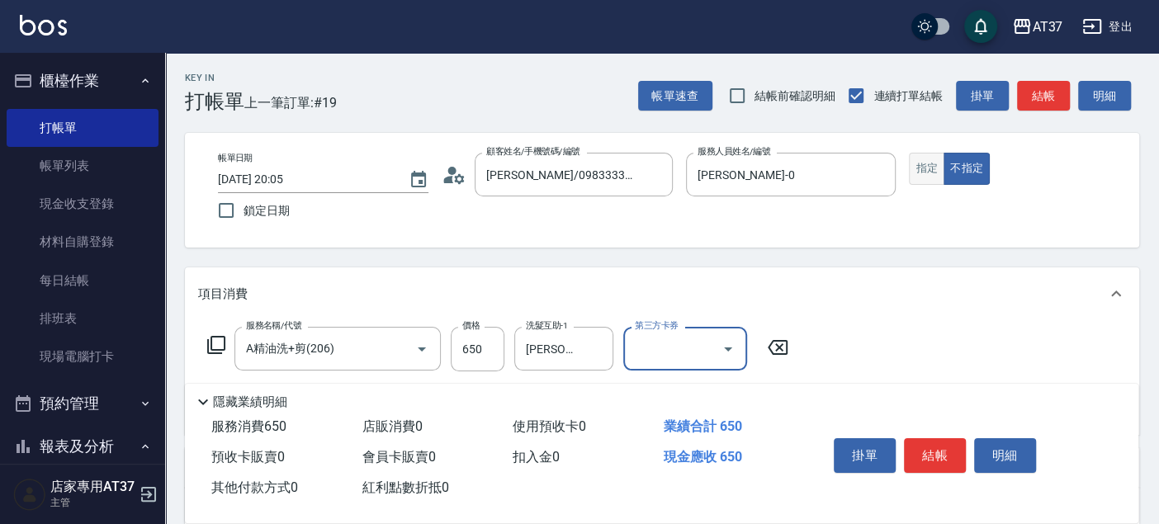
click at [938, 168] on button "指定" at bounding box center [926, 169] width 35 height 32
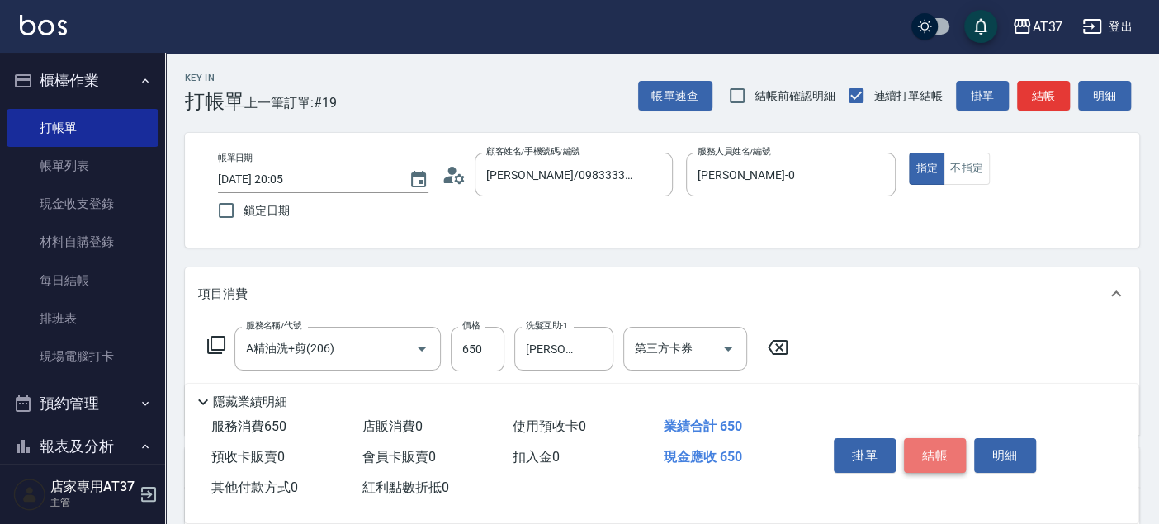
click at [935, 446] on button "結帳" at bounding box center [935, 455] width 62 height 35
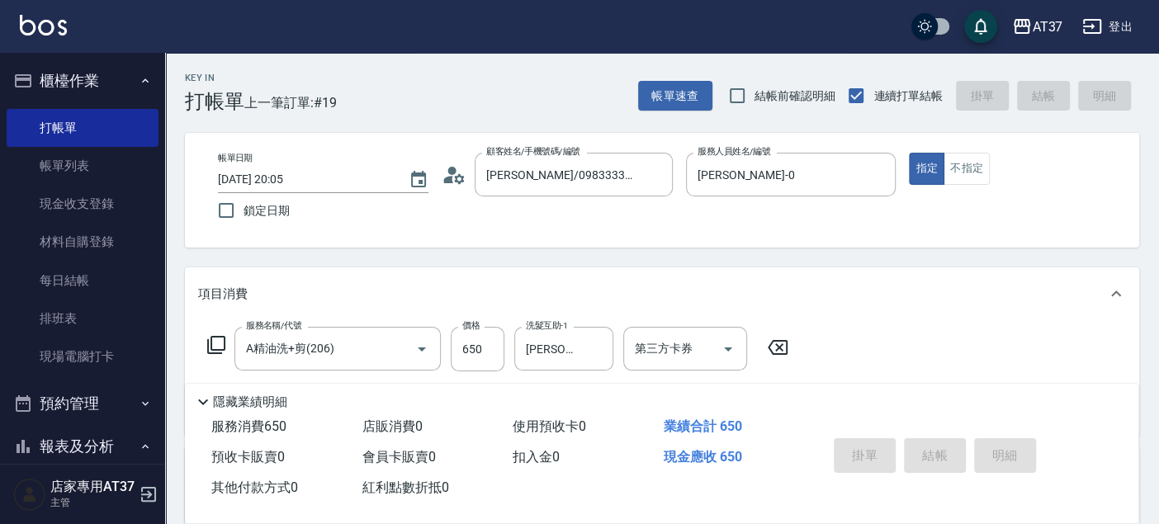
type input "2025/10/14 20:06"
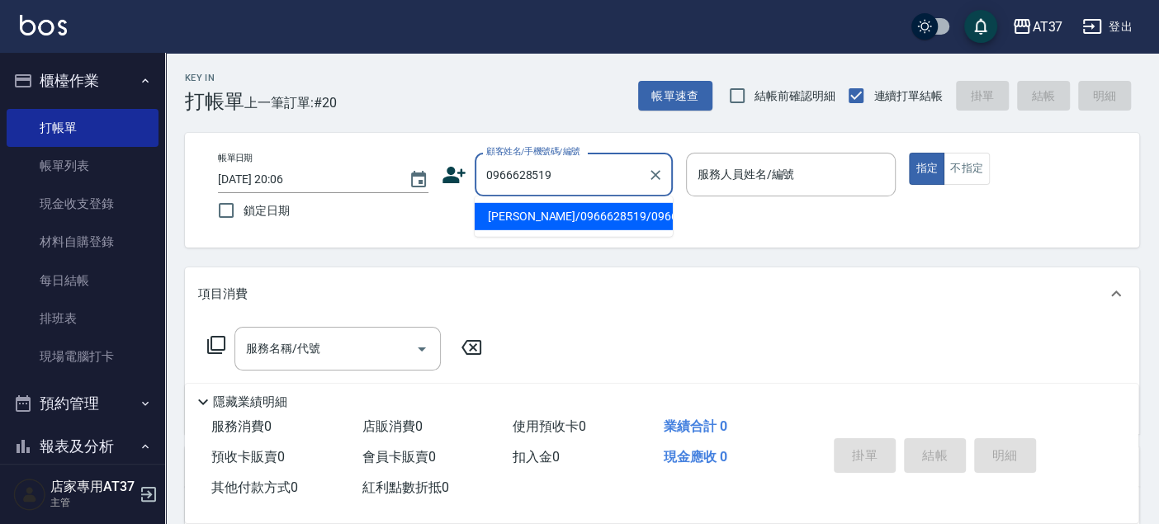
type input "王聖傑/0966628519/0966628519"
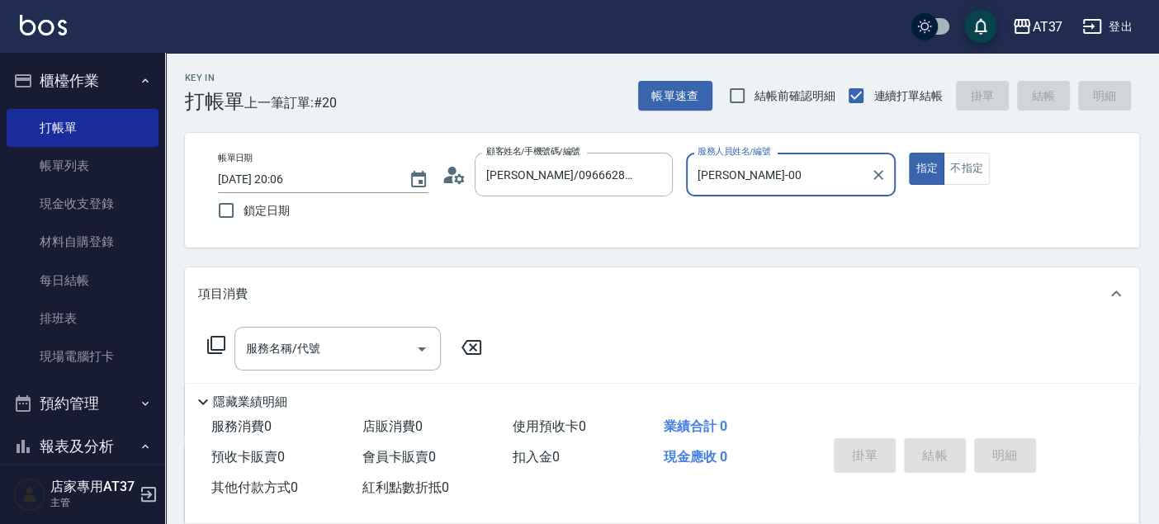
type input "NINA-0"
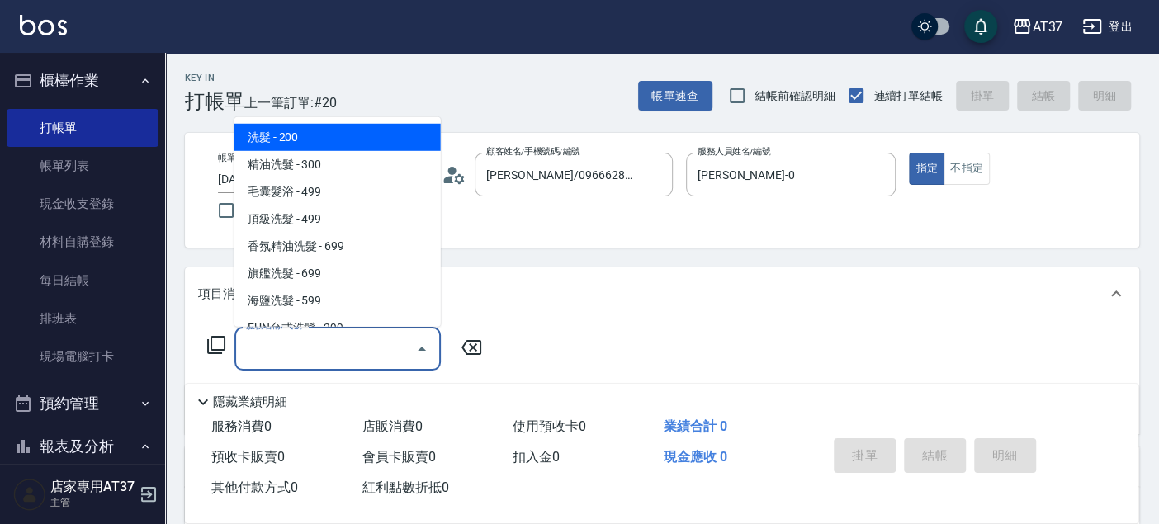
click at [308, 353] on div "服務名稱/代號 服務名稱/代號" at bounding box center [337, 349] width 206 height 44
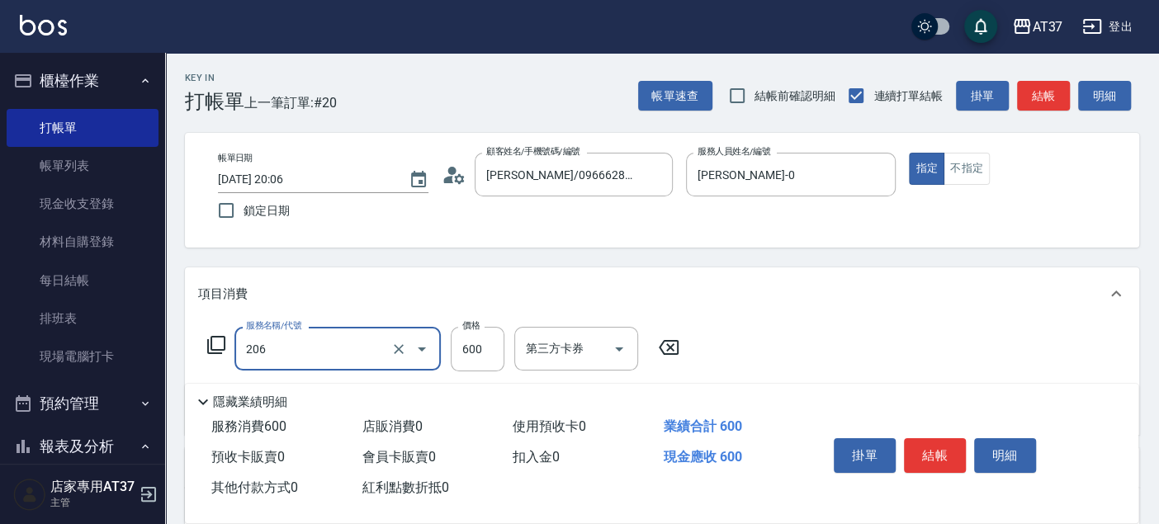
type input "A精油洗+剪(206)"
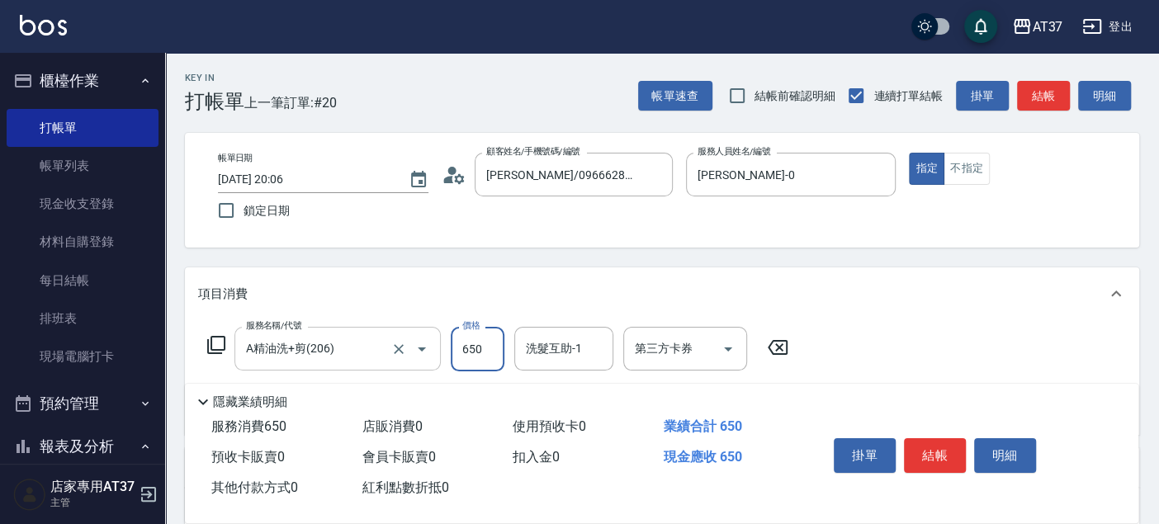
type input "650"
click at [913, 455] on button "結帳" at bounding box center [935, 455] width 62 height 35
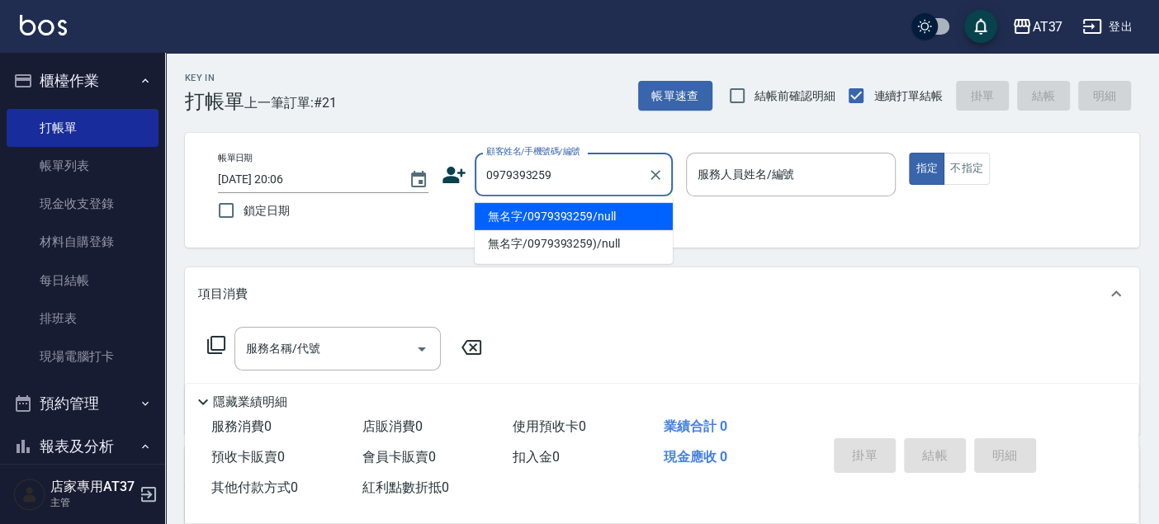
type input "無名字/0979393259/null"
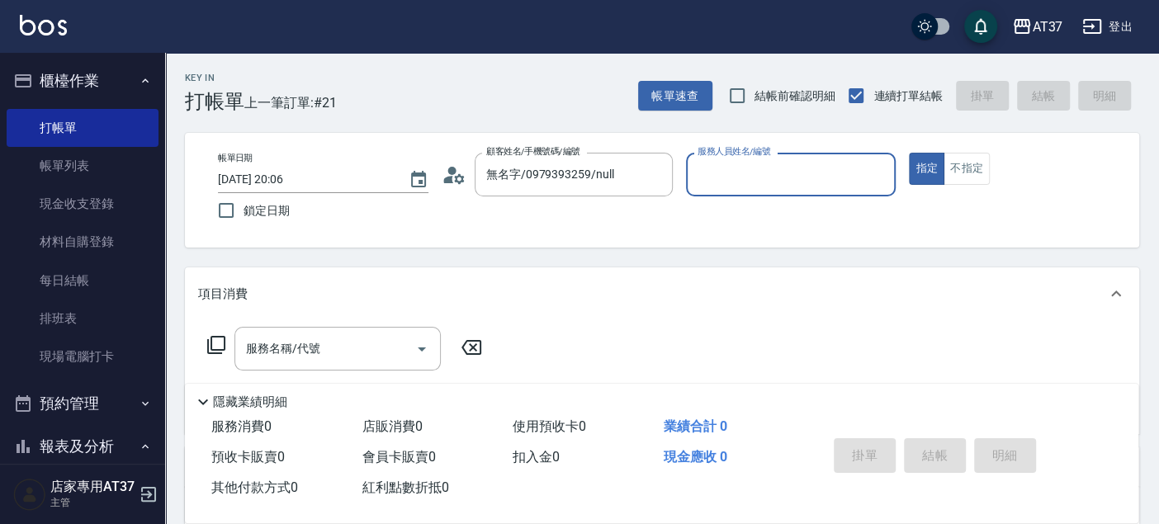
type input "0"
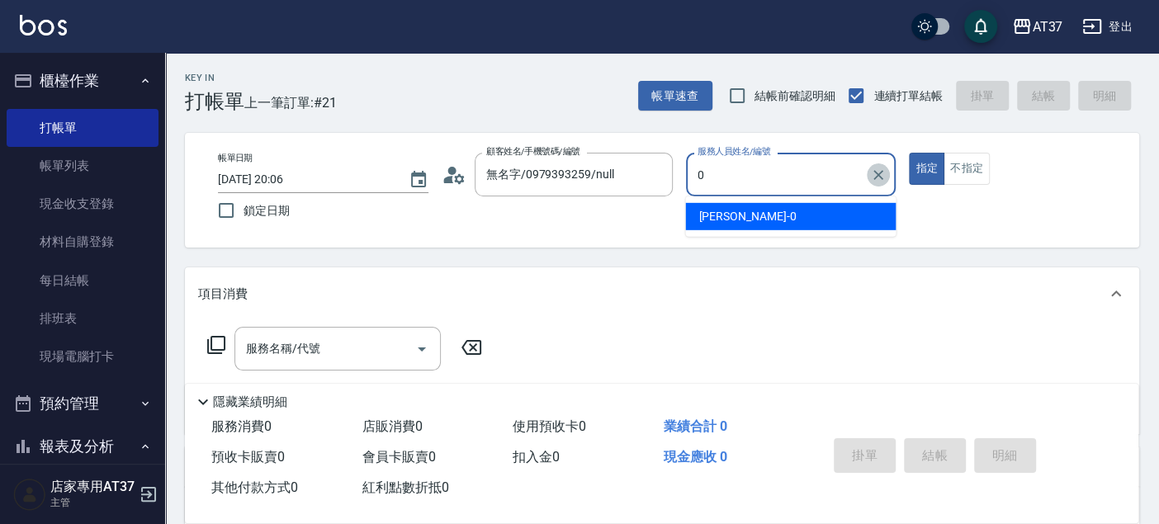
click at [879, 177] on icon "Clear" at bounding box center [878, 175] width 17 height 17
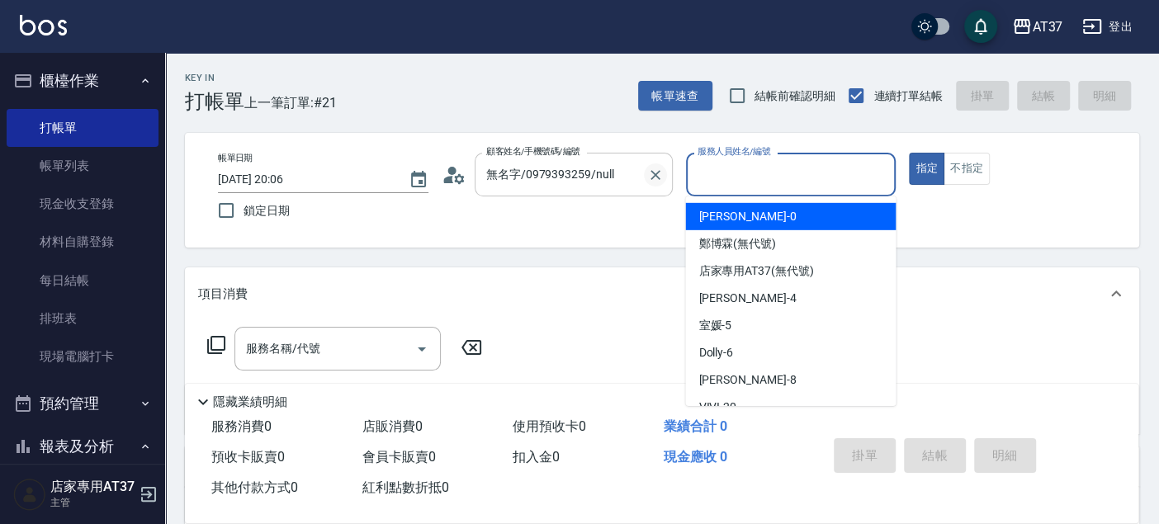
click at [661, 177] on icon "Clear" at bounding box center [655, 175] width 17 height 17
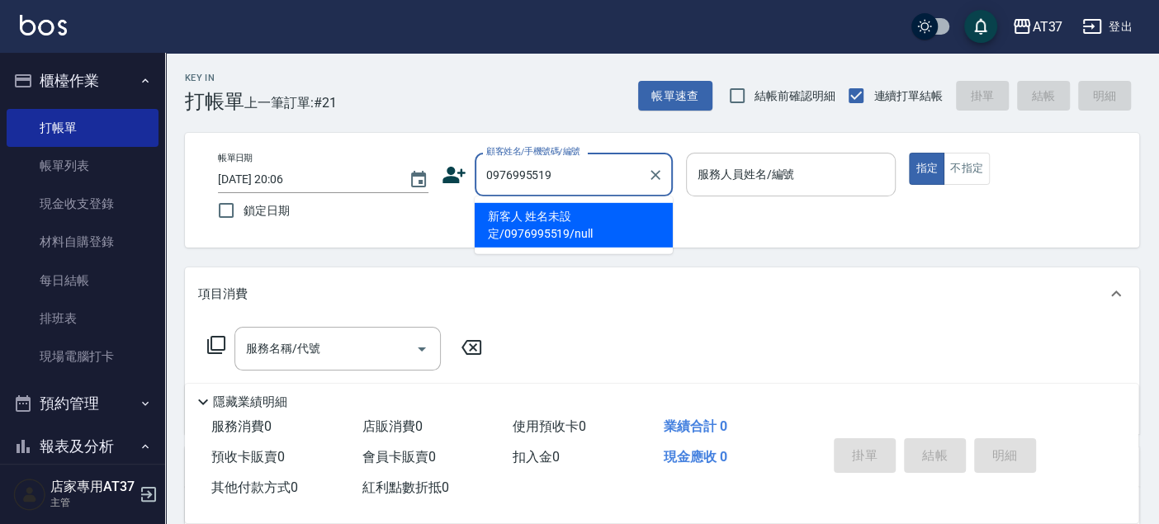
type input "新客人 姓名未設定/0976995519/null"
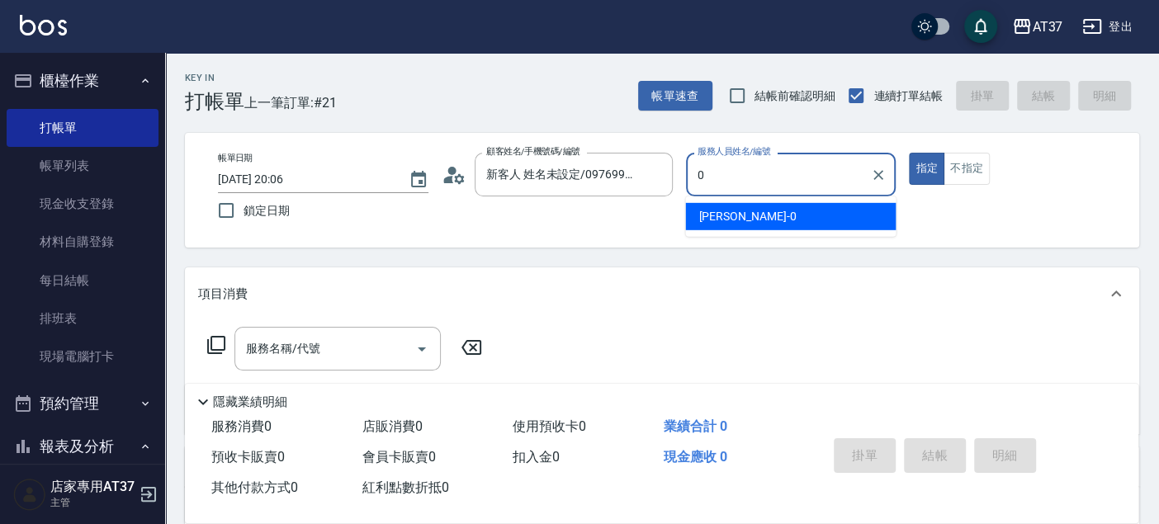
click at [745, 221] on div "NINA -0" at bounding box center [790, 216] width 210 height 27
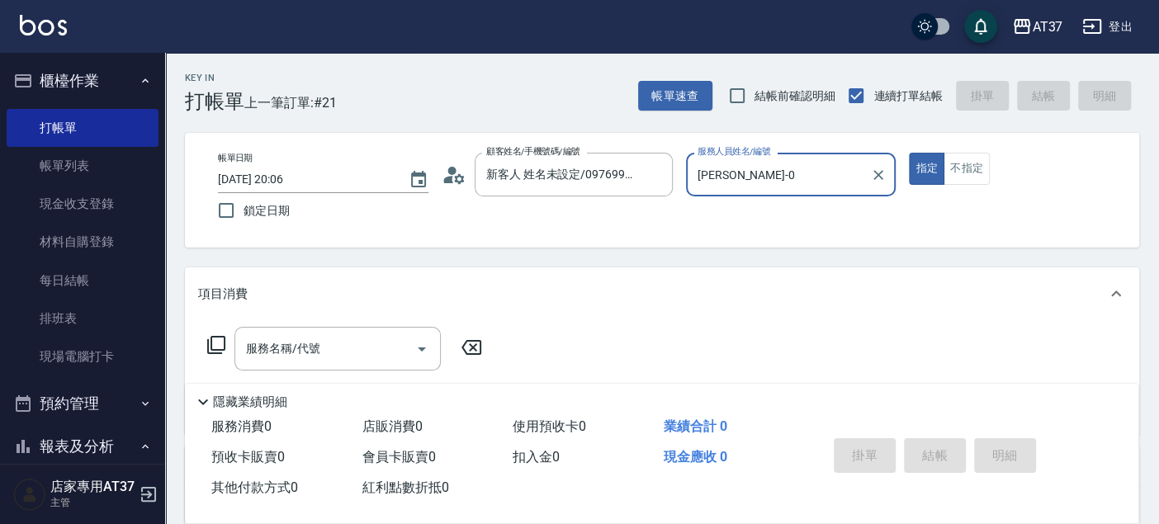
type input "NINA-0"
click at [222, 342] on icon at bounding box center [216, 345] width 20 height 20
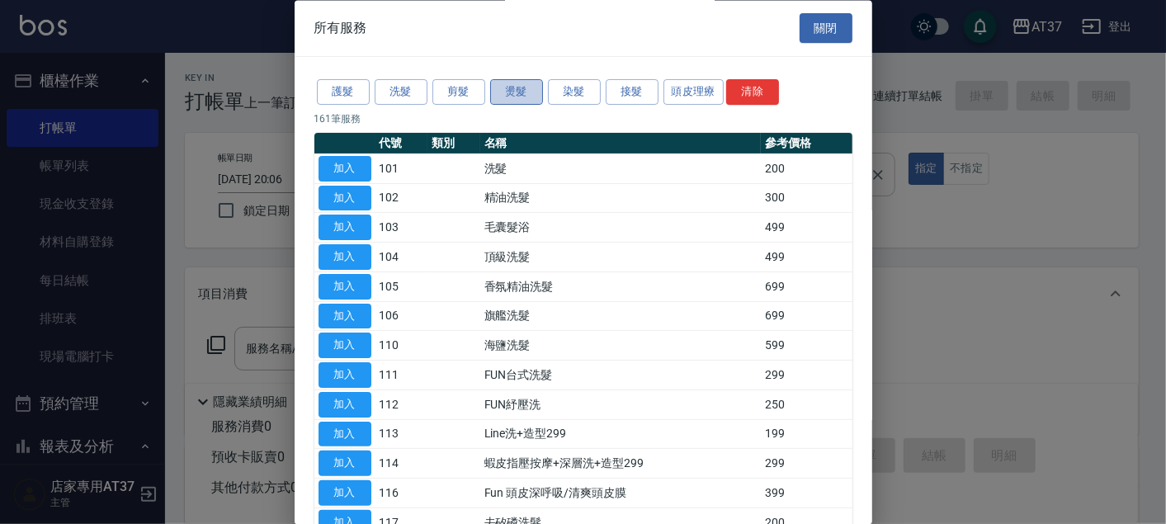
click at [516, 85] on button "燙髮" at bounding box center [516, 93] width 53 height 26
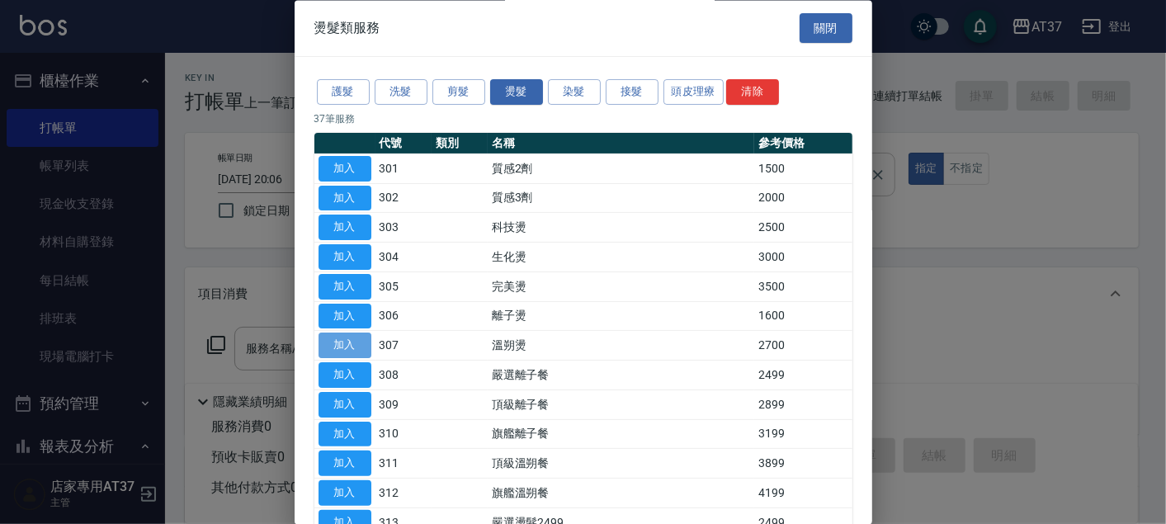
click at [361, 347] on button "加入" at bounding box center [345, 346] width 53 height 26
type input "溫朔燙(307)"
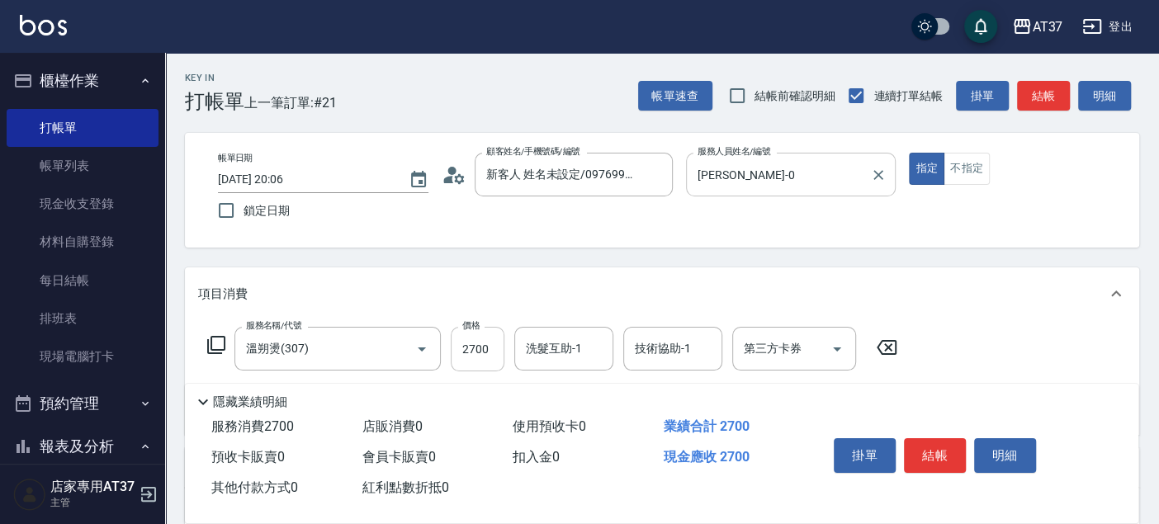
click at [498, 346] on input "2700" at bounding box center [478, 349] width 54 height 45
type input "3000"
click at [925, 447] on button "結帳" at bounding box center [935, 455] width 62 height 35
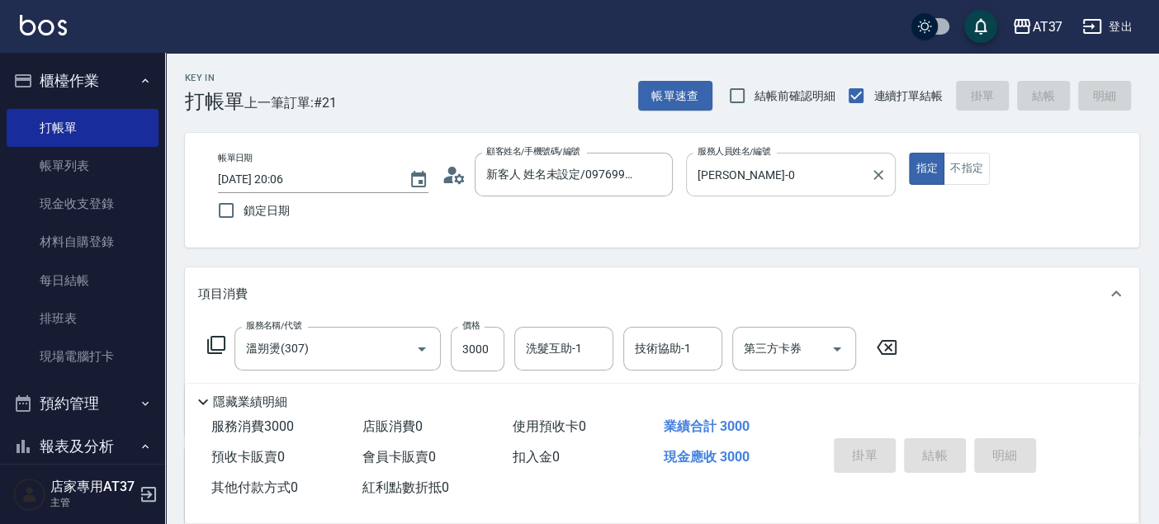
type input "2025/10/14 20:07"
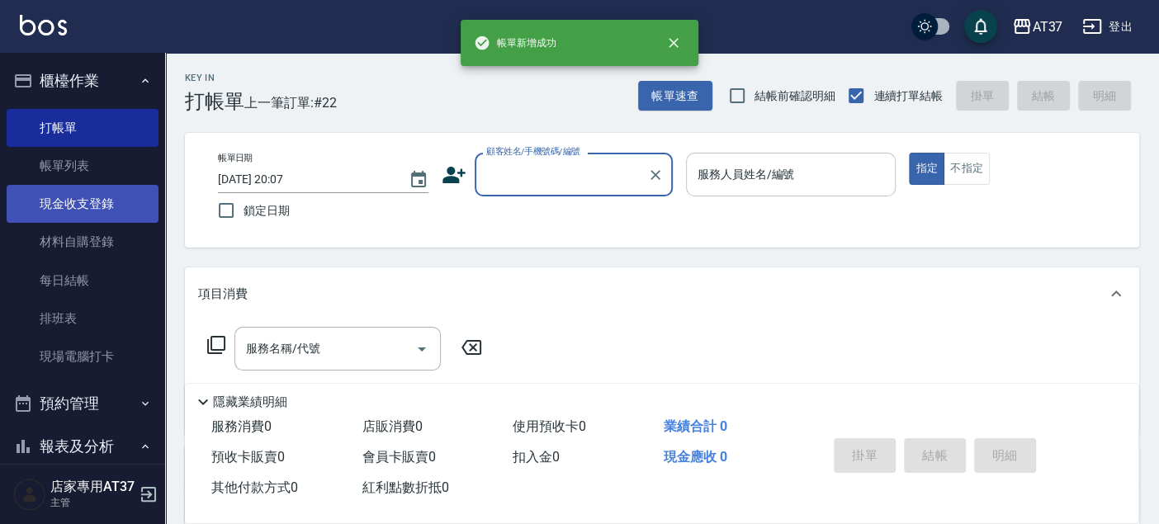
scroll to position [550, 0]
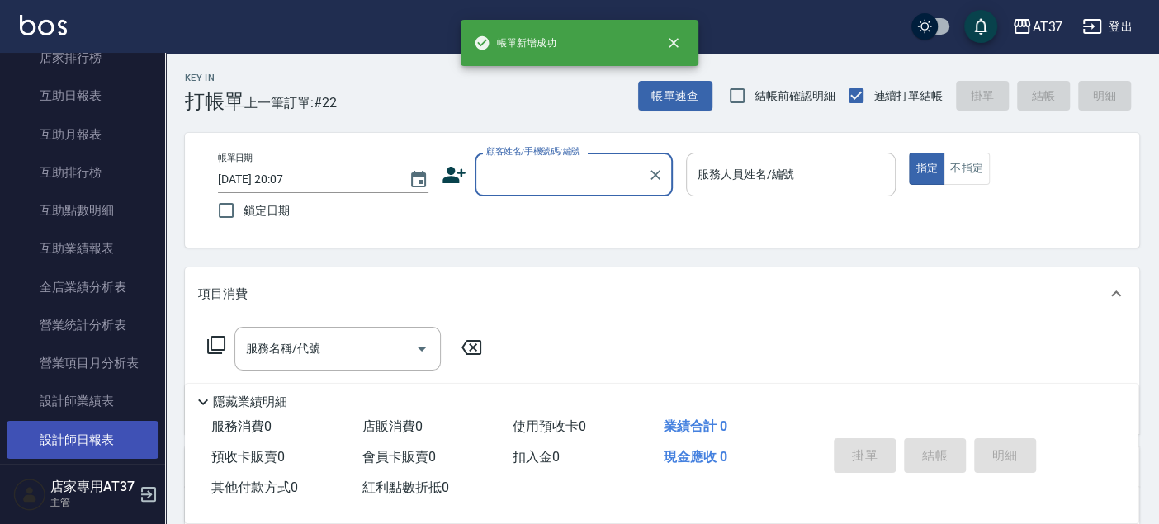
click at [110, 443] on link "設計師日報表" at bounding box center [83, 440] width 152 height 38
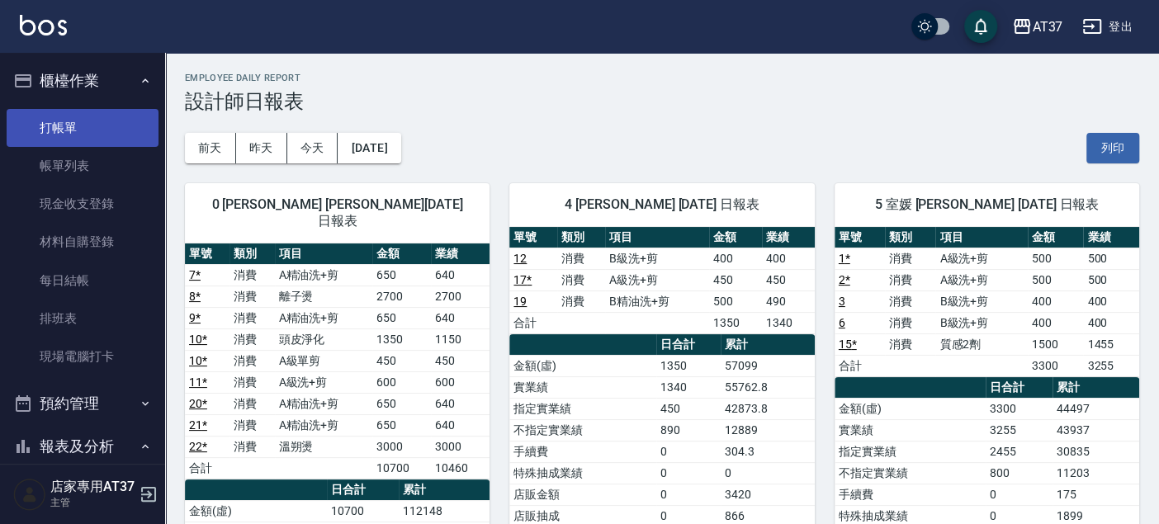
click at [84, 130] on link "打帳單" at bounding box center [83, 128] width 152 height 38
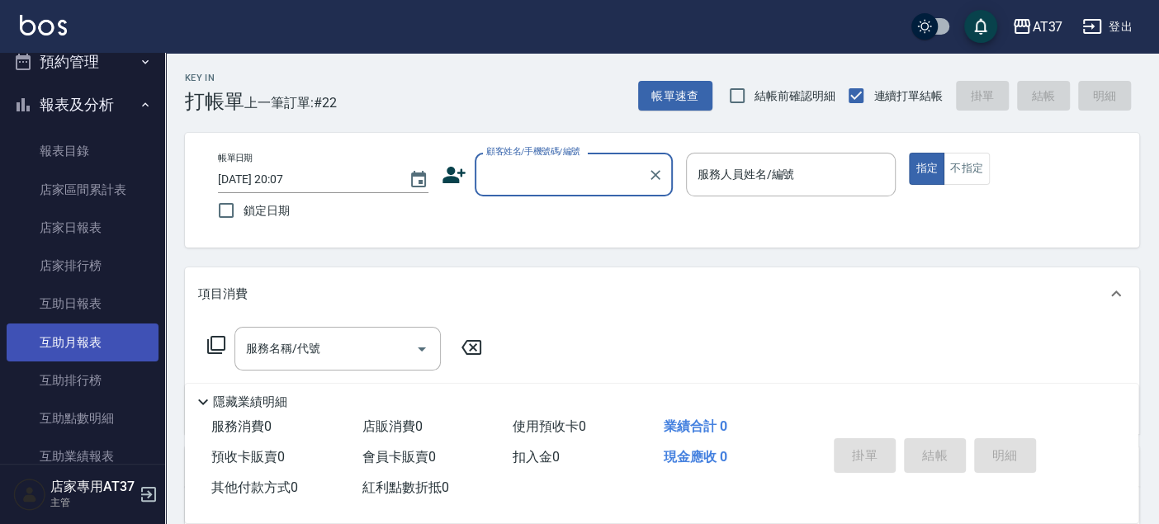
scroll to position [366, 0]
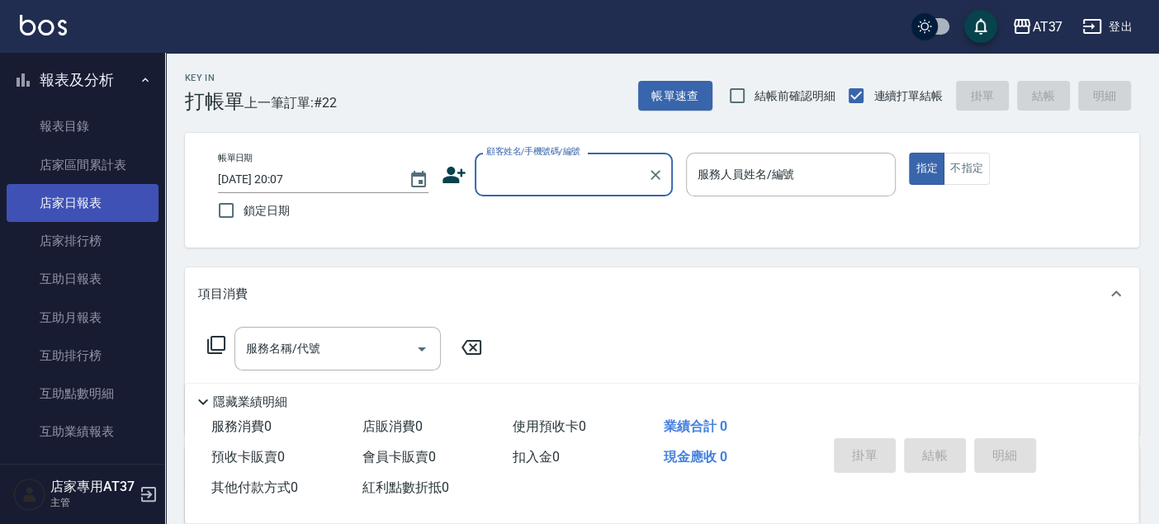
click at [107, 207] on link "店家日報表" at bounding box center [83, 203] width 152 height 38
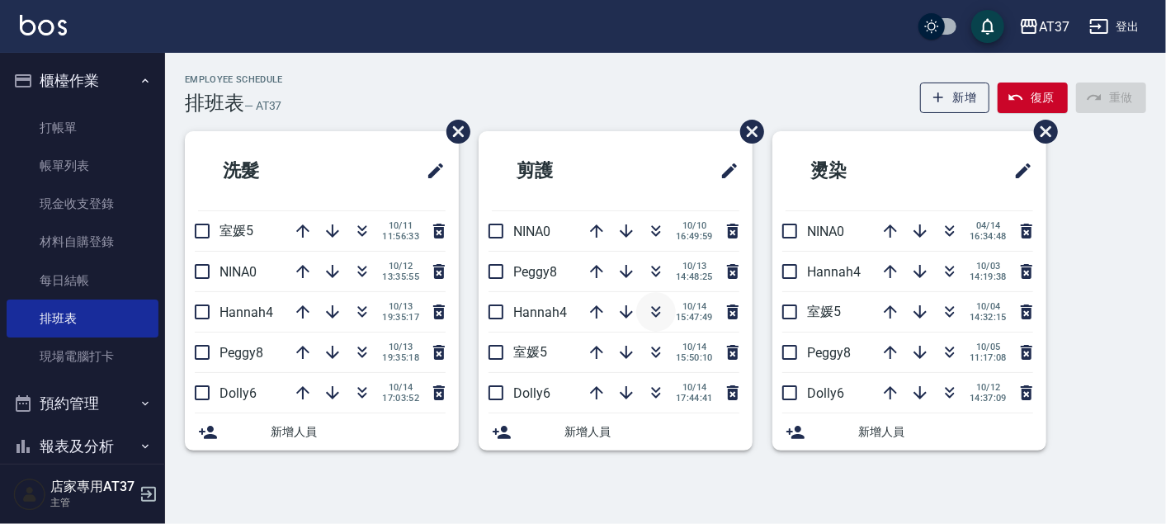
click at [654, 307] on icon "button" at bounding box center [656, 312] width 20 height 20
